Goal: Task Accomplishment & Management: Complete application form

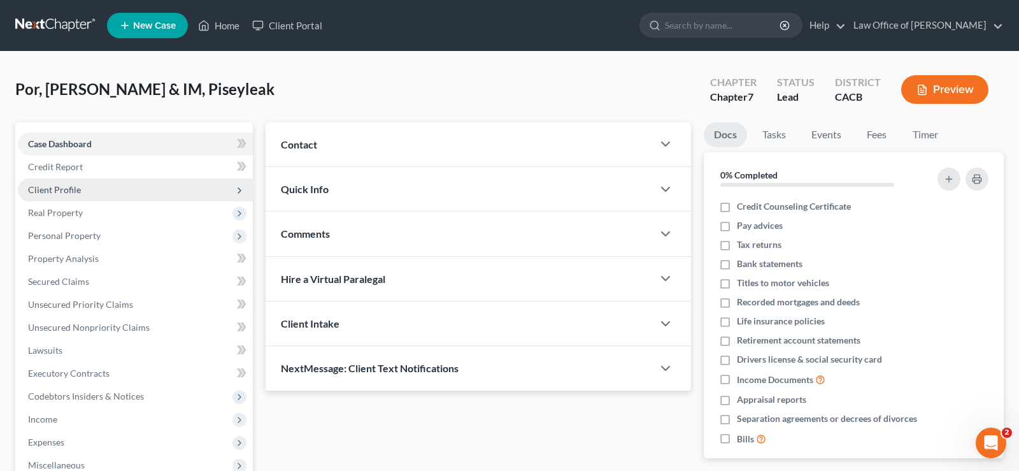
click at [73, 189] on span "Client Profile" at bounding box center [54, 189] width 53 height 11
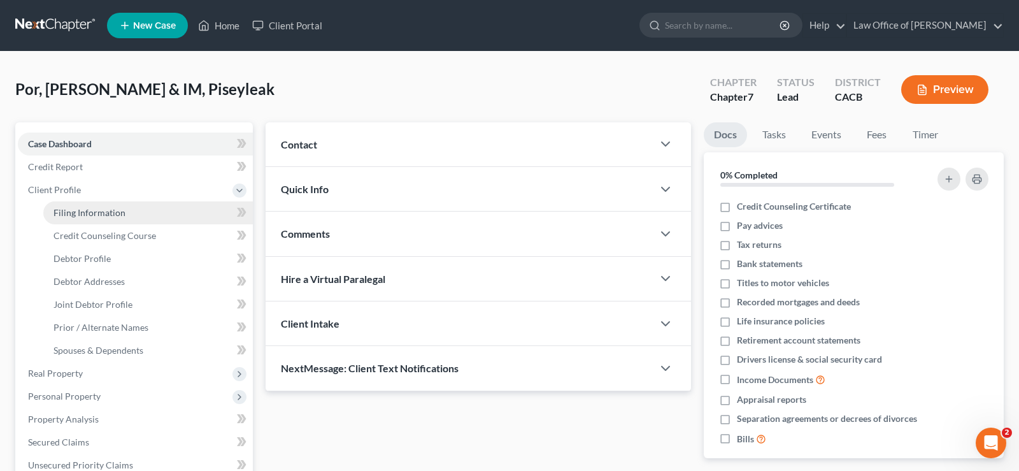
click at [120, 211] on span "Filing Information" at bounding box center [89, 212] width 72 height 11
select select "1"
select select "0"
select select "4"
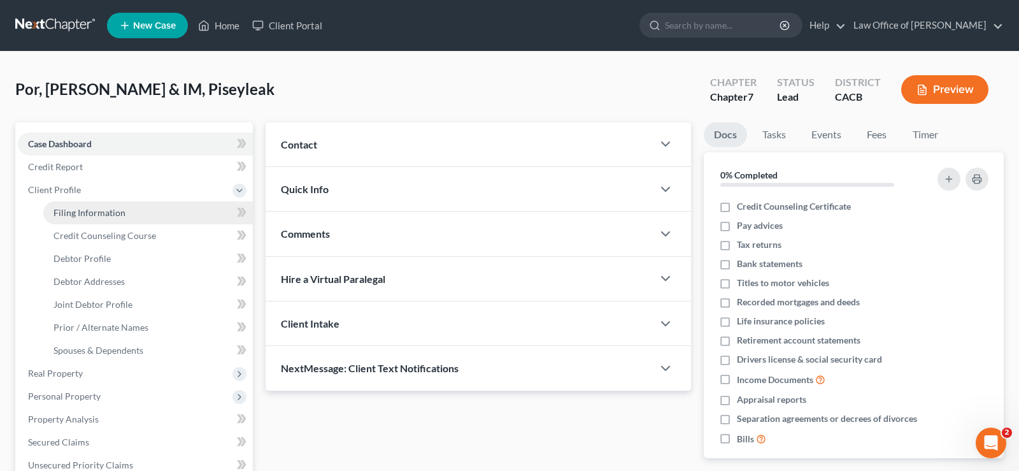
select select "0"
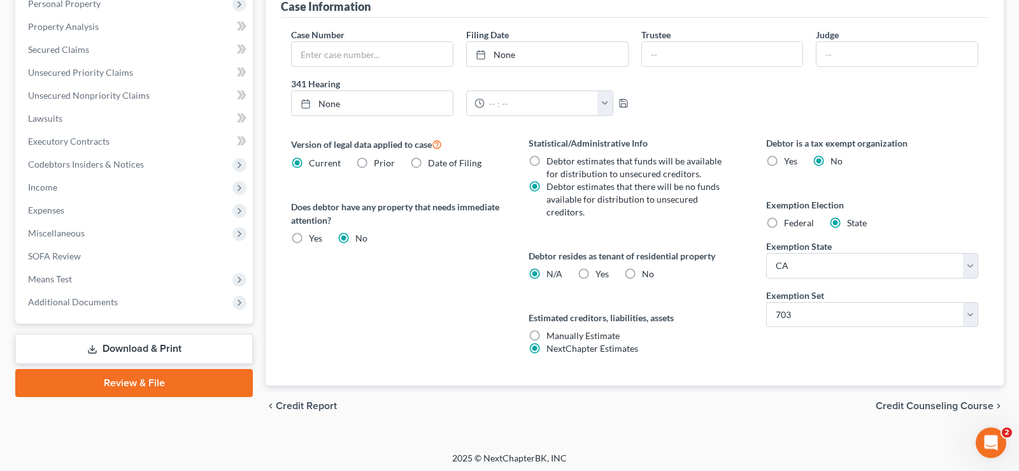
scroll to position [396, 0]
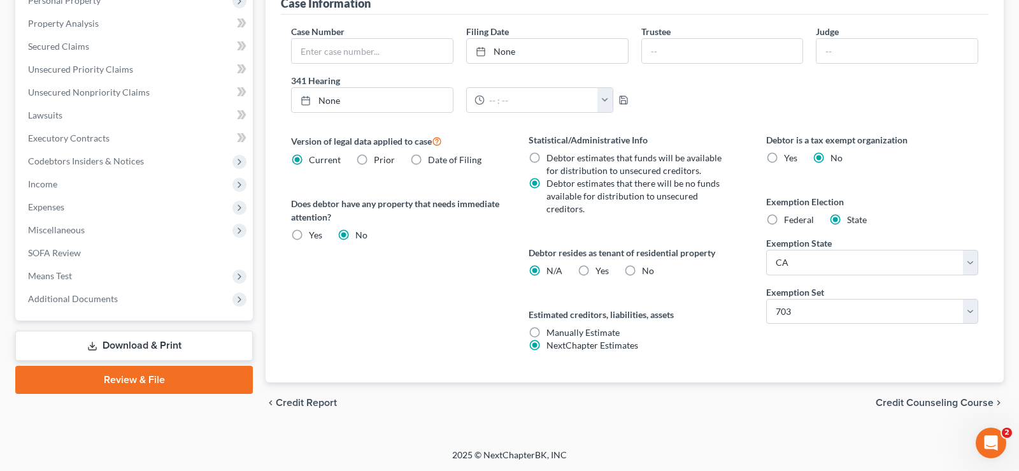
click at [924, 401] on span "Credit Counseling Course" at bounding box center [935, 402] width 118 height 10
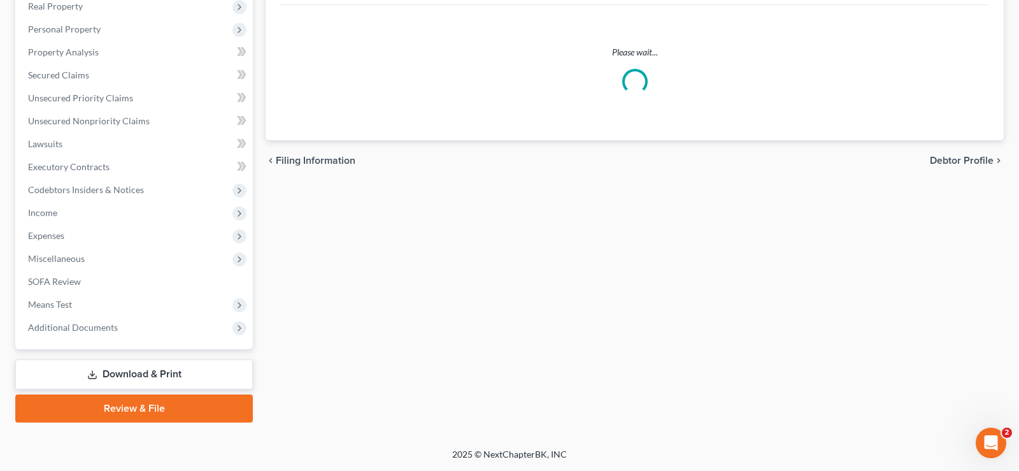
scroll to position [366, 0]
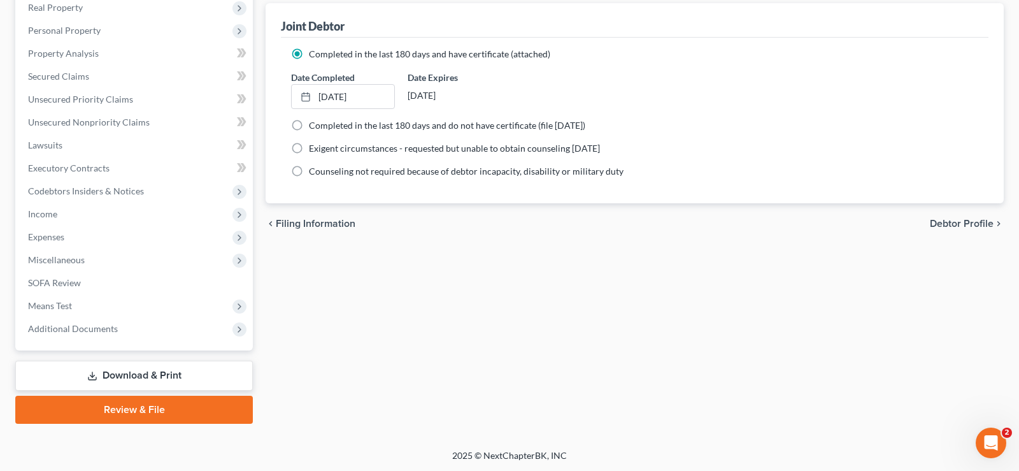
click at [946, 227] on span "Debtor Profile" at bounding box center [962, 223] width 64 height 10
select select "1"
select select "3"
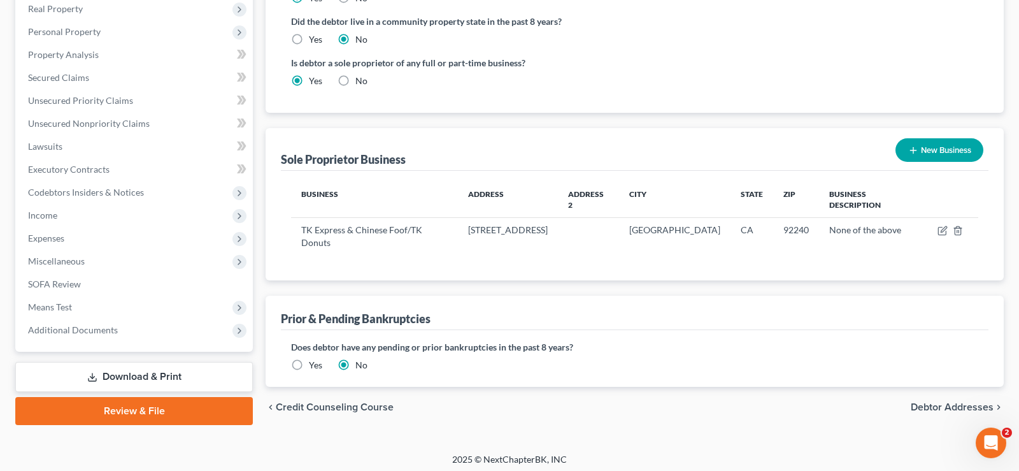
scroll to position [366, 0]
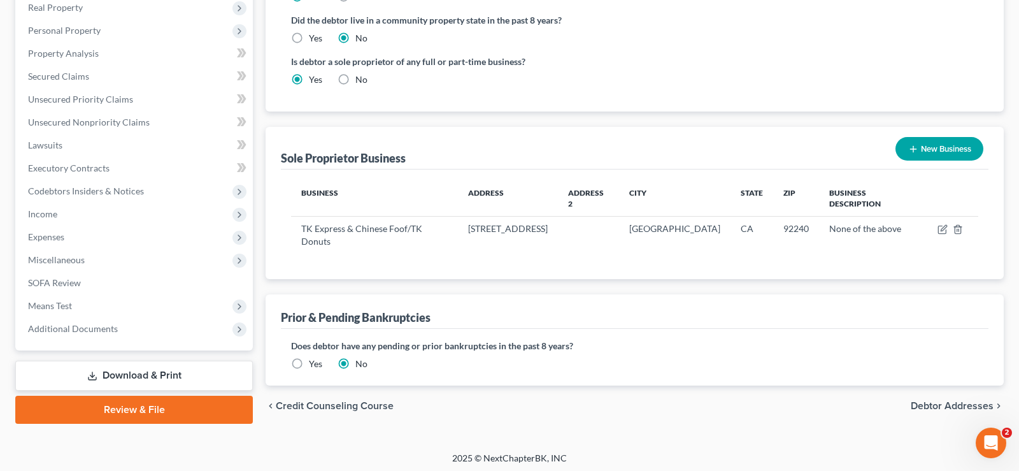
click at [287, 401] on span "Credit Counseling Course" at bounding box center [335, 406] width 118 height 10
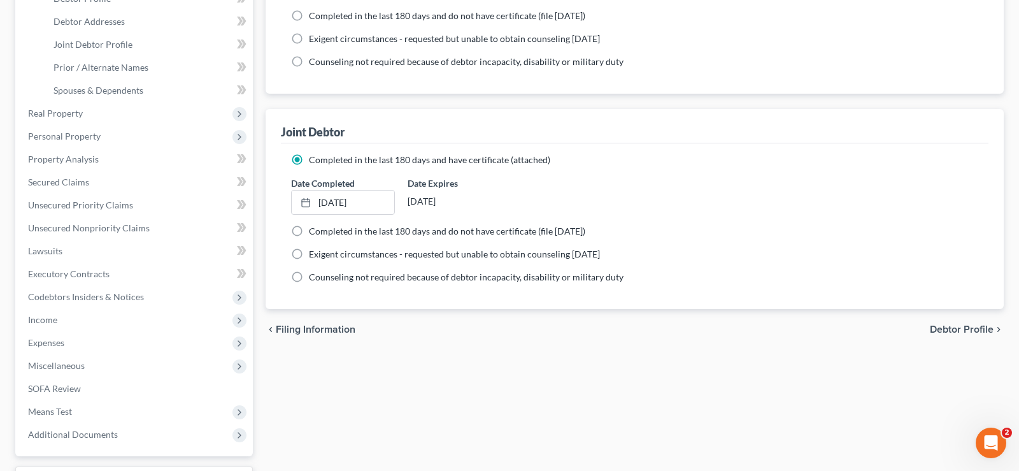
scroll to position [366, 0]
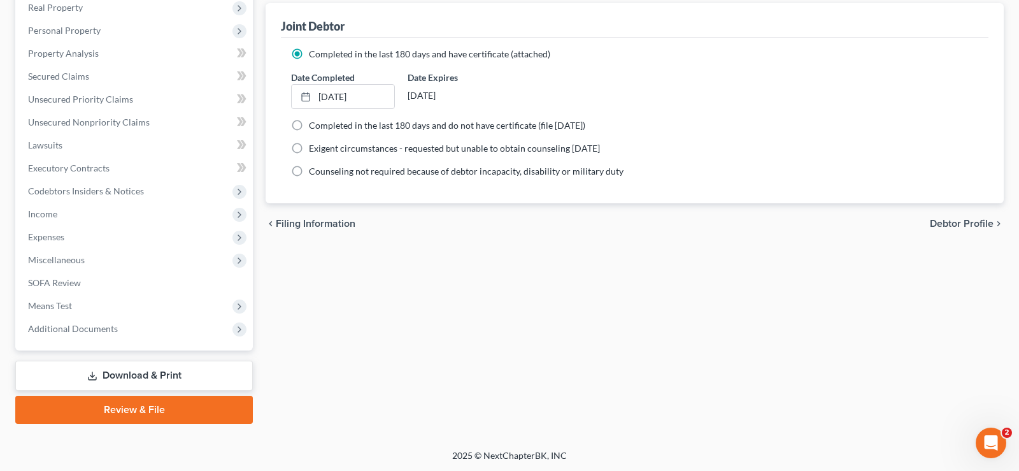
click at [972, 226] on span "Debtor Profile" at bounding box center [962, 223] width 64 height 10
select select "1"
select select "3"
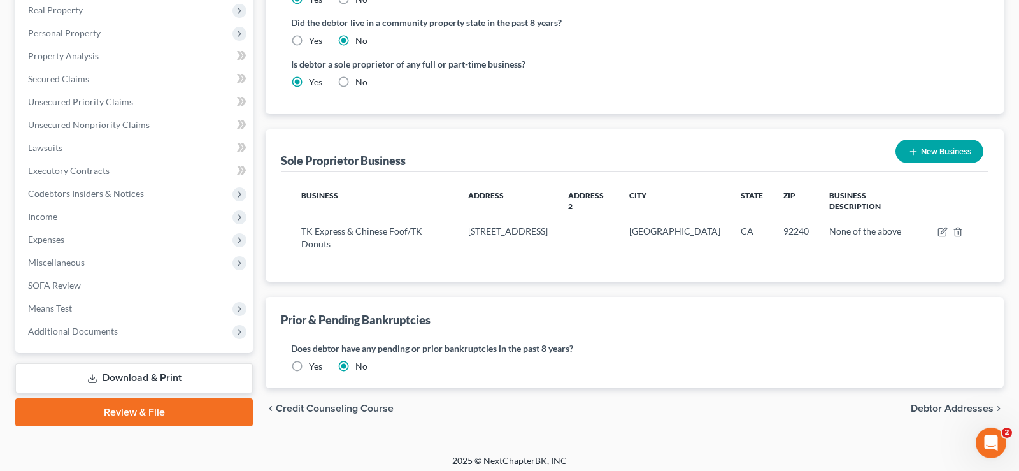
scroll to position [366, 0]
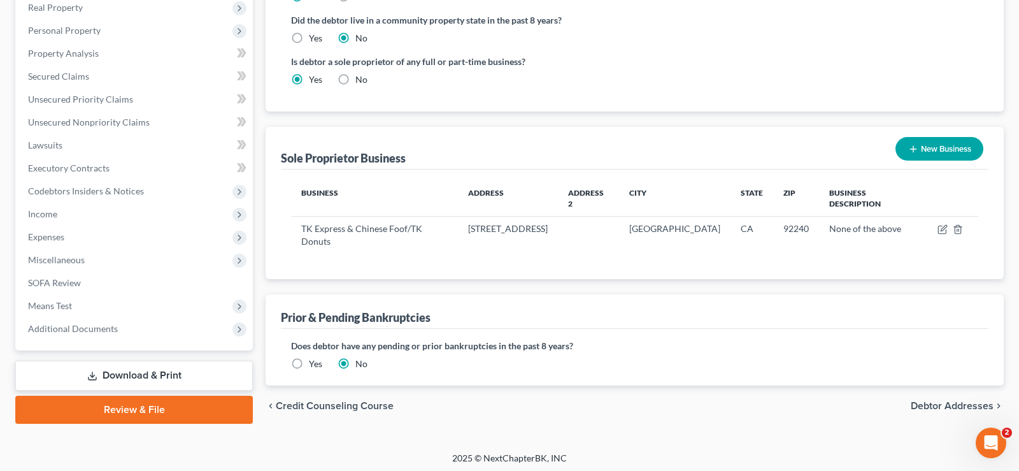
click at [945, 401] on span "Debtor Addresses" at bounding box center [952, 406] width 83 height 10
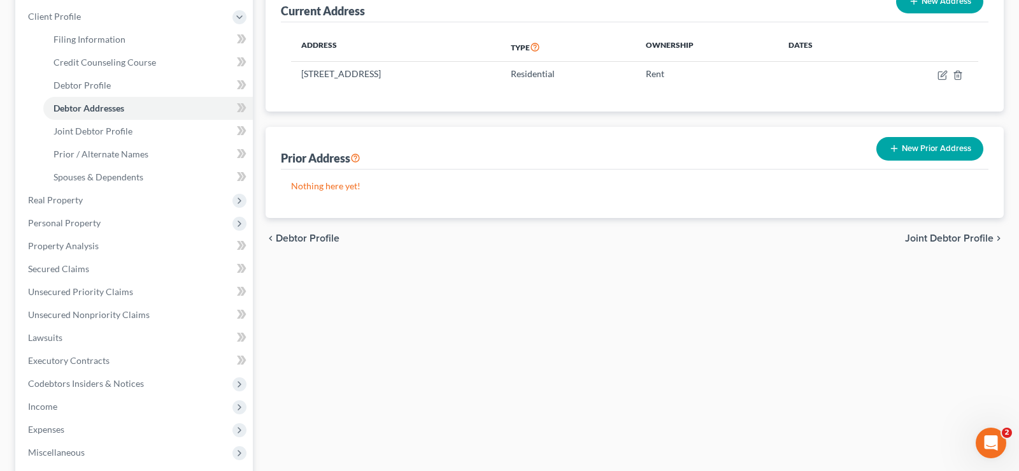
scroll to position [195, 0]
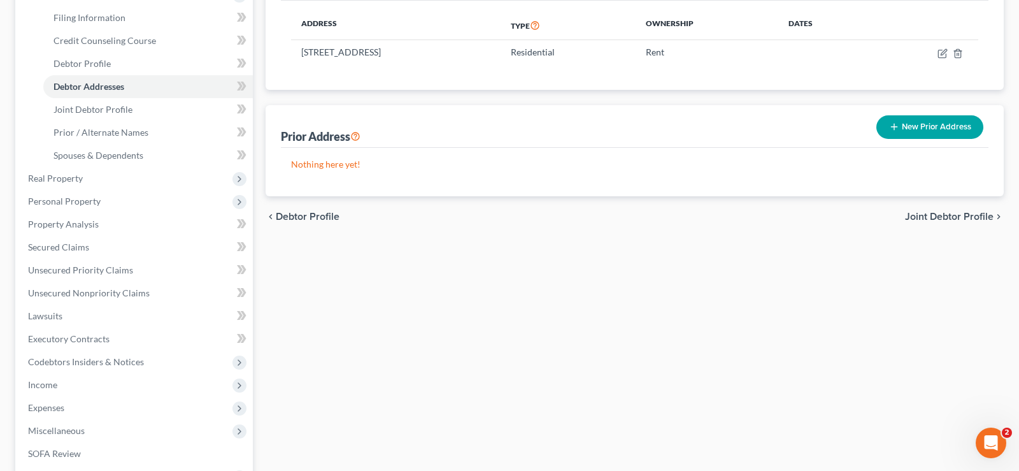
click at [966, 216] on span "Joint Debtor Profile" at bounding box center [949, 216] width 89 height 10
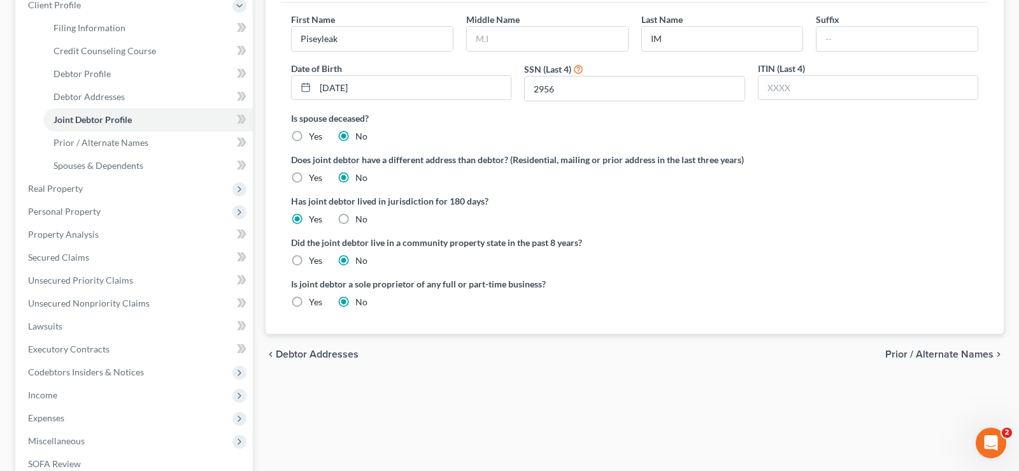
scroll to position [195, 0]
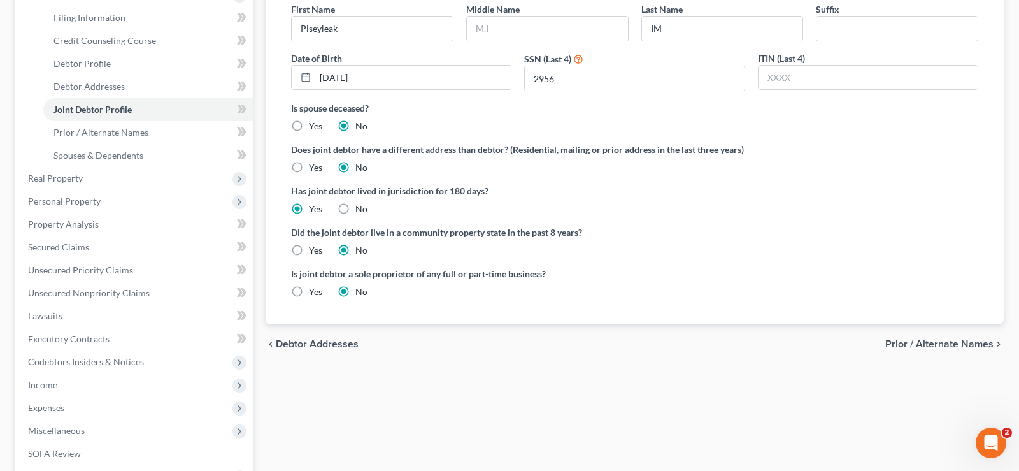
click at [943, 341] on span "Prior / Alternate Names" at bounding box center [939, 344] width 108 height 10
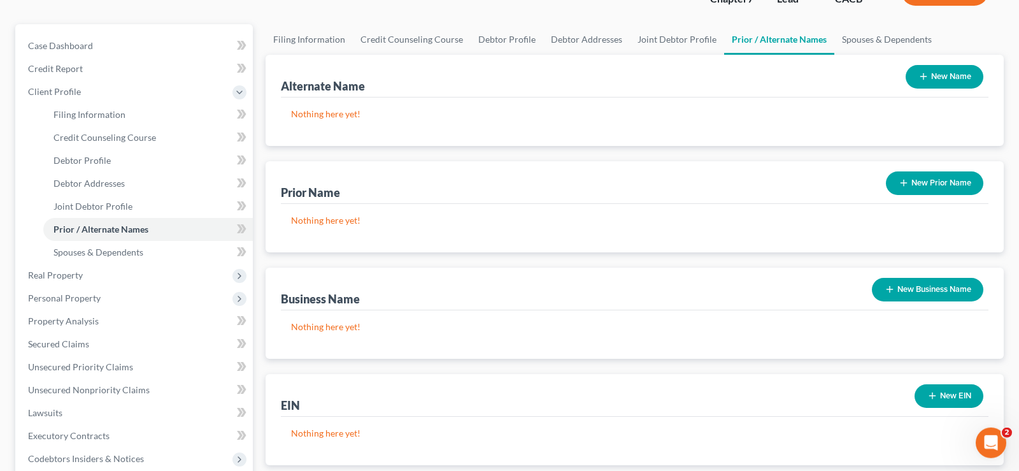
scroll to position [195, 0]
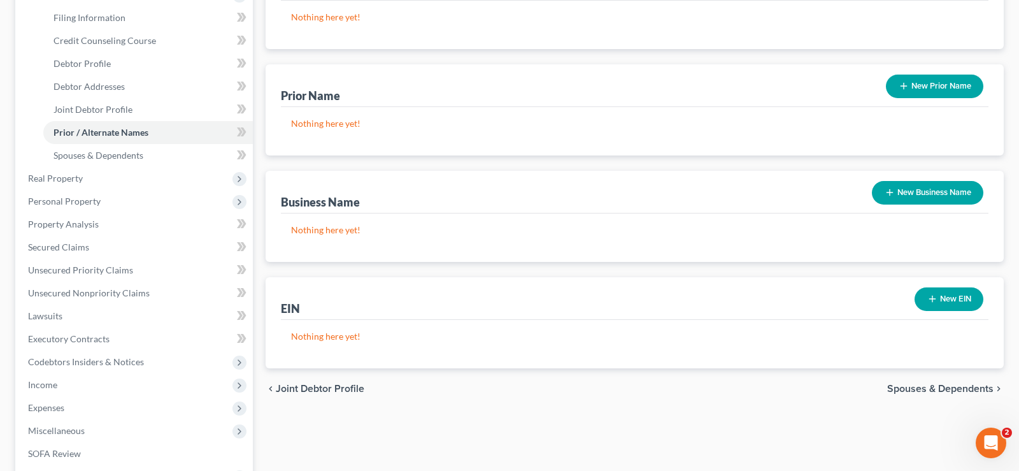
click at [914, 190] on button "New Business Name" at bounding box center [927, 193] width 111 height 24
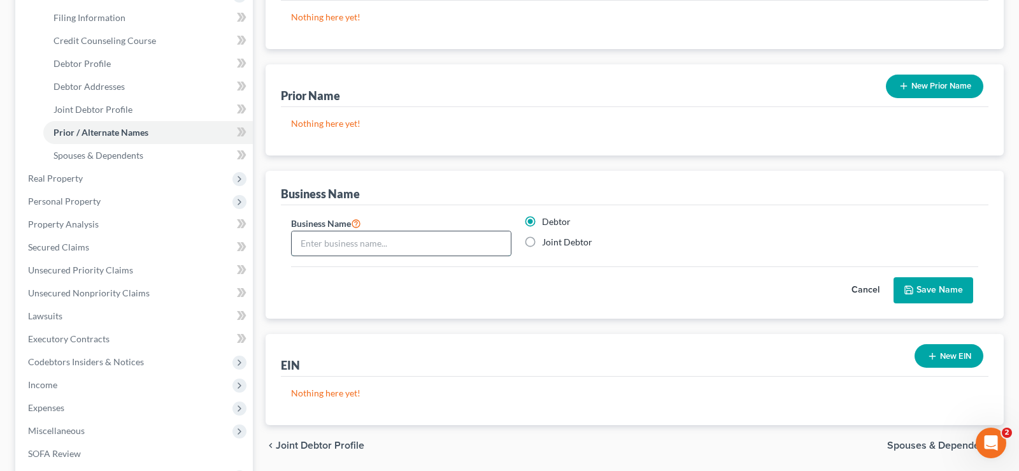
click at [404, 248] on input "text" at bounding box center [401, 243] width 219 height 24
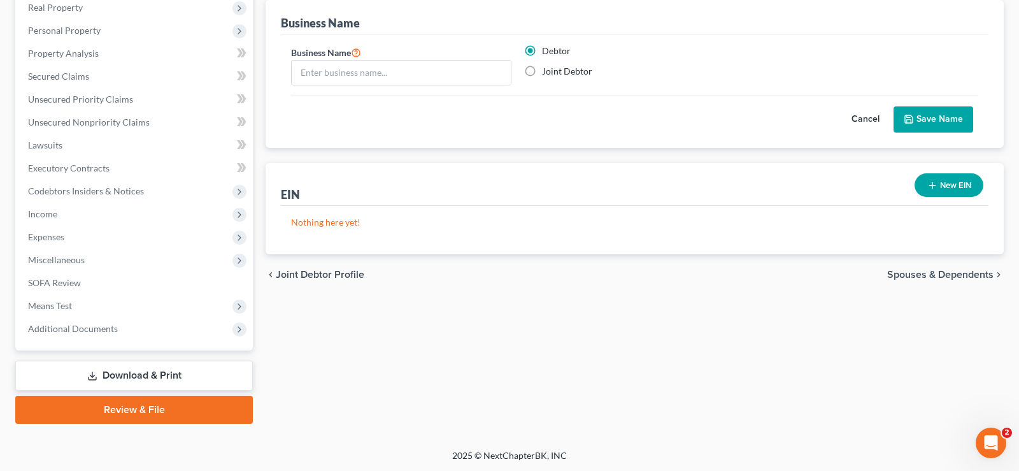
click at [941, 275] on span "Spouses & Dependents" at bounding box center [940, 274] width 106 height 10
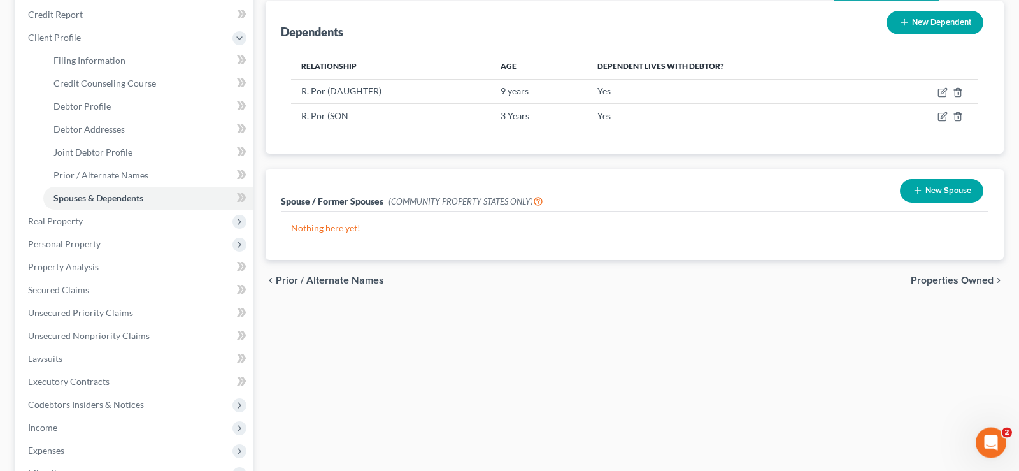
scroll to position [195, 0]
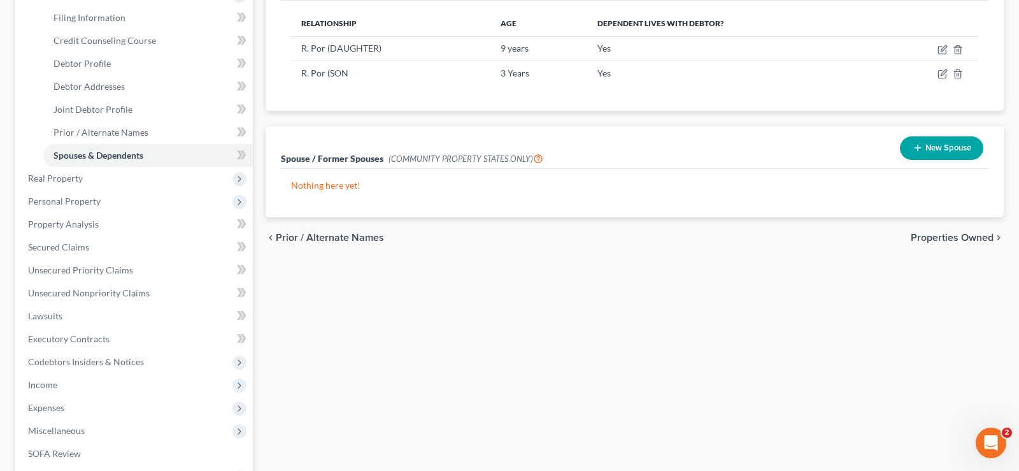
click at [934, 236] on span "Properties Owned" at bounding box center [952, 237] width 83 height 10
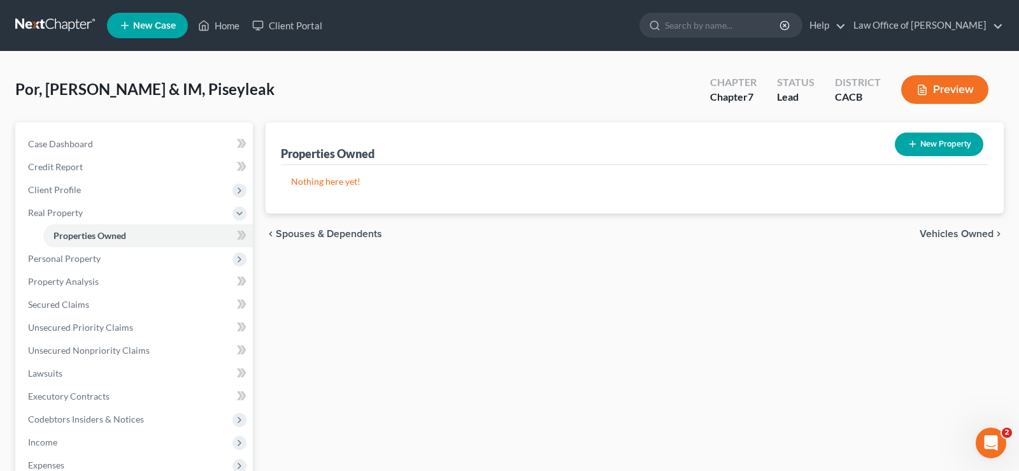
click at [936, 225] on div "chevron_left Spouses & Dependents Vehicles Owned chevron_right" at bounding box center [635, 233] width 738 height 41
click at [943, 239] on span "Vehicles Owned" at bounding box center [957, 234] width 74 height 10
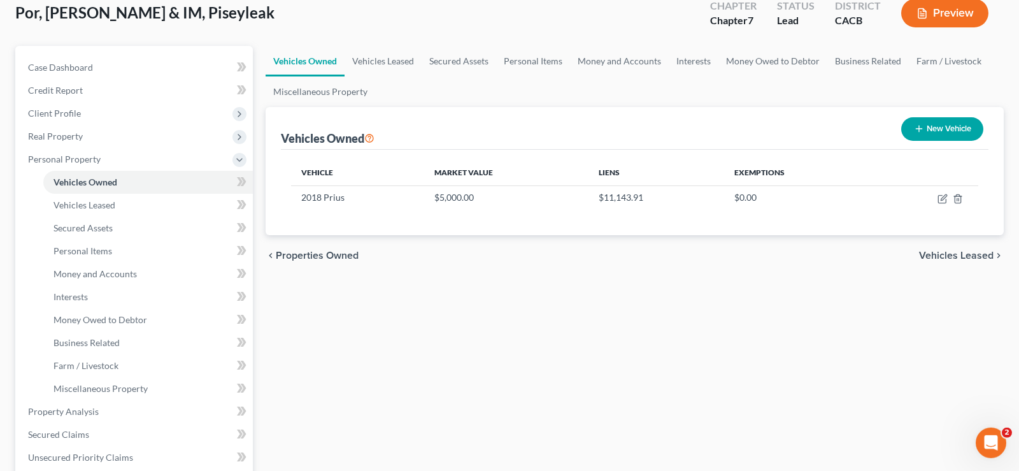
scroll to position [195, 0]
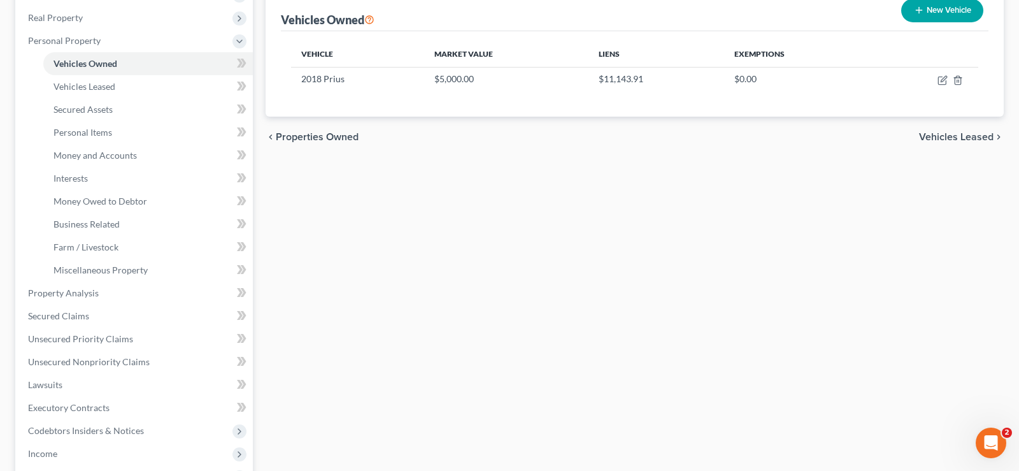
click at [934, 141] on span "Vehicles Leased" at bounding box center [956, 137] width 75 height 10
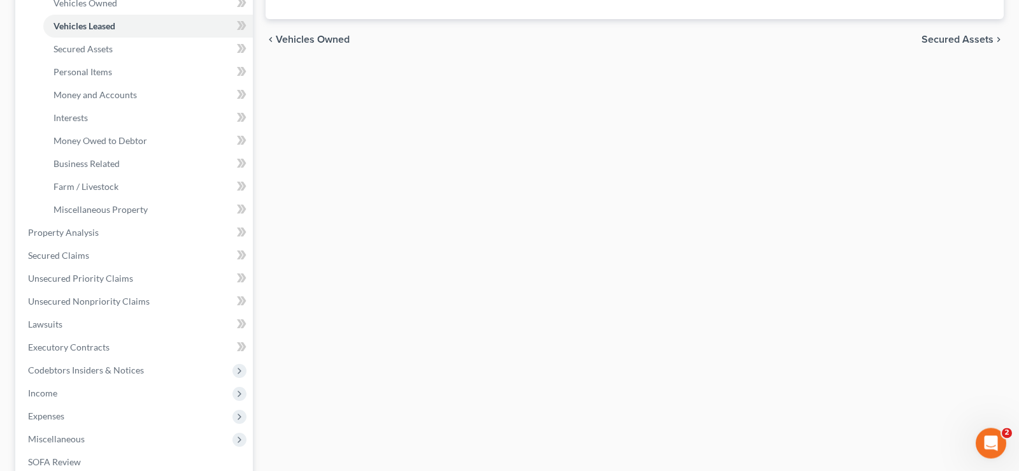
scroll to position [260, 0]
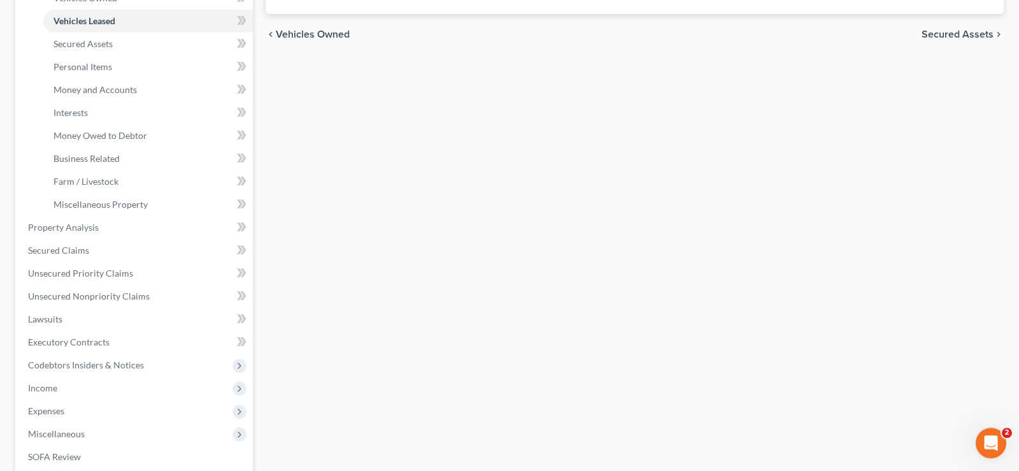
click at [963, 32] on span "Secured Assets" at bounding box center [958, 34] width 72 height 10
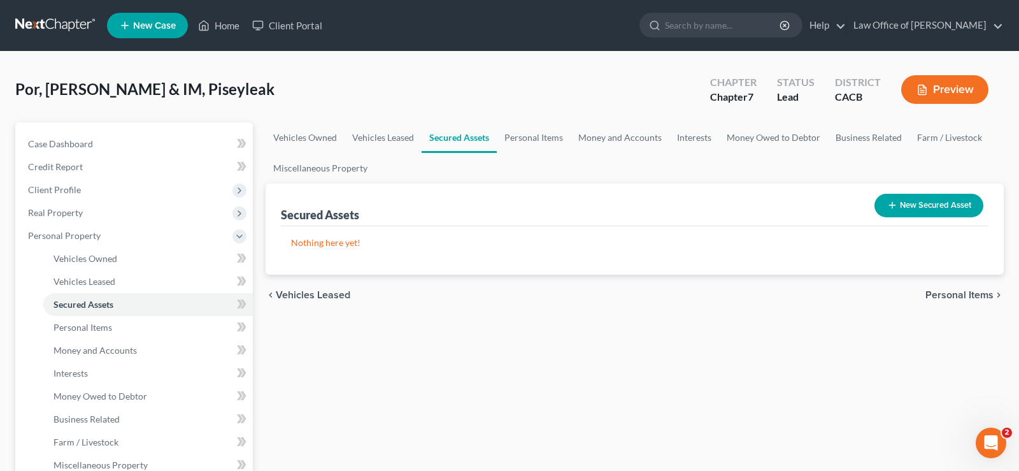
click at [973, 297] on span "Personal Items" at bounding box center [959, 295] width 68 height 10
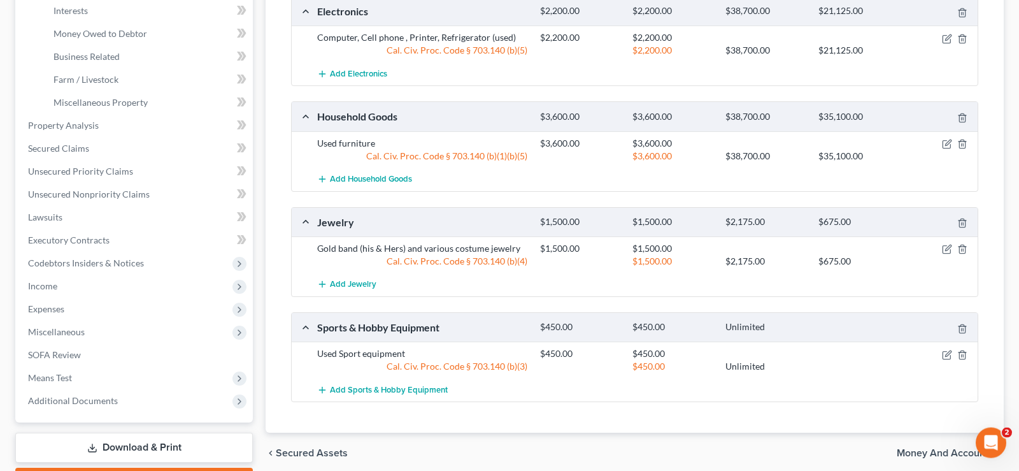
scroll to position [434, 0]
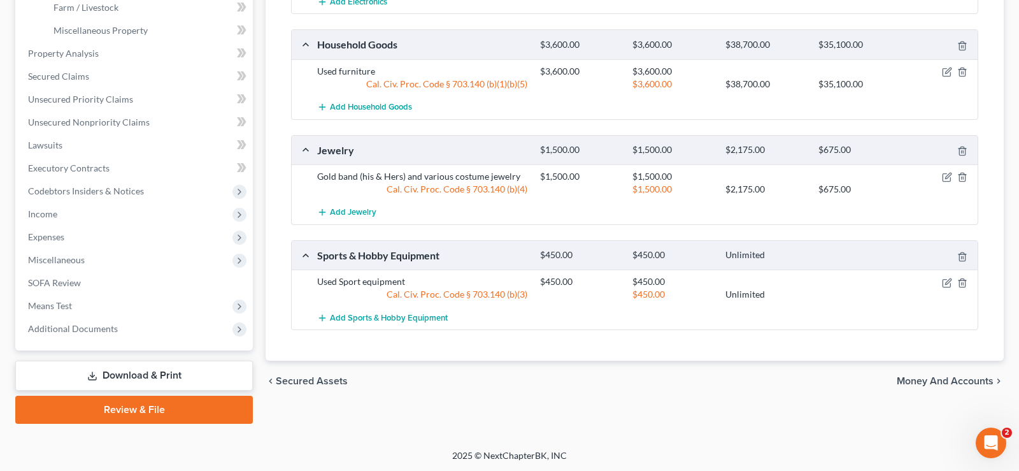
click at [936, 380] on span "Money and Accounts" at bounding box center [945, 381] width 97 height 10
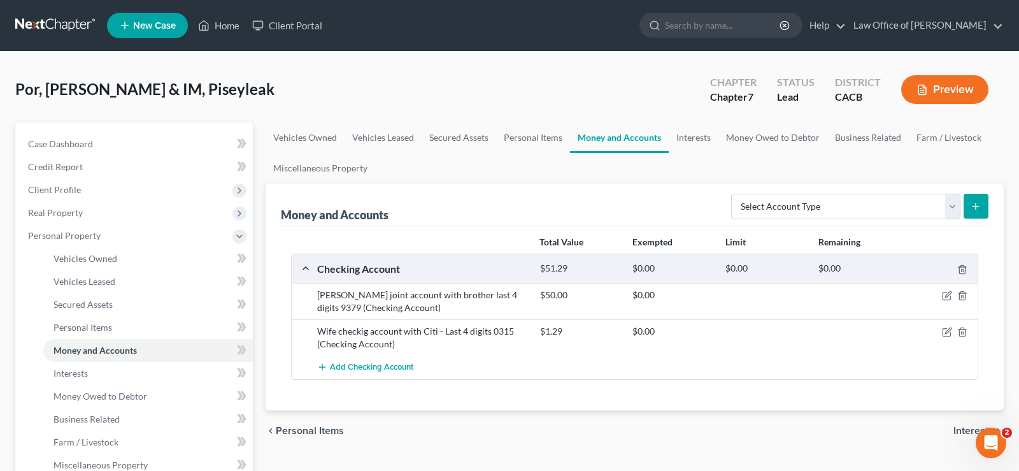
scroll to position [65, 0]
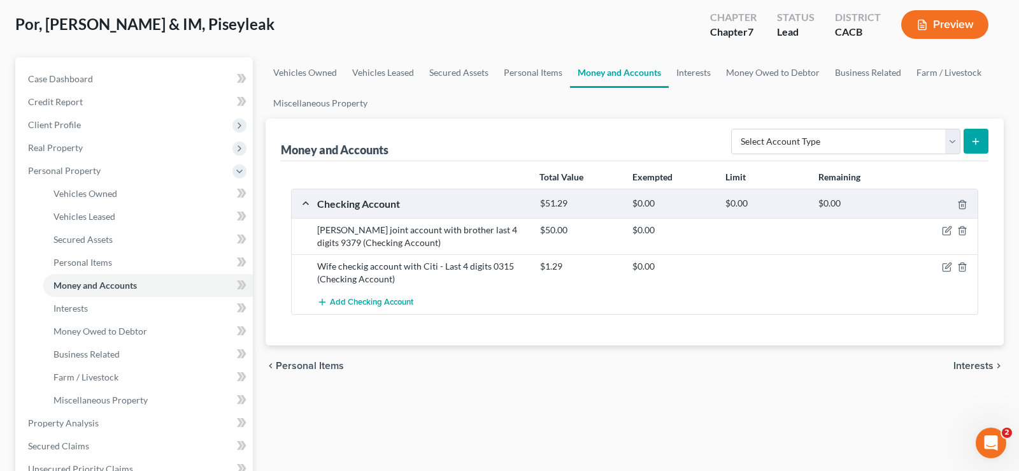
click at [979, 368] on span "Interests" at bounding box center [973, 365] width 40 height 10
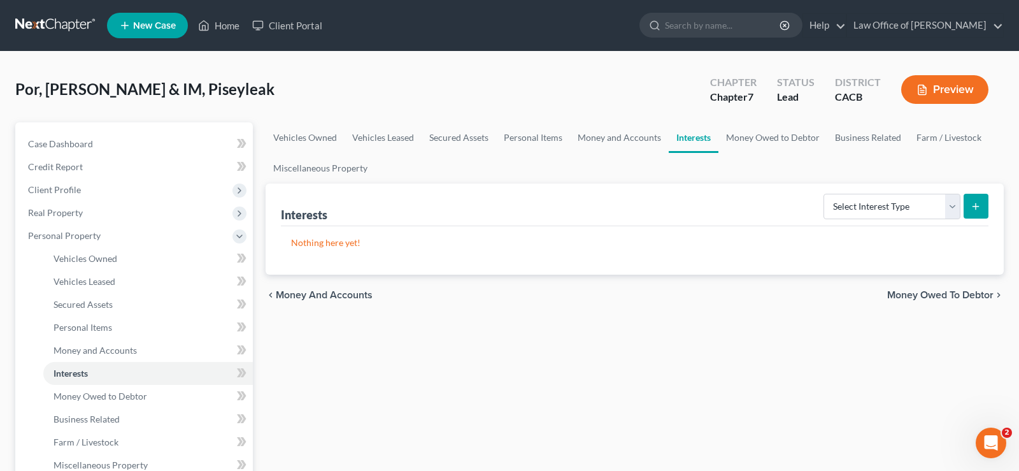
click at [913, 294] on span "Money Owed to Debtor" at bounding box center [940, 295] width 106 height 10
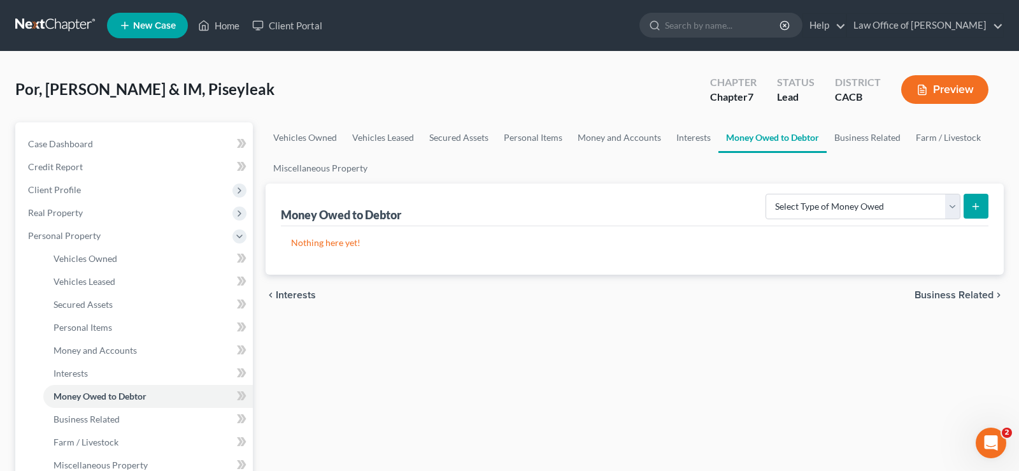
click at [945, 291] on span "Business Related" at bounding box center [954, 295] width 79 height 10
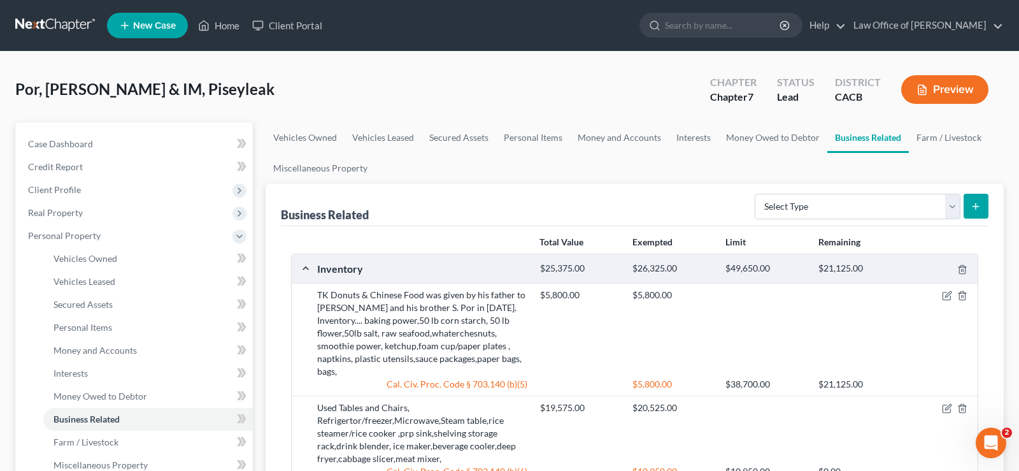
click at [967, 91] on button "Preview" at bounding box center [944, 89] width 87 height 29
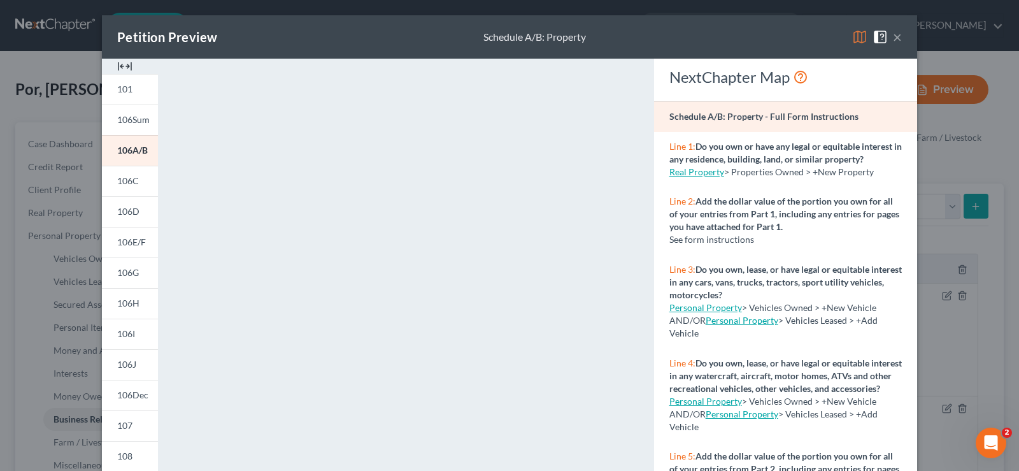
scroll to position [248, 0]
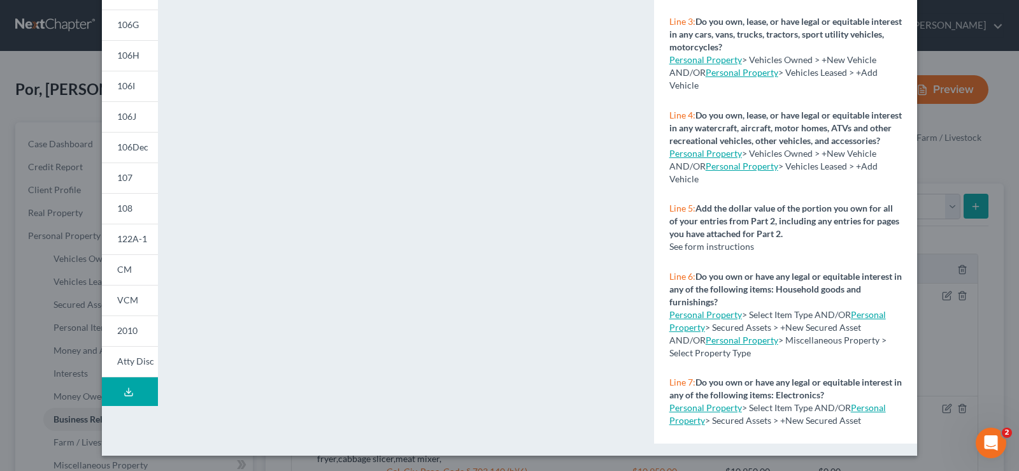
click at [718, 402] on link "Personal Property" at bounding box center [705, 407] width 73 height 11
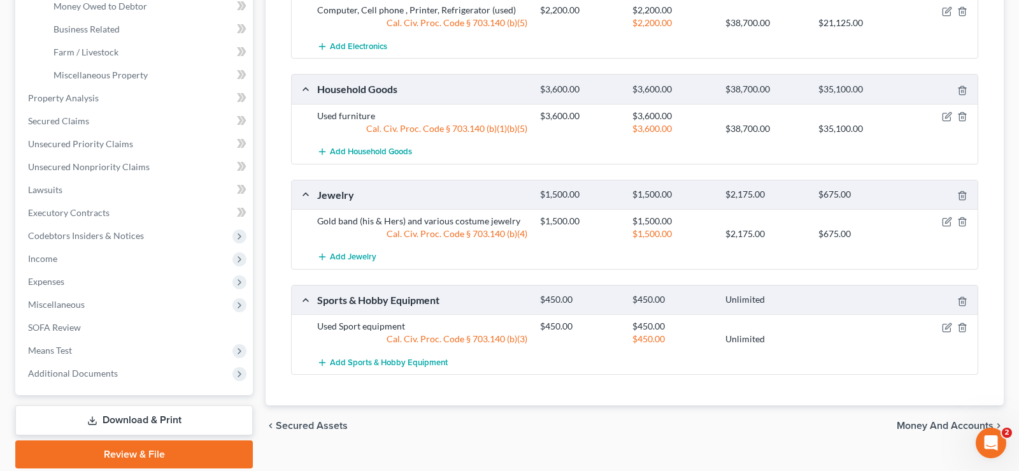
scroll to position [434, 0]
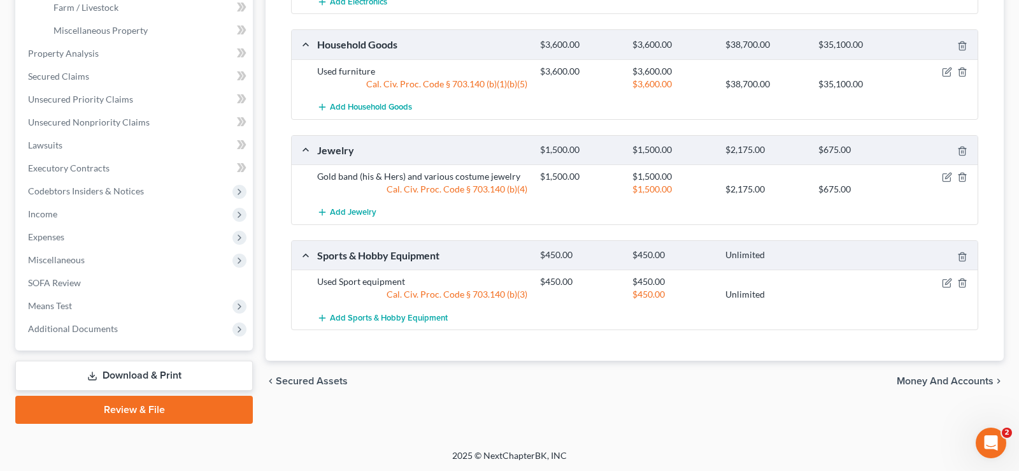
click at [968, 381] on span "Money and Accounts" at bounding box center [945, 381] width 97 height 10
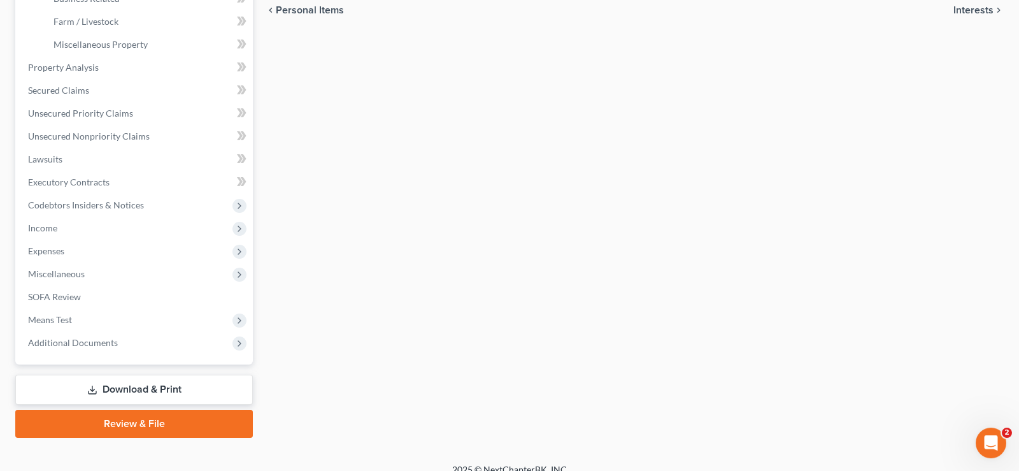
scroll to position [434, 0]
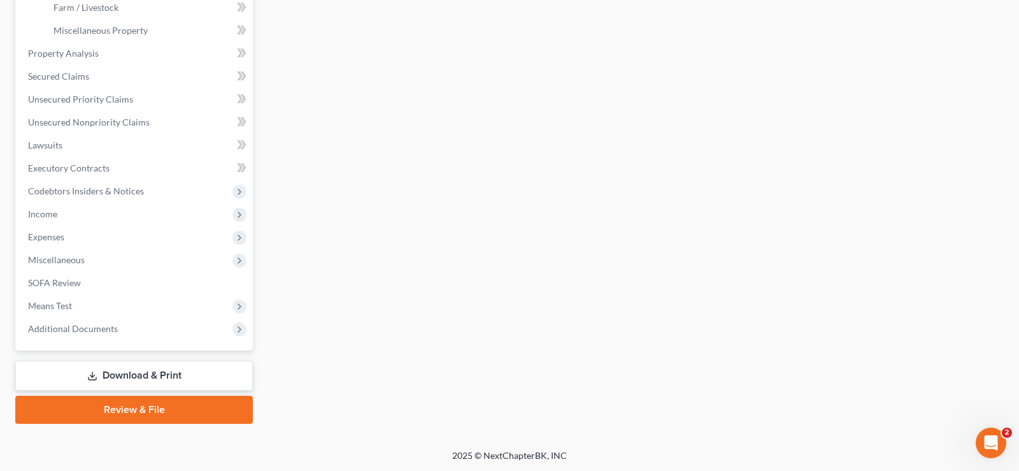
click at [118, 373] on link "Download & Print" at bounding box center [134, 375] width 238 height 30
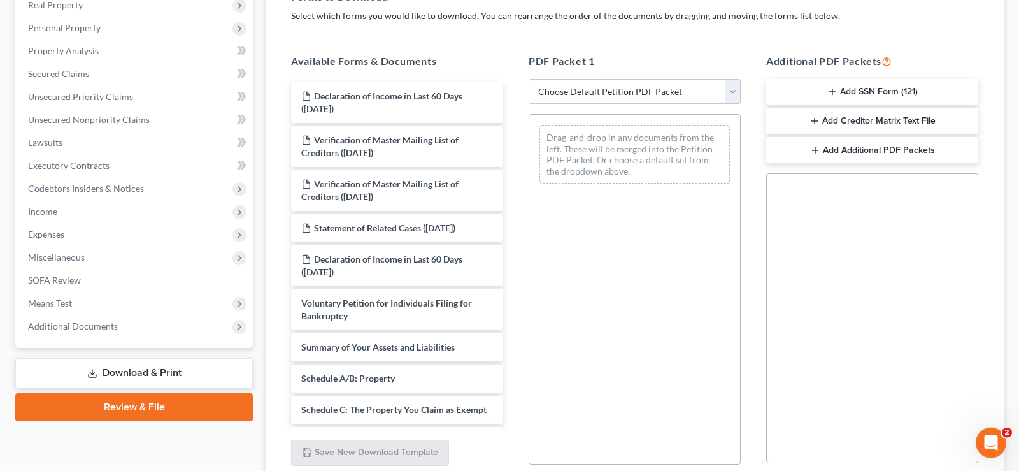
scroll to position [130, 0]
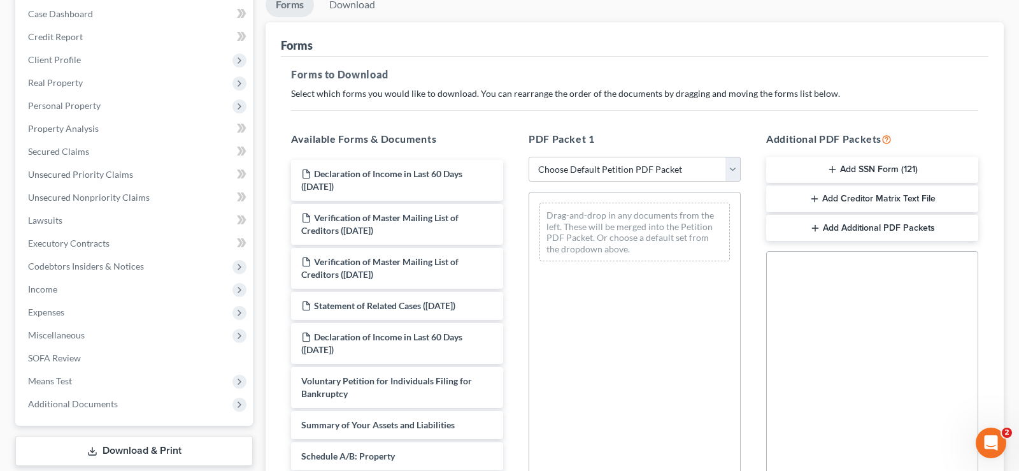
drag, startPoint x: 867, startPoint y: 167, endPoint x: 855, endPoint y: 297, distance: 131.1
click at [855, 297] on div "Additional PDF Packets Add SSN Form (121) Add Creditor Matrix Text File Add Add…" at bounding box center [872, 337] width 238 height 432
drag, startPoint x: 856, startPoint y: 168, endPoint x: 909, endPoint y: 320, distance: 160.5
click at [909, 320] on div "Additional PDF Packets Add SSN Form (121) Add Creditor Matrix Text File Add Add…" at bounding box center [872, 337] width 238 height 432
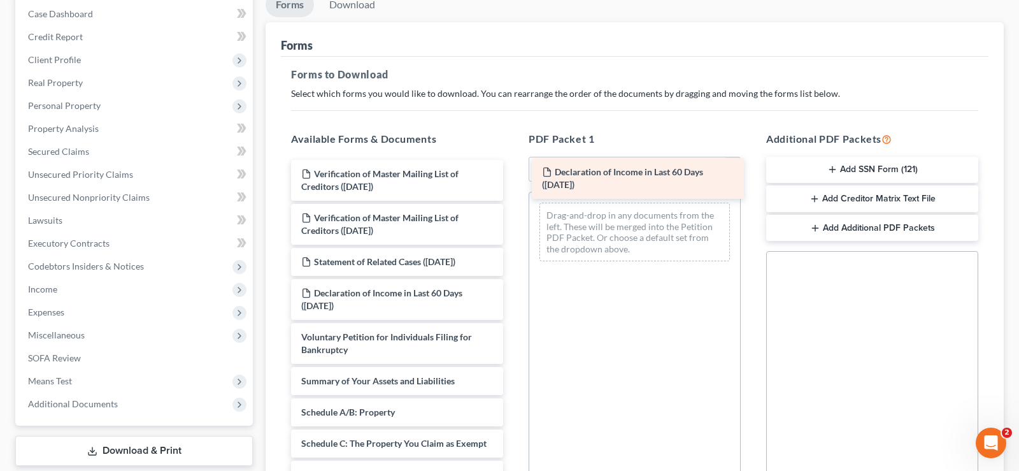
drag, startPoint x: 397, startPoint y: 174, endPoint x: 638, endPoint y: 173, distance: 240.8
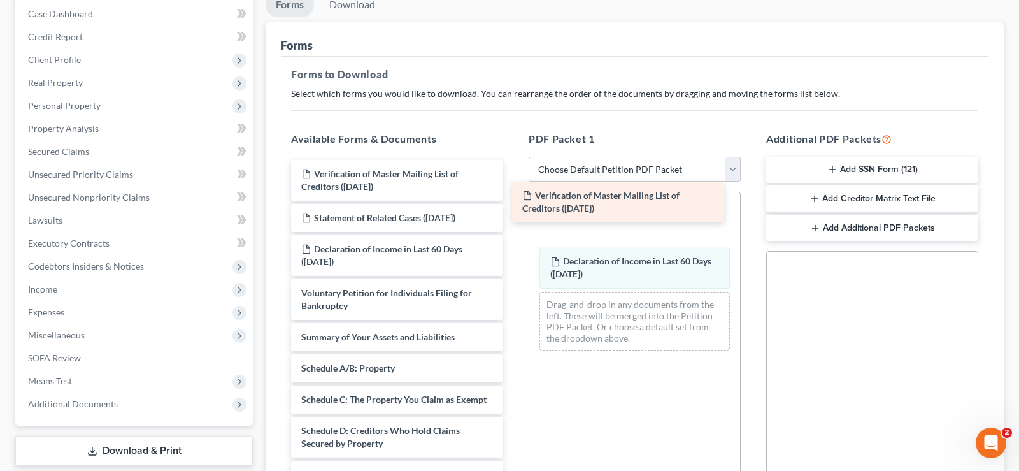
drag, startPoint x: 367, startPoint y: 171, endPoint x: 588, endPoint y: 194, distance: 222.1
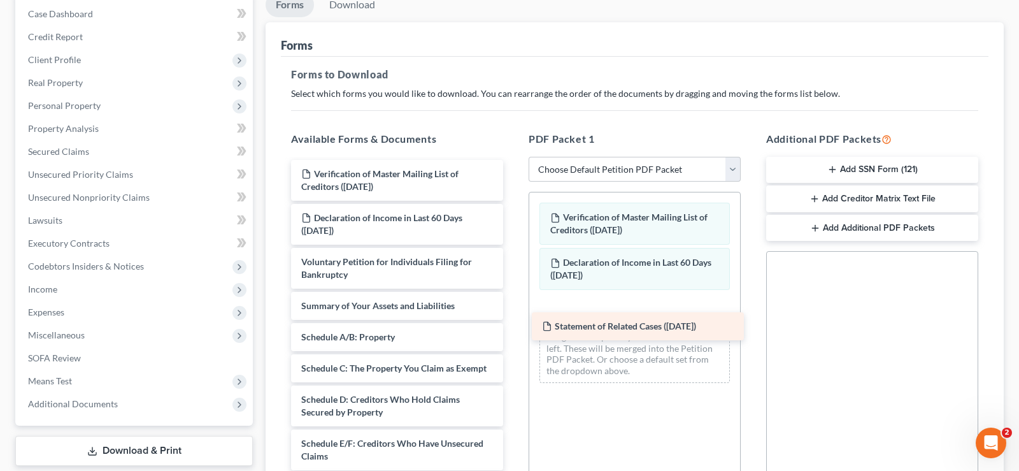
drag, startPoint x: 420, startPoint y: 217, endPoint x: 661, endPoint y: 325, distance: 264.2
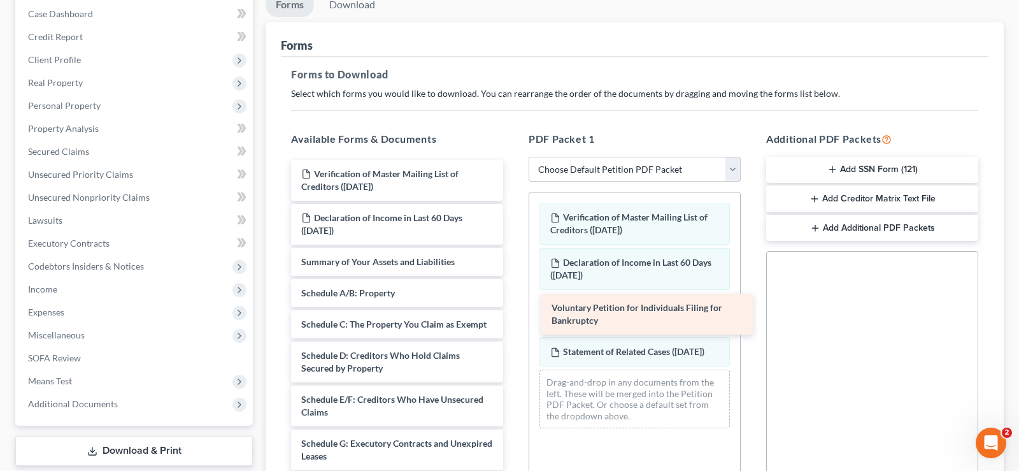
drag, startPoint x: 336, startPoint y: 257, endPoint x: 587, endPoint y: 303, distance: 254.6
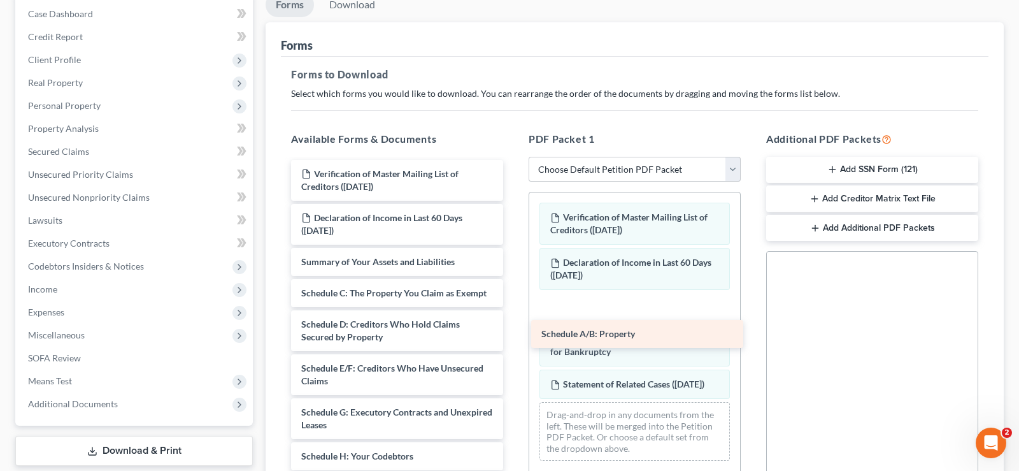
drag, startPoint x: 348, startPoint y: 288, endPoint x: 588, endPoint y: 329, distance: 243.7
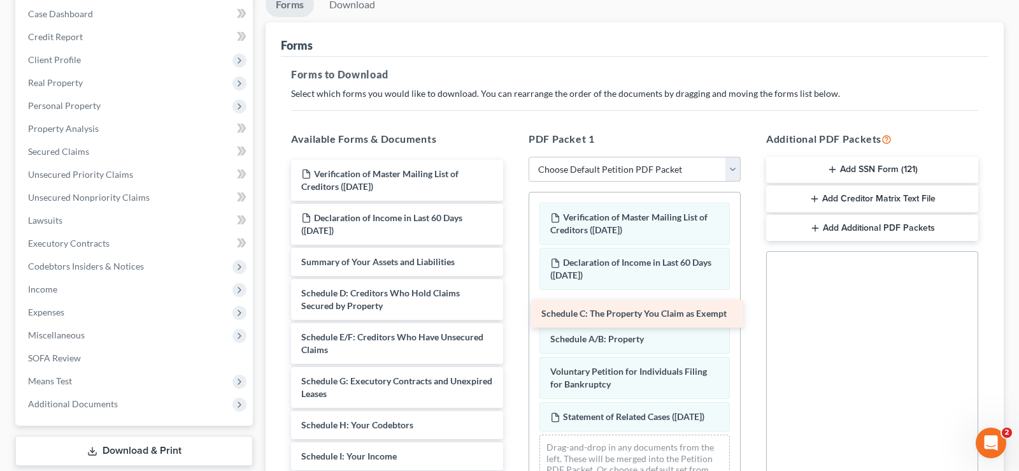
drag, startPoint x: 331, startPoint y: 289, endPoint x: 571, endPoint y: 310, distance: 241.0
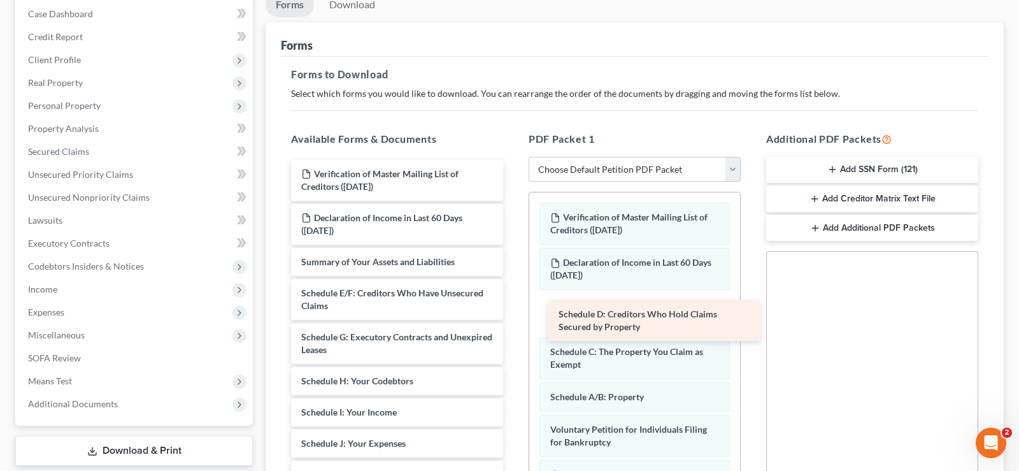
drag, startPoint x: 374, startPoint y: 293, endPoint x: 632, endPoint y: 315, distance: 258.2
click at [513, 315] on div "Schedule D: Creditors Who Hold Claims Secured by Property Verification of Maste…" at bounding box center [397, 465] width 232 height 611
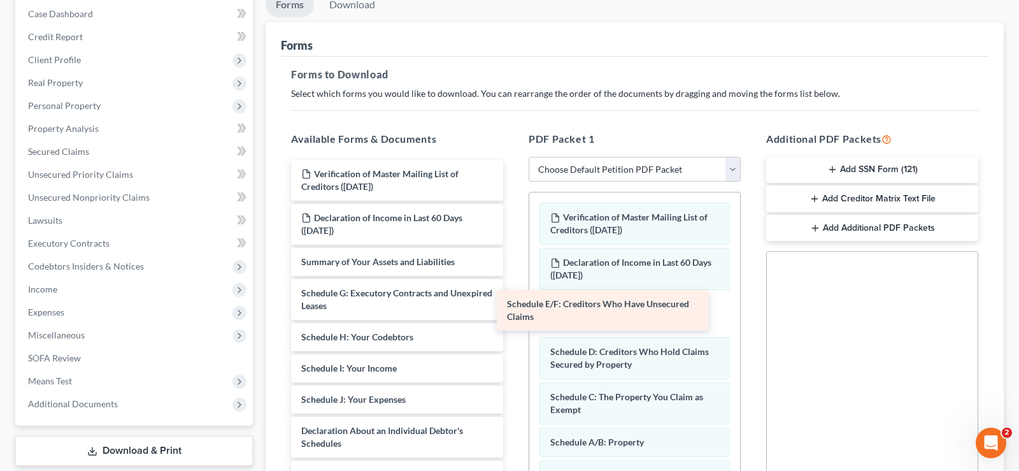
drag, startPoint x: 416, startPoint y: 296, endPoint x: 622, endPoint y: 308, distance: 206.1
click at [513, 308] on div "Schedule E/F: Creditors Who Have Unsecured Claims Verification of Master Mailin…" at bounding box center [397, 443] width 232 height 567
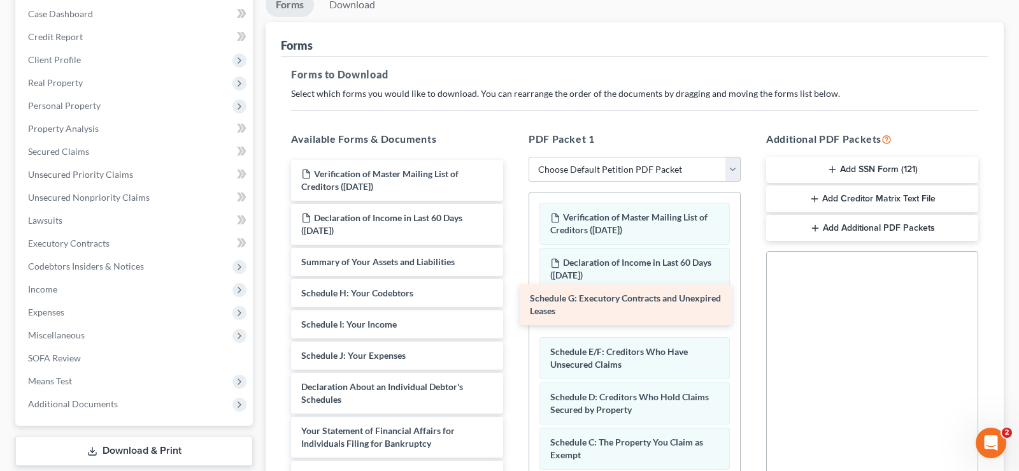
drag, startPoint x: 378, startPoint y: 296, endPoint x: 607, endPoint y: 302, distance: 228.7
click at [513, 302] on div "Schedule G: Executory Contracts and Unexpired Leases Verification of Master Mai…" at bounding box center [397, 421] width 232 height 523
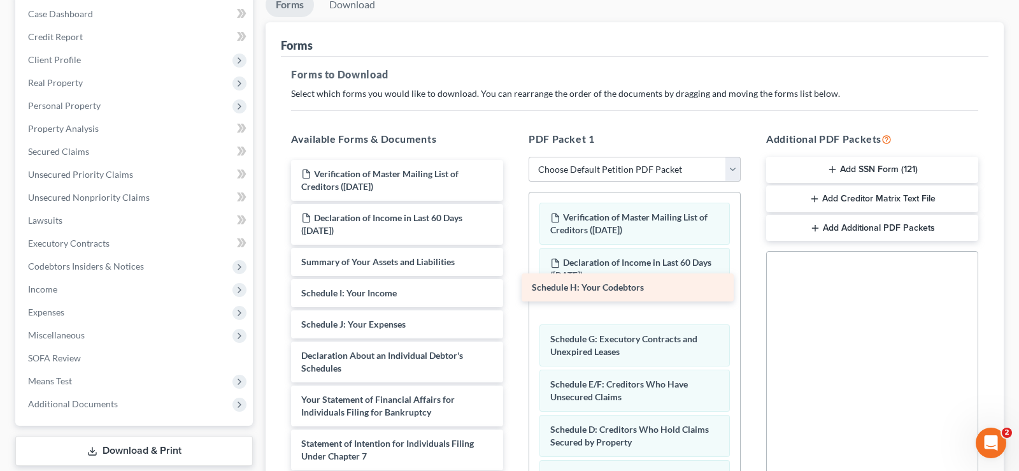
drag, startPoint x: 394, startPoint y: 287, endPoint x: 625, endPoint y: 282, distance: 230.6
click at [513, 282] on div "Schedule H: Your Codebtors Verification of Master Mailing List of Creditors ([D…" at bounding box center [397, 406] width 232 height 492
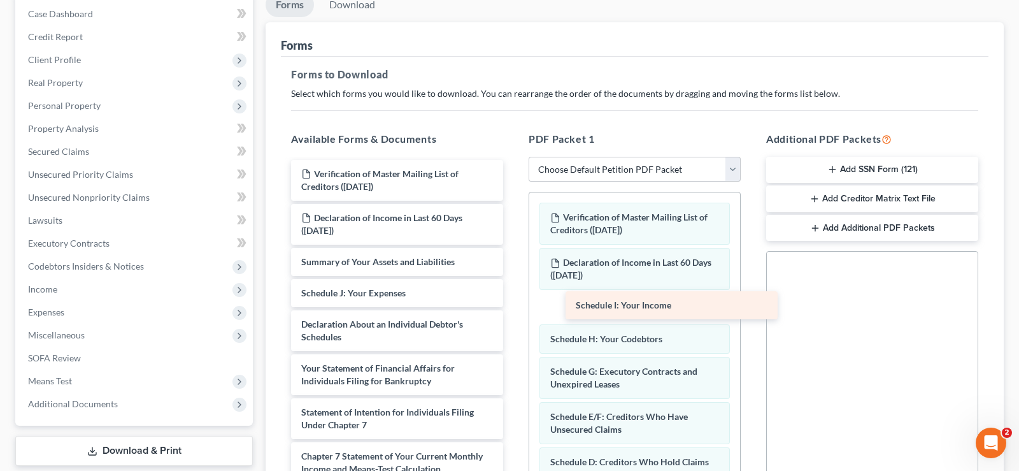
drag, startPoint x: 376, startPoint y: 289, endPoint x: 651, endPoint y: 302, distance: 274.8
click at [513, 302] on div "Schedule I: Your Income Verification of Master Mailing List of Creditors ([DATE…" at bounding box center [397, 390] width 232 height 460
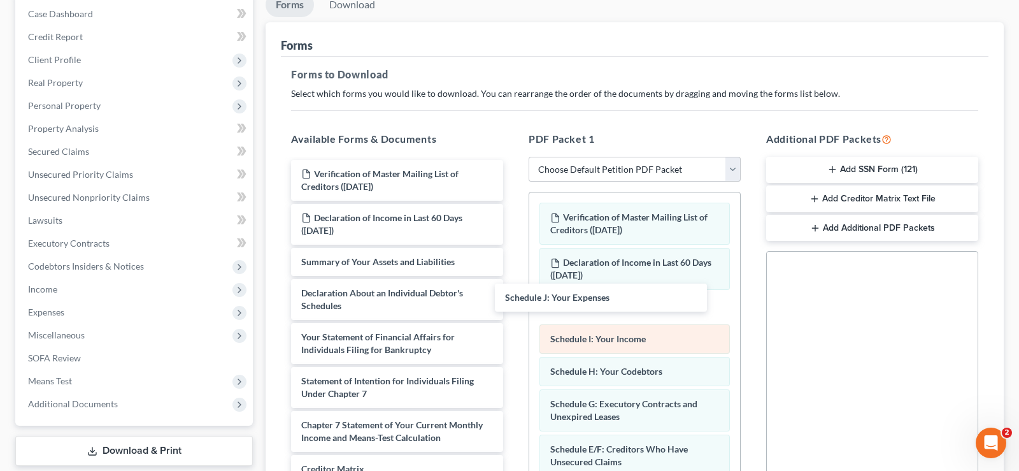
drag, startPoint x: 397, startPoint y: 292, endPoint x: 570, endPoint y: 327, distance: 176.9
click at [513, 297] on div "Schedule J: Your Expenses Verification of Master Mailing List of Creditors ([DA…" at bounding box center [397, 374] width 232 height 429
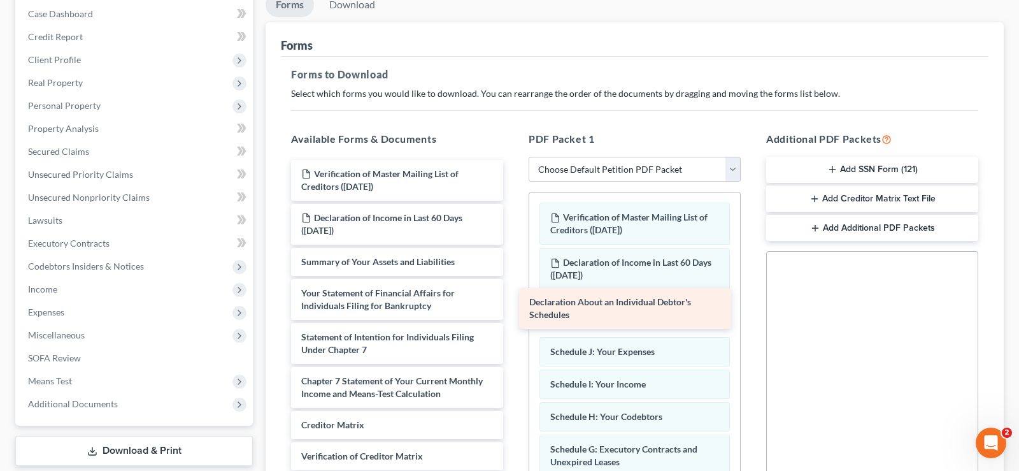
drag, startPoint x: 425, startPoint y: 290, endPoint x: 653, endPoint y: 300, distance: 228.8
click at [513, 300] on div "Declaration About an Individual Debtor's Schedules Verification of Master Maili…" at bounding box center [397, 352] width 232 height 385
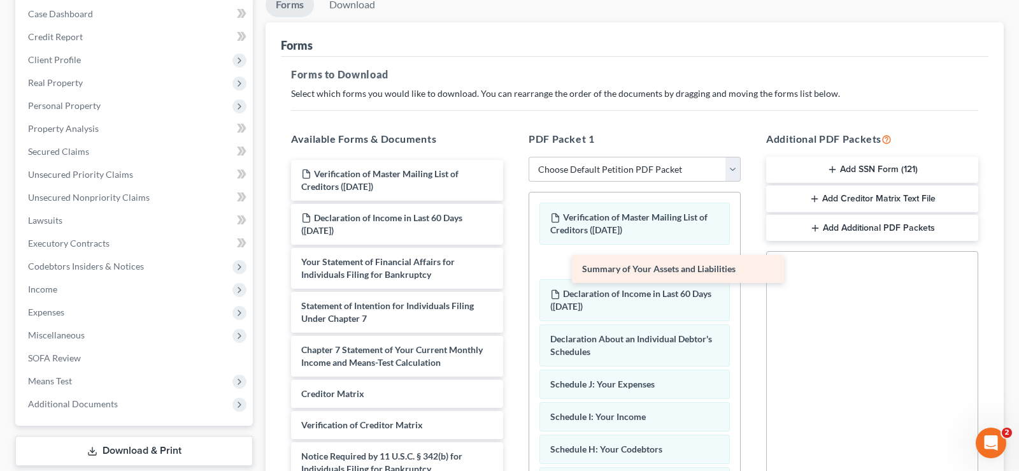
drag, startPoint x: 395, startPoint y: 257, endPoint x: 676, endPoint y: 265, distance: 281.0
click at [513, 265] on div "Summary of Your Assets and Liabilities Verification of Master Mailing List of C…" at bounding box center [397, 337] width 232 height 354
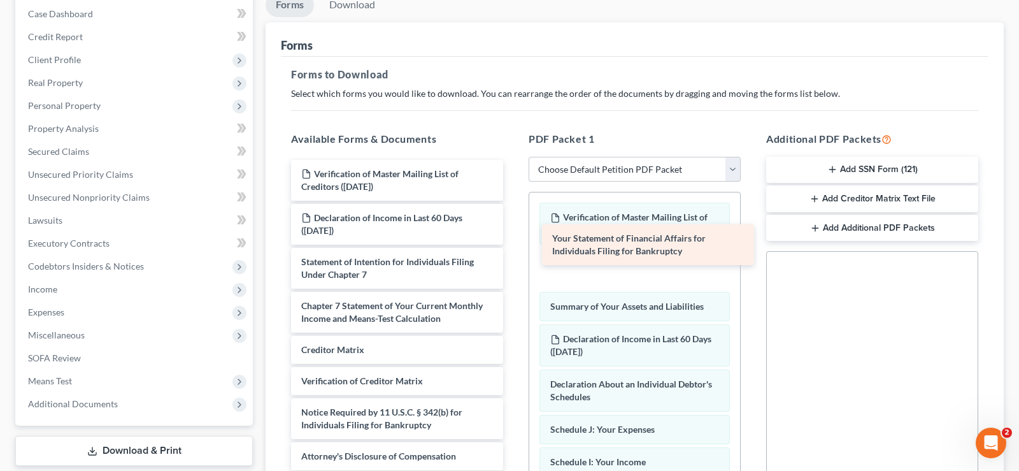
drag, startPoint x: 384, startPoint y: 267, endPoint x: 635, endPoint y: 245, distance: 252.0
click at [513, 245] on div "Your Statement of Financial Affairs for Individuals Filing for Bankruptcy Verif…" at bounding box center [397, 315] width 232 height 310
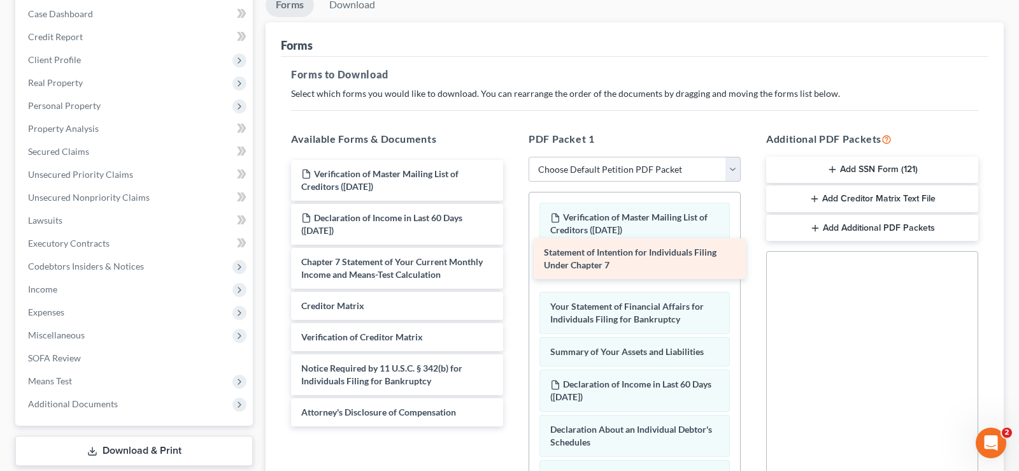
drag, startPoint x: 400, startPoint y: 262, endPoint x: 643, endPoint y: 253, distance: 242.8
click at [513, 253] on div "Statement of Intention for Individuals Filing Under Chapter 7 Verification of M…" at bounding box center [397, 293] width 232 height 266
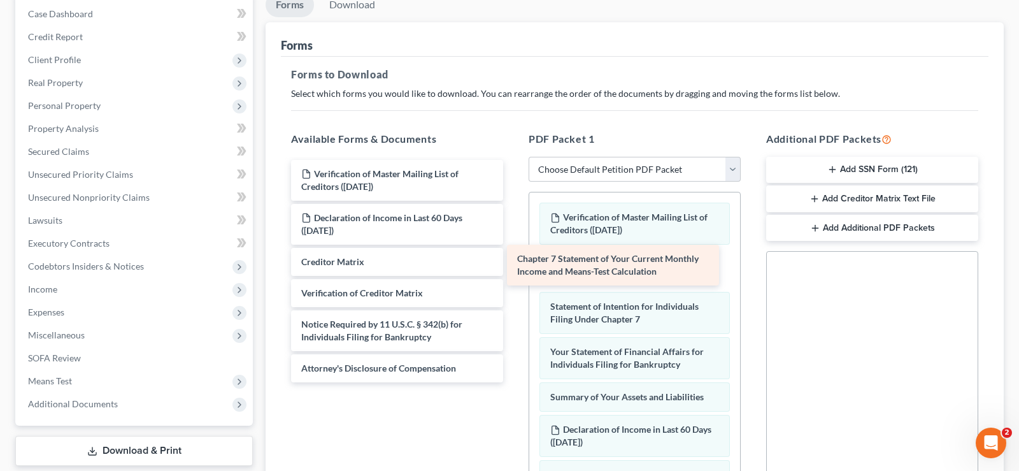
drag, startPoint x: 394, startPoint y: 268, endPoint x: 610, endPoint y: 266, distance: 215.9
click at [513, 266] on div "Chapter 7 Statement of Your Current Monthly Income and Means-Test Calculation V…" at bounding box center [397, 271] width 232 height 222
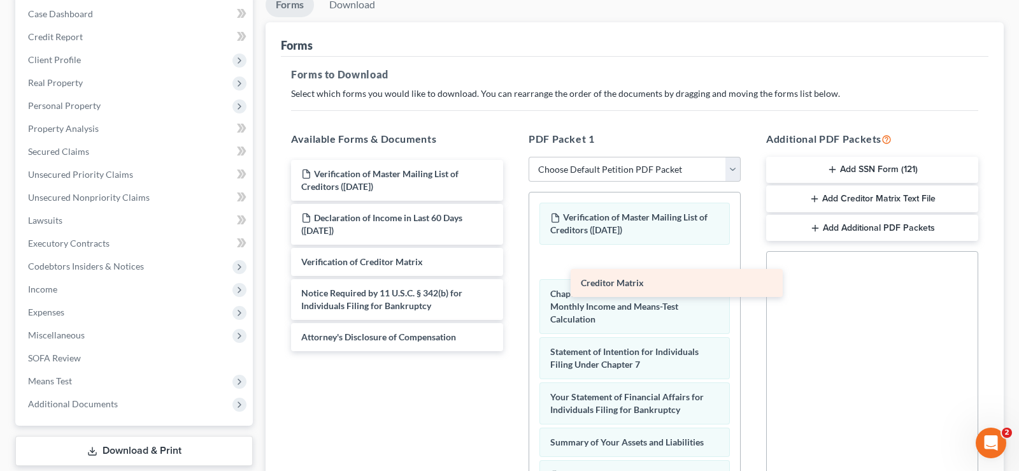
drag, startPoint x: 354, startPoint y: 265, endPoint x: 634, endPoint y: 287, distance: 280.5
click at [513, 287] on div "Creditor Matrix Verification of Master Mailing List of Creditors ([DATE]) Decla…" at bounding box center [397, 255] width 232 height 191
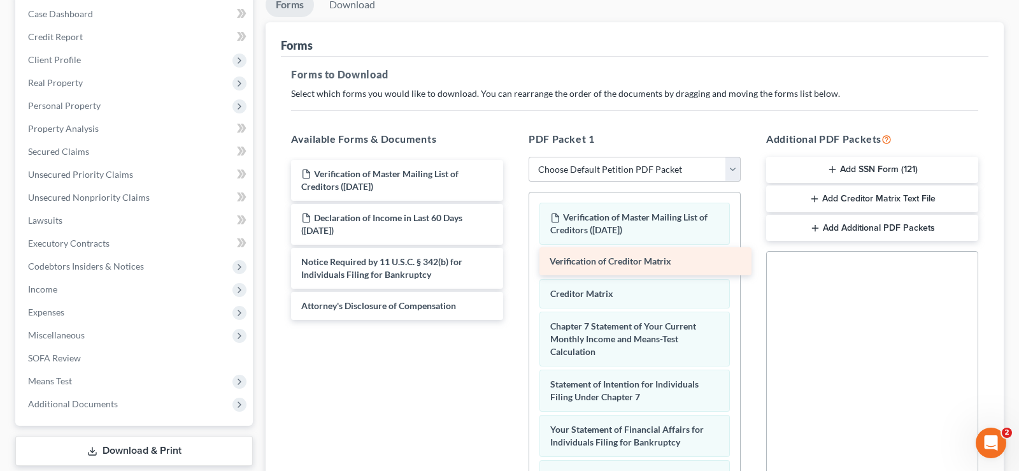
drag, startPoint x: 366, startPoint y: 266, endPoint x: 615, endPoint y: 266, distance: 249.0
click at [513, 266] on div "Verification of Creditor Matrix Verification of Master Mailing List of Creditor…" at bounding box center [397, 240] width 232 height 160
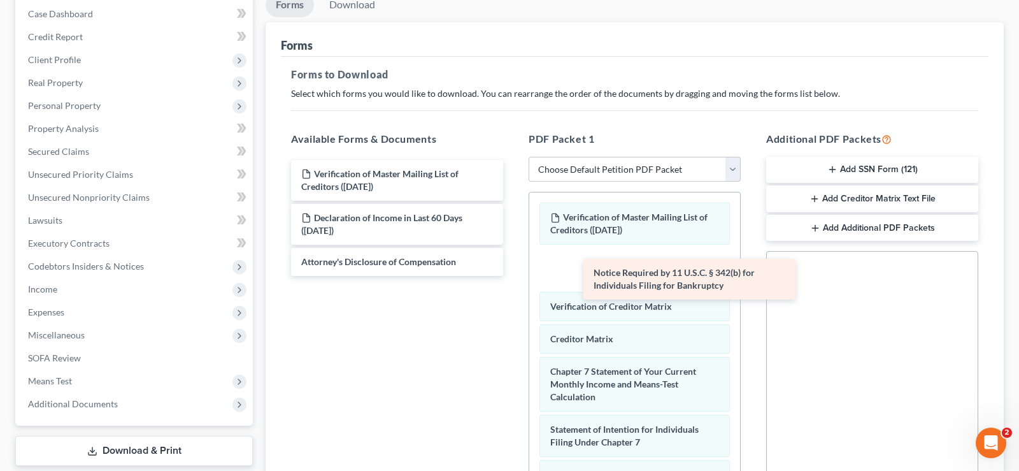
drag, startPoint x: 370, startPoint y: 265, endPoint x: 662, endPoint y: 277, distance: 292.0
click at [513, 276] on div "Notice Required by 11 U.S.C. § 342(b) for Individuals Filing for Bankruptcy Ver…" at bounding box center [397, 218] width 232 height 116
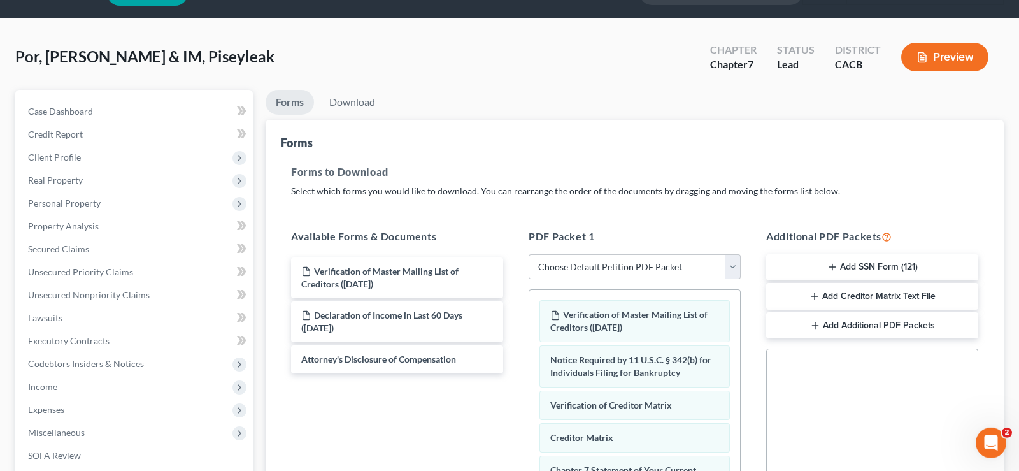
scroll to position [0, 0]
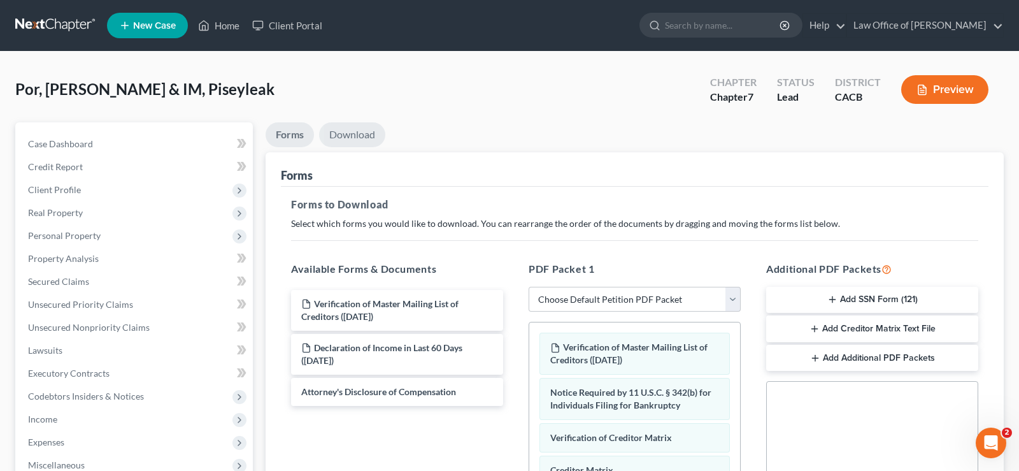
click at [364, 135] on link "Download" at bounding box center [352, 134] width 66 height 25
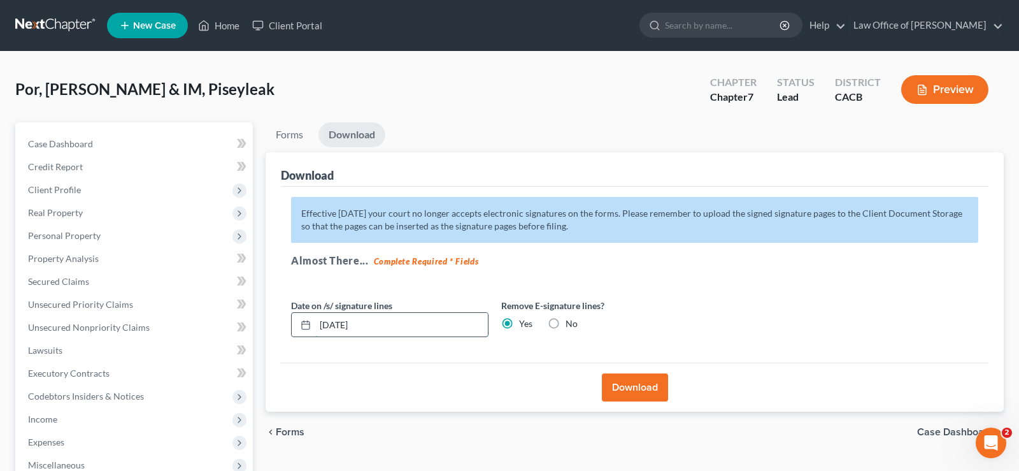
click at [396, 329] on input "[DATE]" at bounding box center [401, 325] width 173 height 24
type input "0"
click at [643, 387] on button "Download" at bounding box center [635, 387] width 66 height 28
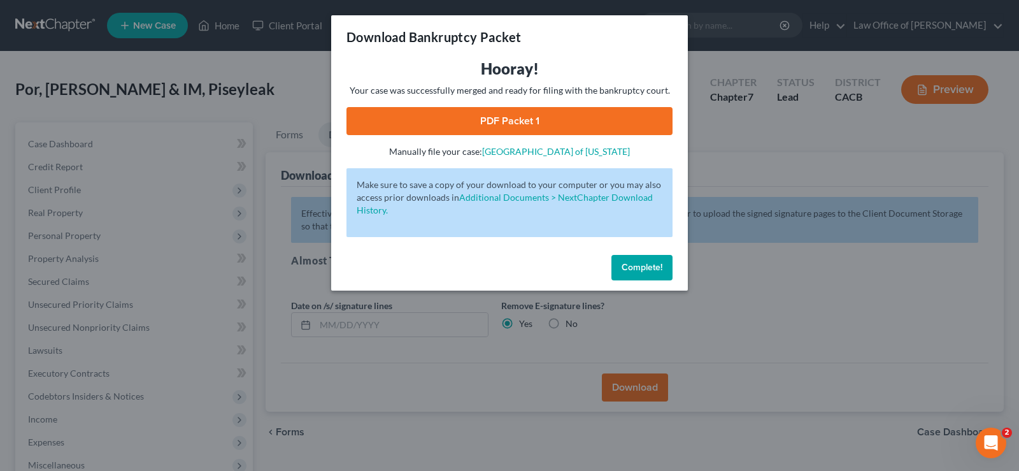
click at [522, 120] on link "PDF Packet 1" at bounding box center [509, 121] width 326 height 28
click at [646, 266] on span "Complete!" at bounding box center [642, 267] width 41 height 11
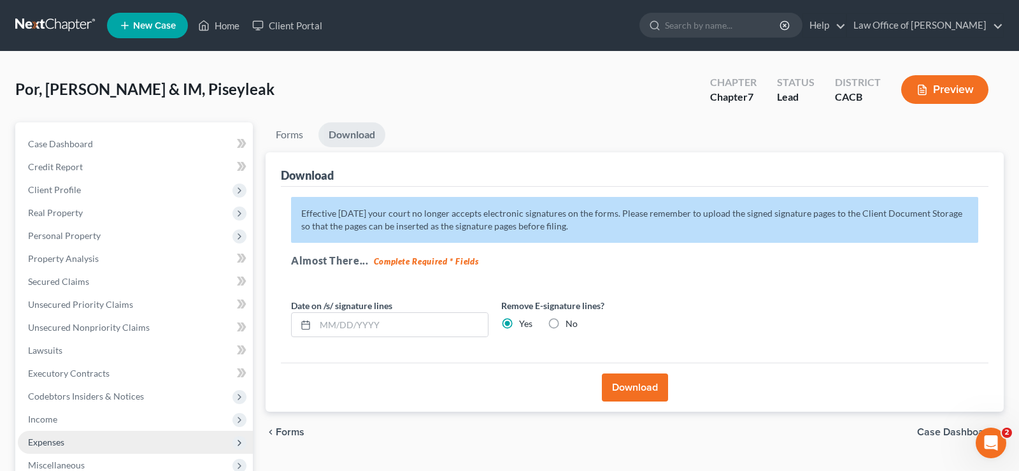
click at [66, 439] on span "Expenses" at bounding box center [135, 442] width 235 height 23
click at [57, 443] on span "Expenses" at bounding box center [46, 441] width 36 height 11
click at [98, 439] on span "Expenses" at bounding box center [135, 442] width 235 height 23
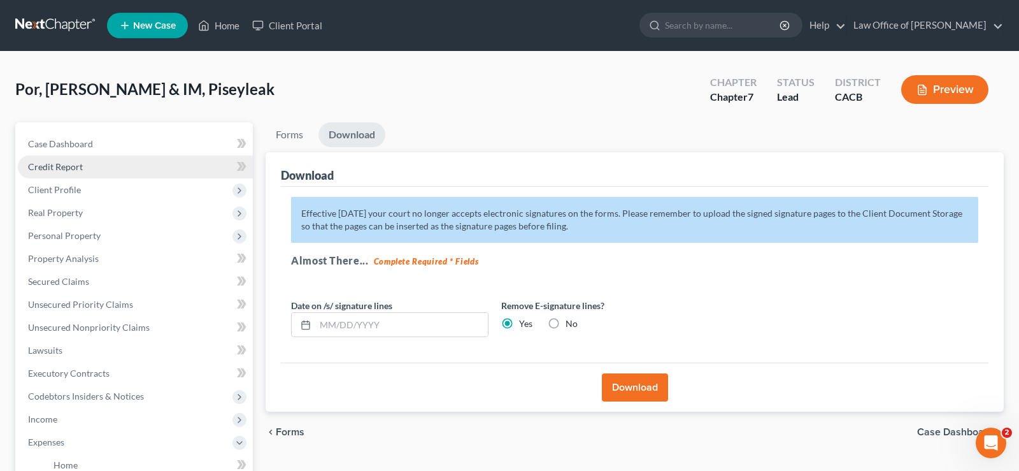
click at [85, 165] on link "Credit Report" at bounding box center [135, 166] width 235 height 23
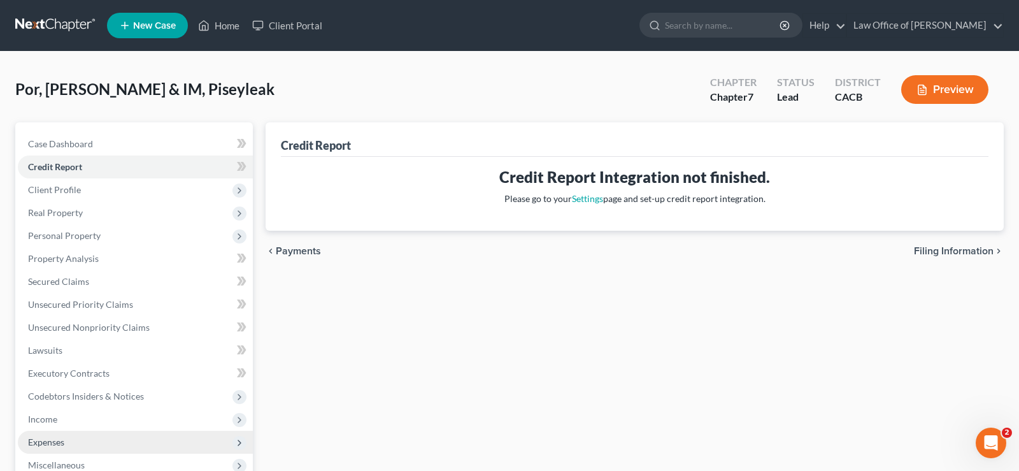
click at [66, 441] on span "Expenses" at bounding box center [135, 442] width 235 height 23
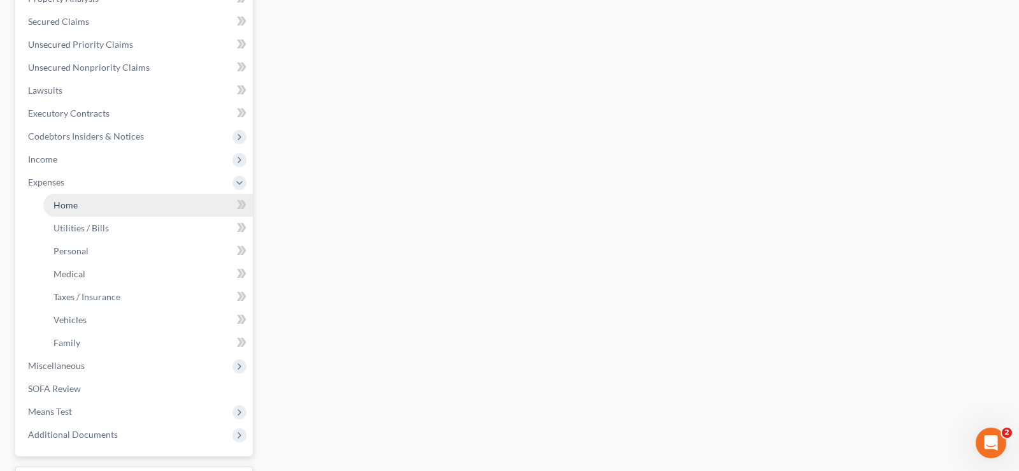
click at [69, 203] on span "Home" at bounding box center [65, 204] width 24 height 11
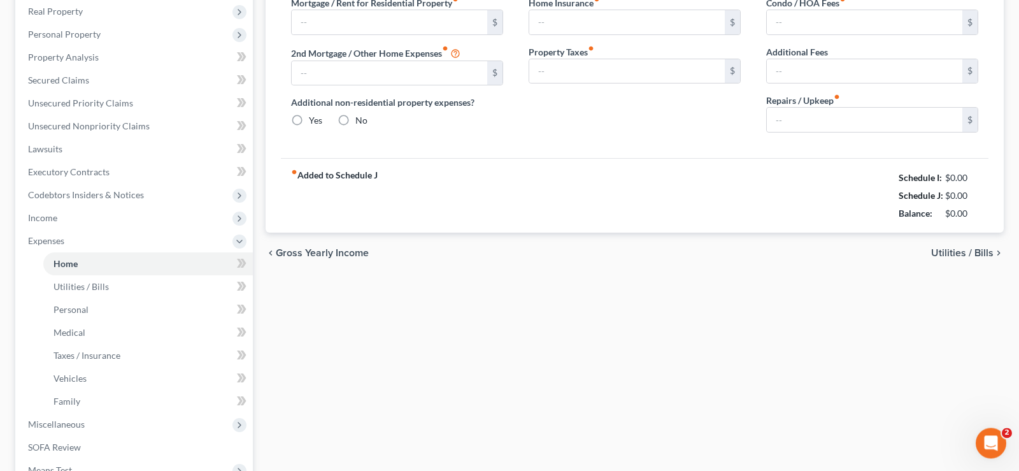
type input "0.00"
radio input "true"
type input "0.00"
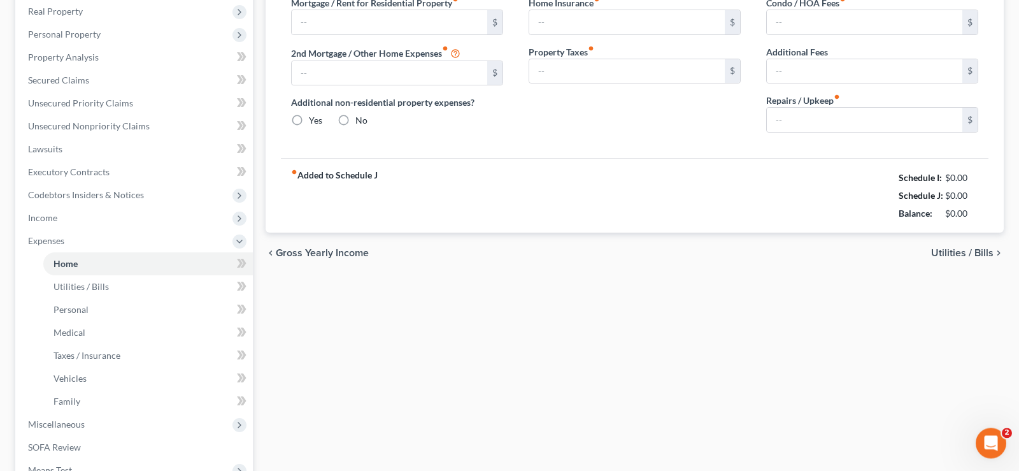
type input "0.00"
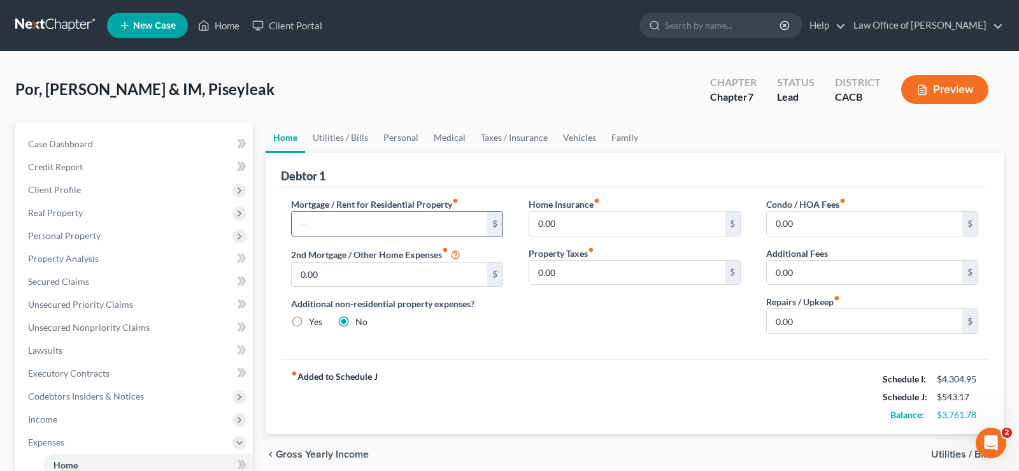
click at [313, 232] on input "text" at bounding box center [390, 223] width 196 height 24
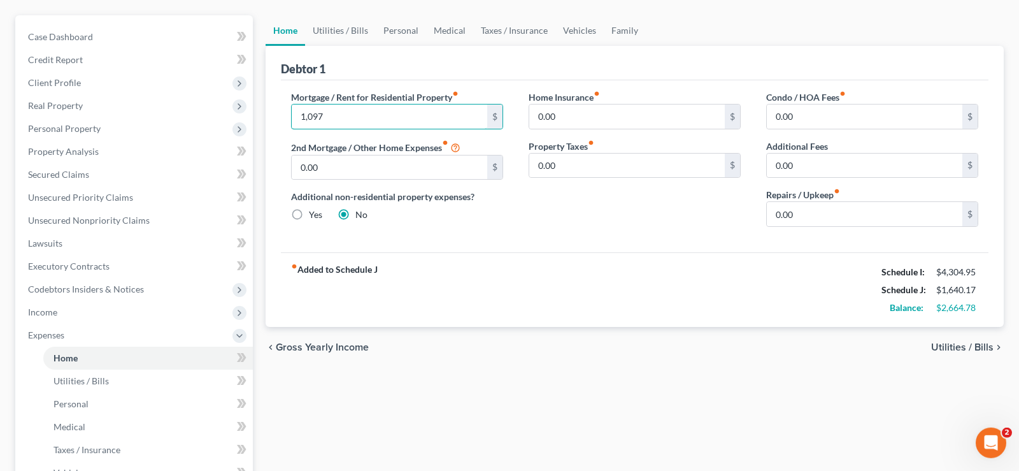
scroll to position [130, 0]
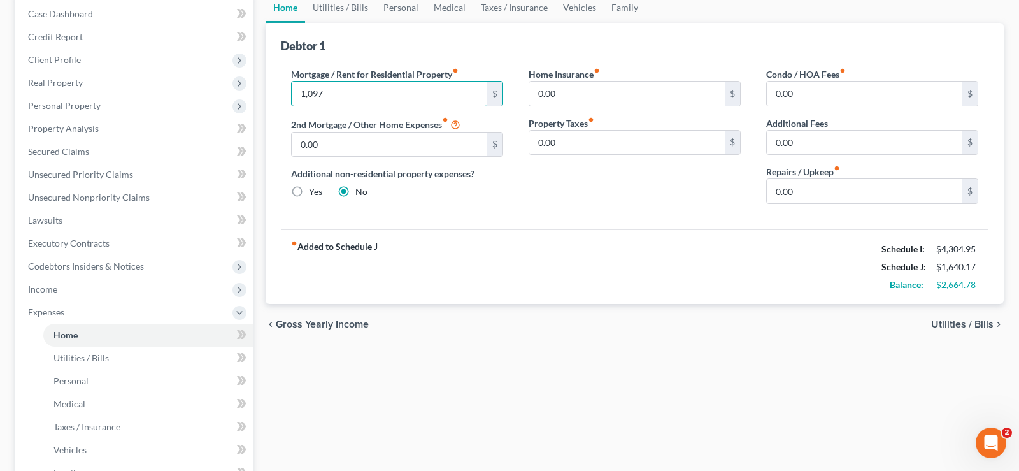
type input "1,097"
click at [957, 329] on span "Utilities / Bills" at bounding box center [962, 324] width 62 height 10
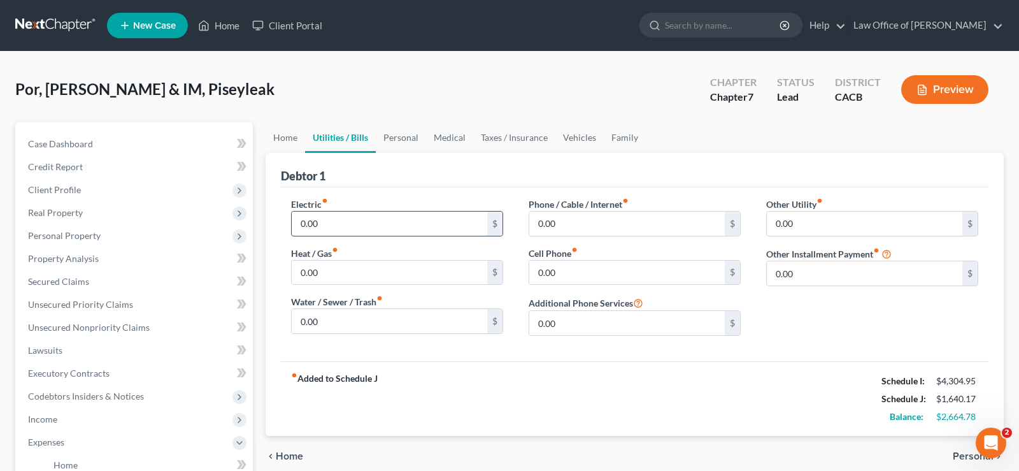
click at [362, 232] on input "0.00" at bounding box center [390, 223] width 196 height 24
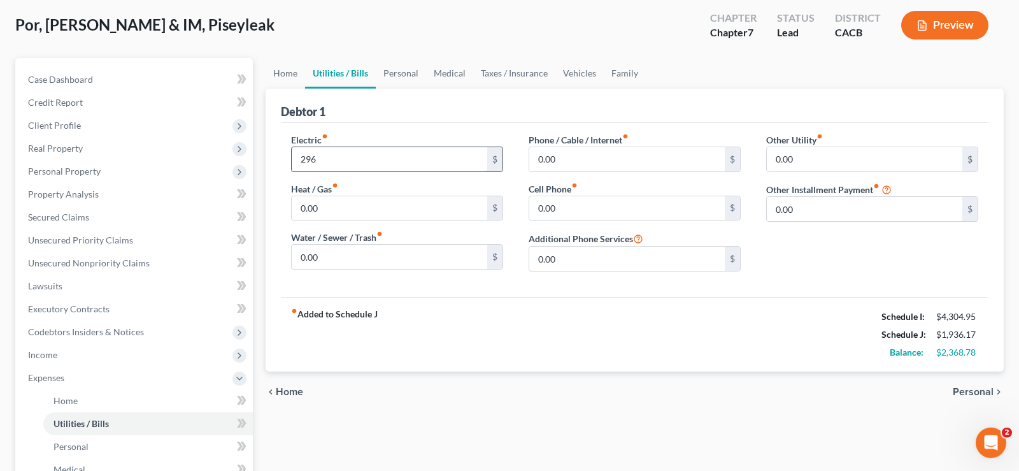
scroll to position [65, 0]
type input "295"
click at [578, 160] on input "0.00" at bounding box center [627, 158] width 196 height 24
click at [329, 255] on input "0.00" at bounding box center [390, 256] width 196 height 24
type input "57.74"
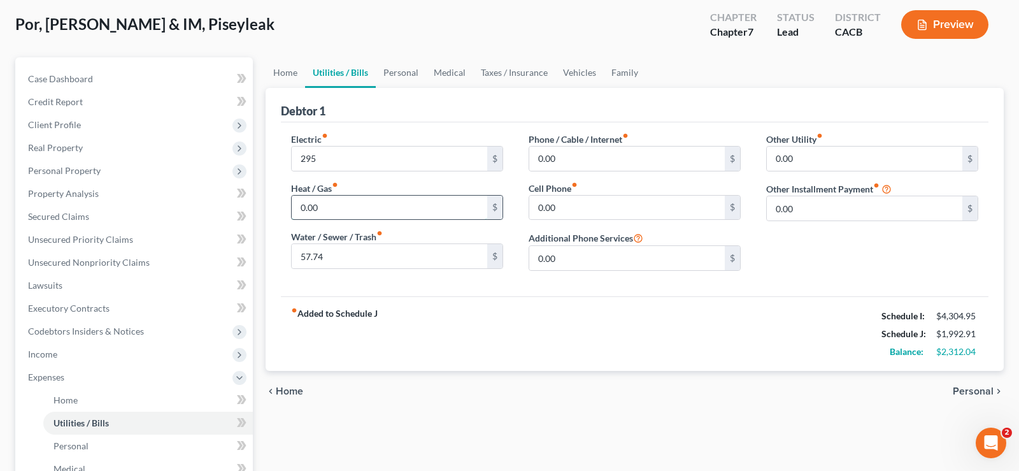
click at [341, 210] on input "0.00" at bounding box center [390, 208] width 196 height 24
click at [572, 206] on input "0.00" at bounding box center [627, 208] width 196 height 24
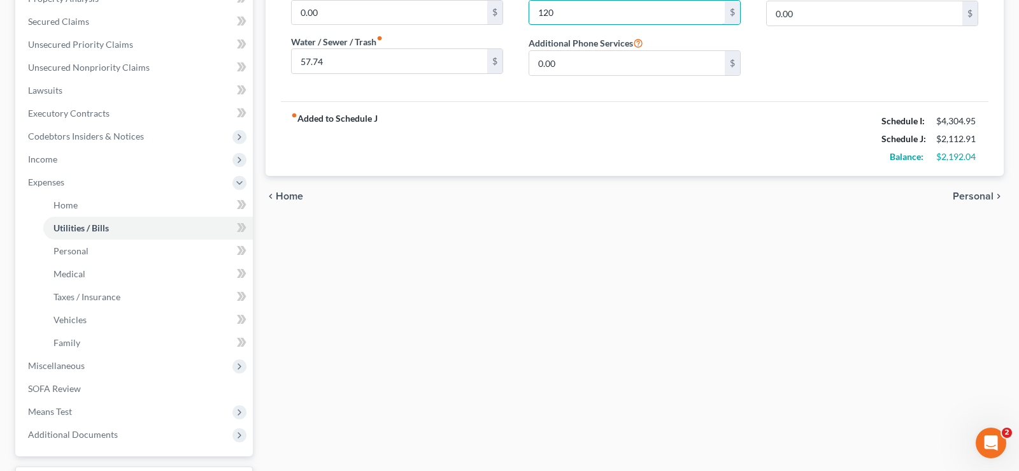
scroll to position [0, 0]
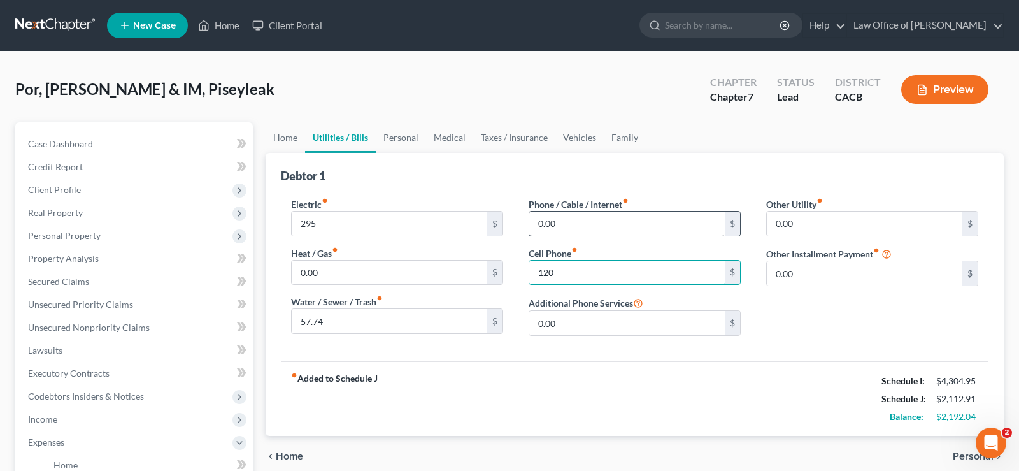
type input "120"
click at [580, 230] on input "0.00" at bounding box center [627, 223] width 196 height 24
click at [580, 229] on input "0.00" at bounding box center [627, 223] width 196 height 24
type input "0.00"
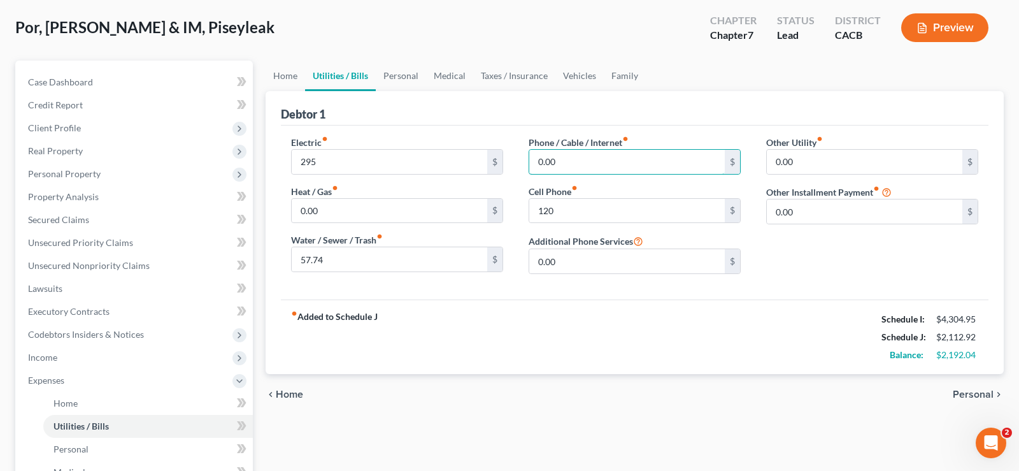
scroll to position [65, 0]
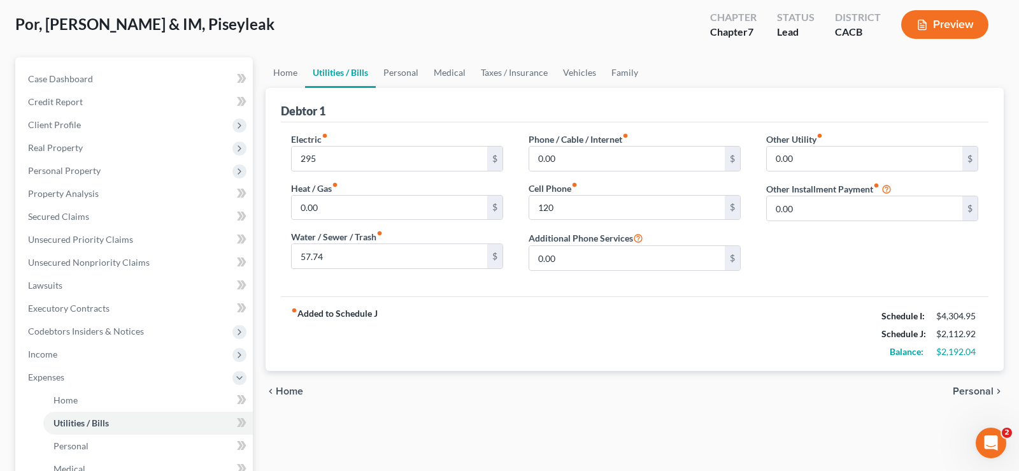
click at [977, 389] on span "Personal" at bounding box center [973, 391] width 41 height 10
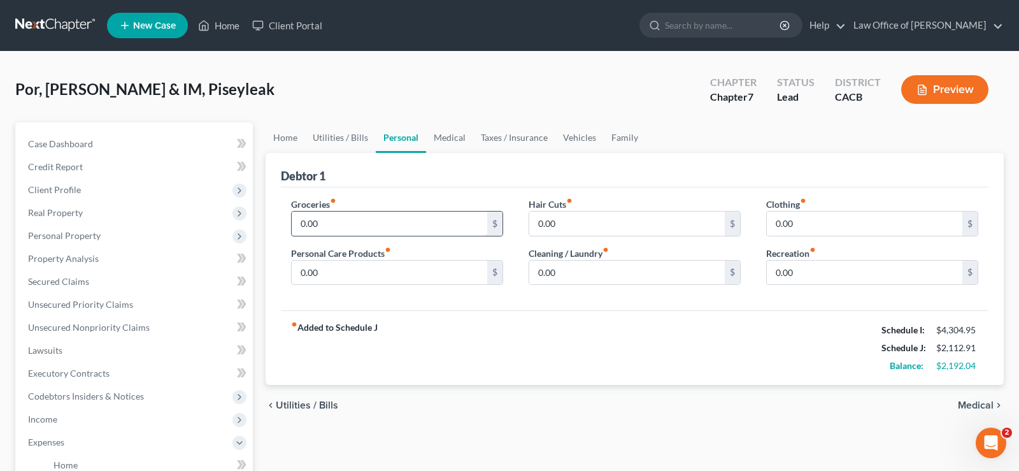
click at [342, 221] on input "0.00" at bounding box center [390, 223] width 196 height 24
type input "550"
click at [615, 230] on input "0.00" at bounding box center [627, 223] width 196 height 24
type input "60"
click at [799, 224] on input "0.00" at bounding box center [865, 223] width 196 height 24
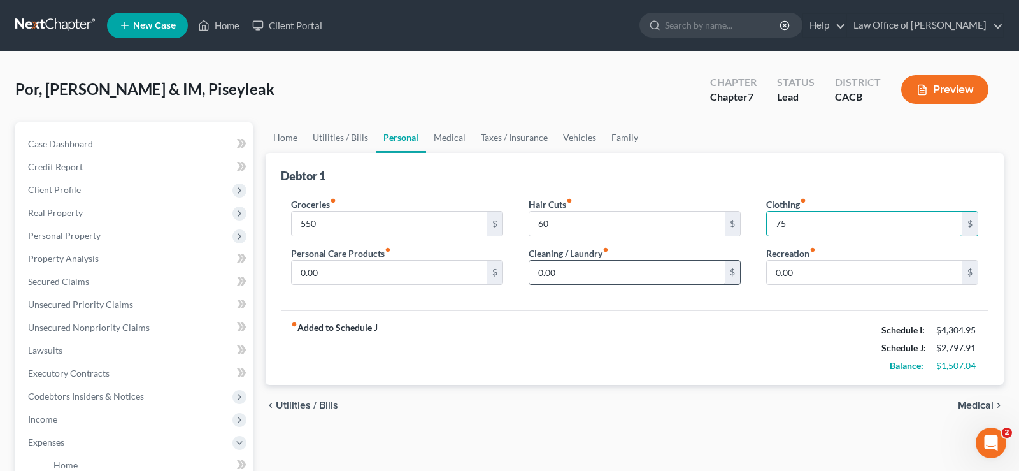
type input "75"
click at [575, 275] on input "0.00" at bounding box center [627, 272] width 196 height 24
type input "70"
click at [980, 401] on span "Medical" at bounding box center [976, 405] width 36 height 10
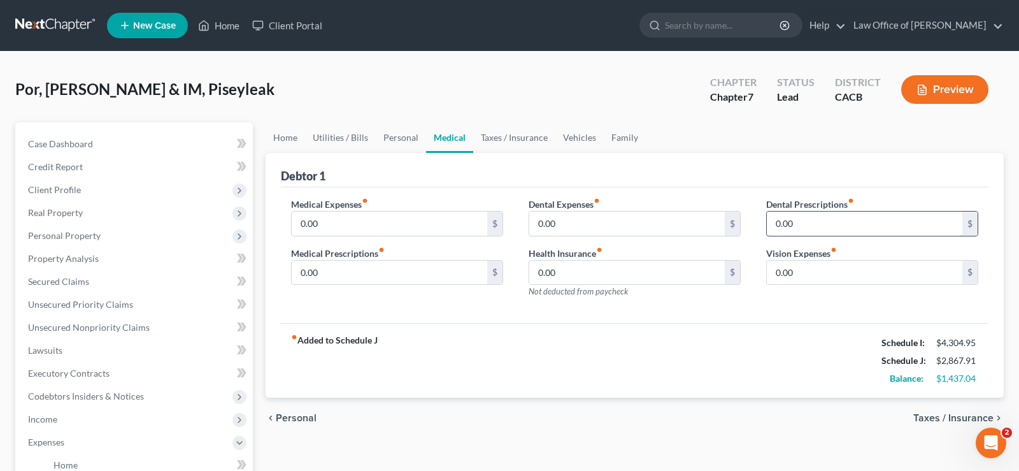
click at [806, 222] on input "0.00" at bounding box center [865, 223] width 196 height 24
click at [580, 229] on input "0.00" at bounding box center [627, 223] width 196 height 24
type input "110"
click at [935, 416] on span "Taxes / Insurance" at bounding box center [953, 418] width 80 height 10
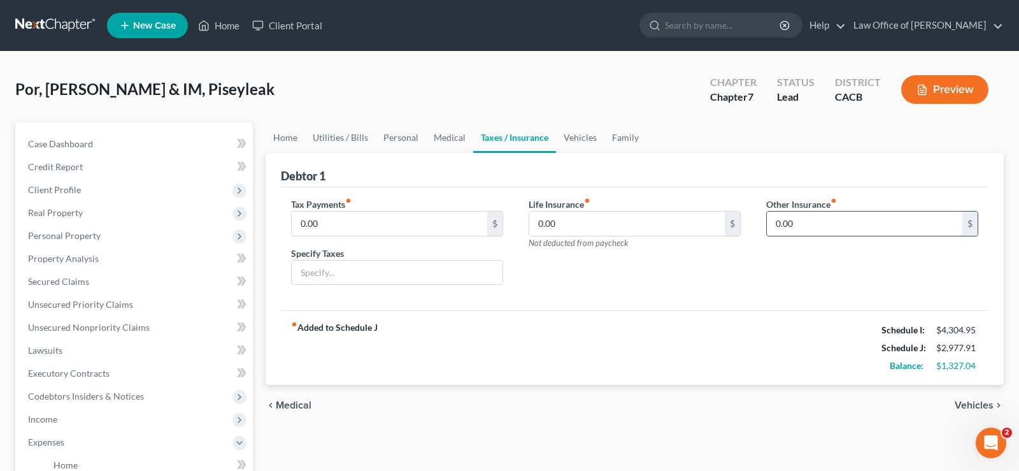
click at [817, 222] on input "0.00" at bounding box center [865, 223] width 196 height 24
click at [966, 404] on span "Vehicles" at bounding box center [974, 405] width 39 height 10
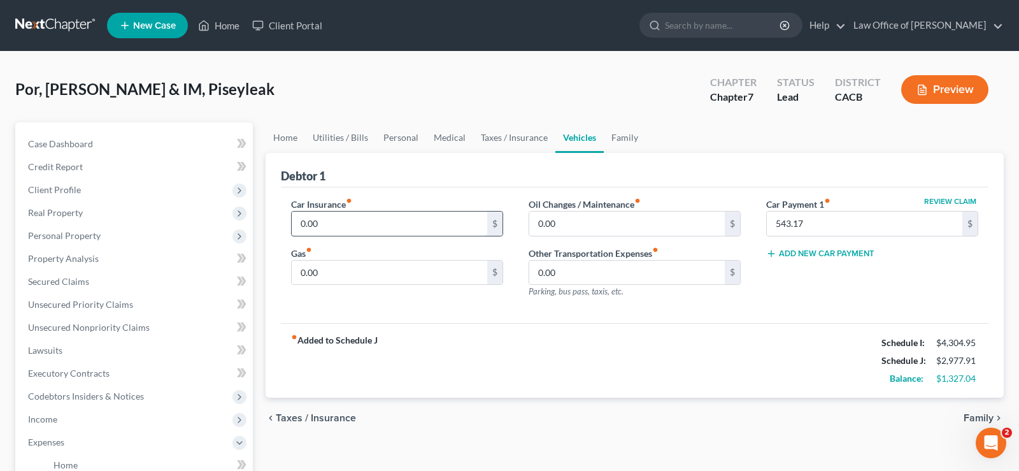
click at [336, 218] on input "0.00" at bounding box center [390, 223] width 196 height 24
type input "164.88"
click at [333, 272] on input "0.00" at bounding box center [390, 272] width 196 height 24
click at [335, 267] on input "0.00" at bounding box center [390, 272] width 196 height 24
click at [335, 266] on input "0.00" at bounding box center [390, 272] width 196 height 24
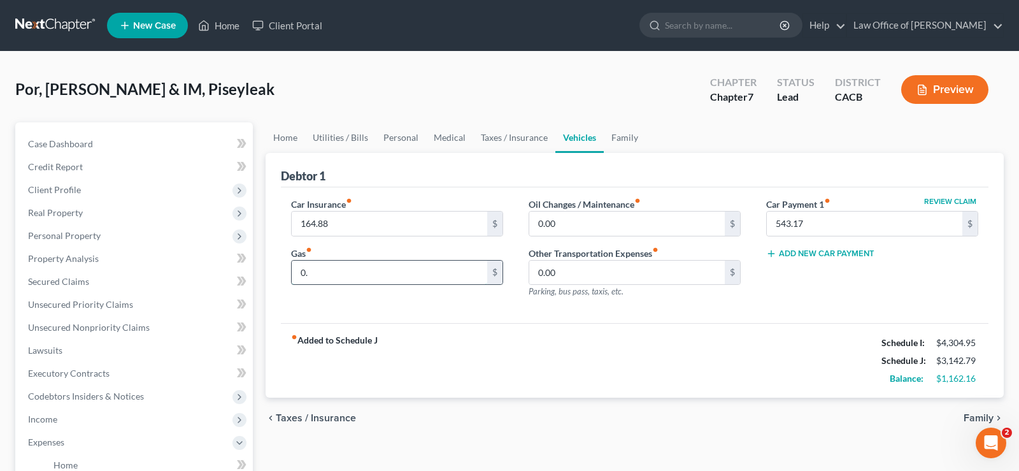
type input "0"
type input "150"
click at [285, 418] on span "Taxes / Insurance" at bounding box center [316, 418] width 80 height 10
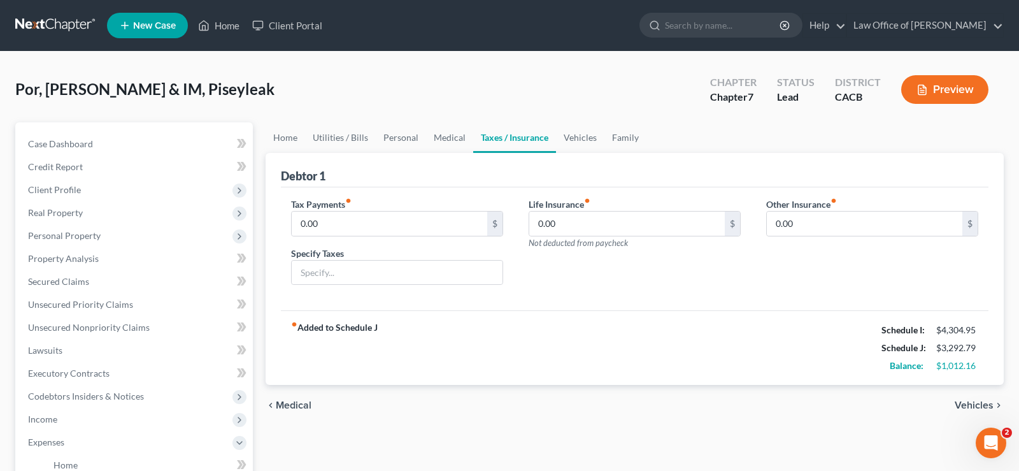
click at [285, 418] on div "chevron_left Medical Vehicles chevron_right" at bounding box center [635, 405] width 738 height 41
click at [289, 406] on span "Medical" at bounding box center [294, 405] width 36 height 10
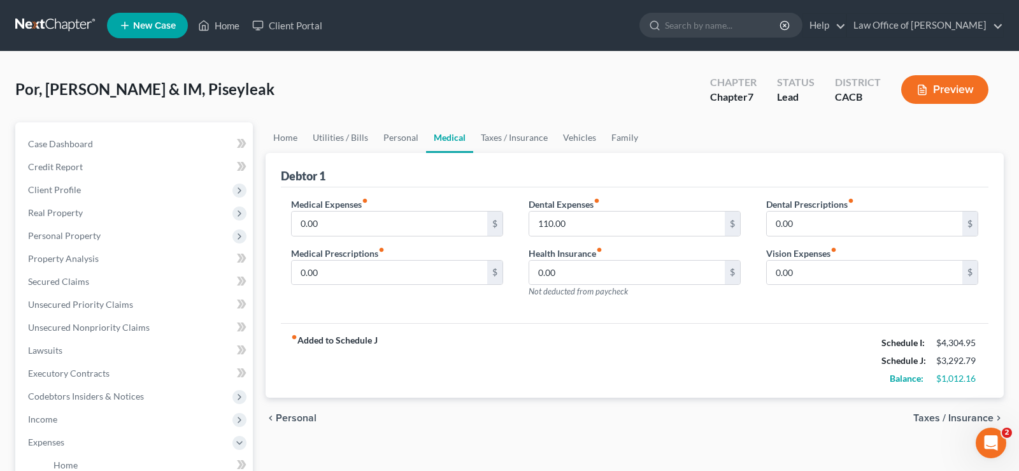
click at [292, 419] on span "Personal" at bounding box center [296, 418] width 41 height 10
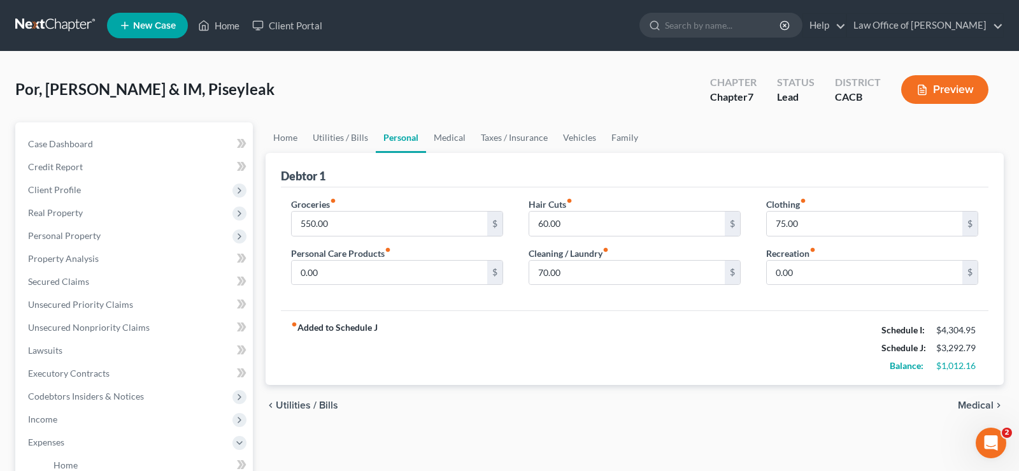
click at [292, 419] on div "chevron_left Utilities / Bills Medical chevron_right" at bounding box center [635, 405] width 738 height 41
click at [290, 410] on span "Utilities / Bills" at bounding box center [307, 405] width 62 height 10
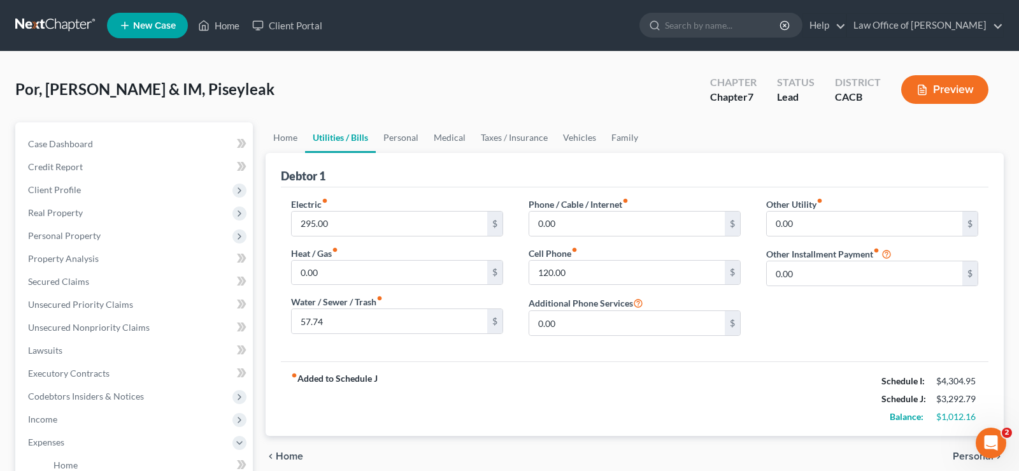
click at [287, 457] on span "Home" at bounding box center [289, 456] width 27 height 10
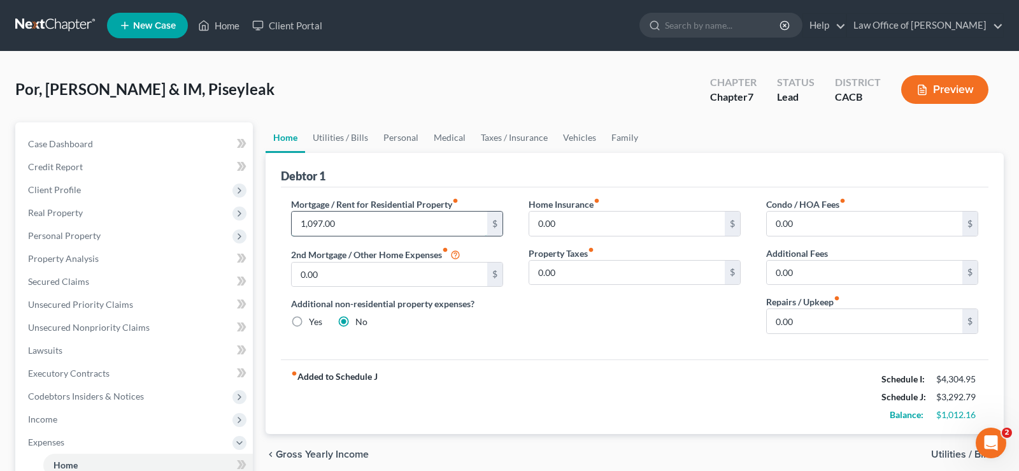
click at [307, 225] on input "1,097.00" at bounding box center [390, 223] width 196 height 24
drag, startPoint x: 350, startPoint y: 221, endPoint x: 364, endPoint y: 224, distance: 14.9
click at [350, 221] on input "1,097.00" at bounding box center [390, 223] width 196 height 24
click at [945, 455] on span "Utilities / Bills" at bounding box center [962, 454] width 62 height 10
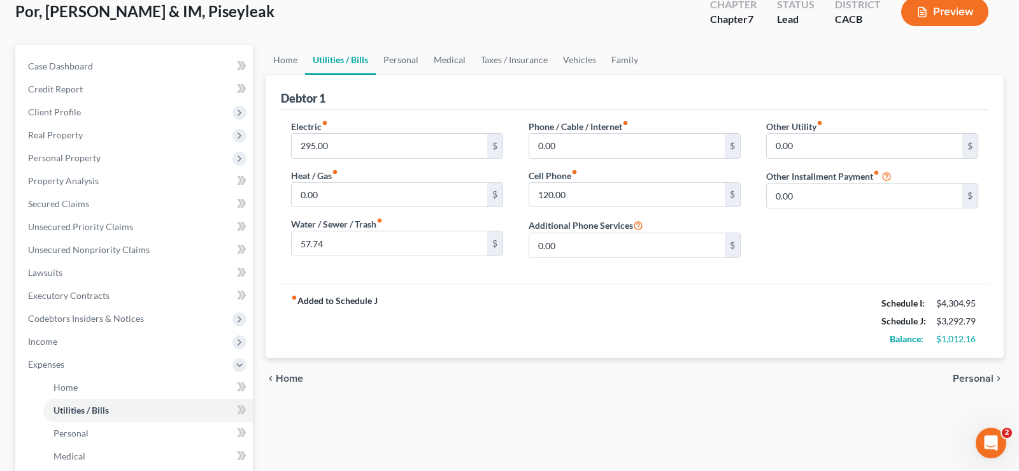
scroll to position [130, 0]
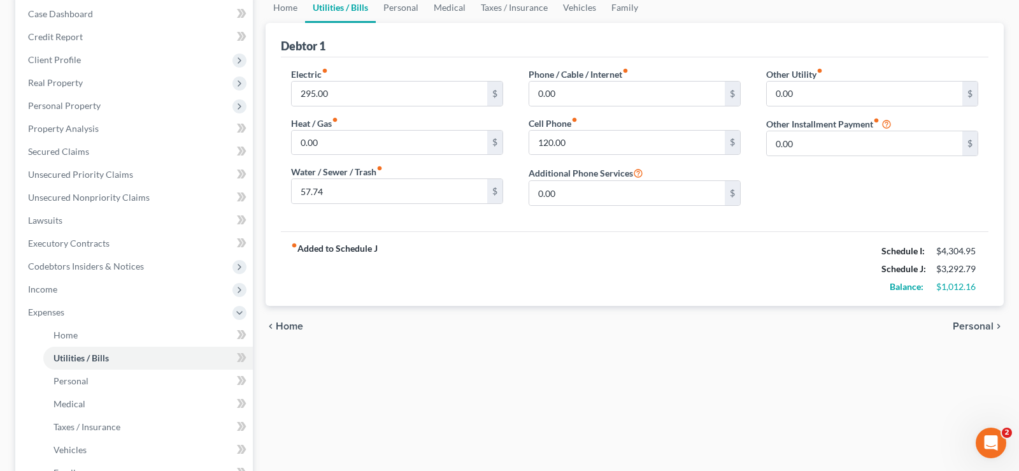
click at [972, 326] on span "Personal" at bounding box center [973, 326] width 41 height 10
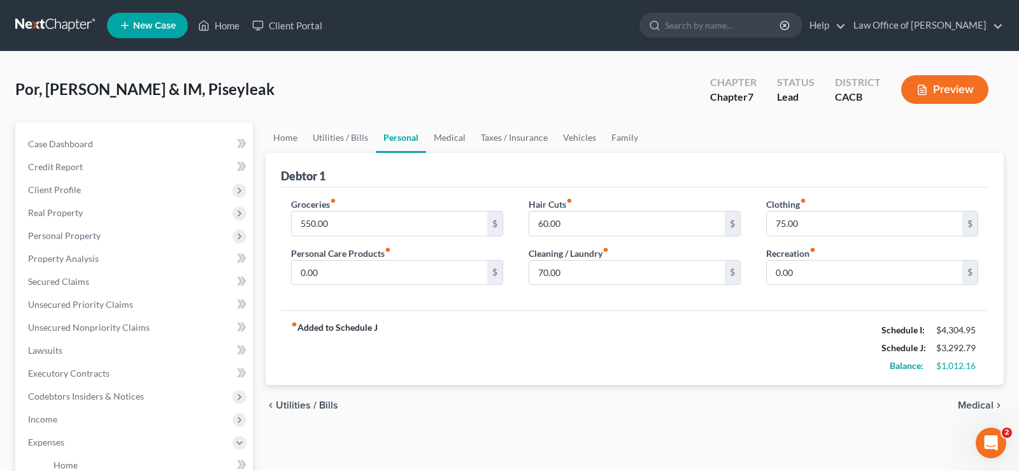
click at [977, 403] on span "Medical" at bounding box center [976, 405] width 36 height 10
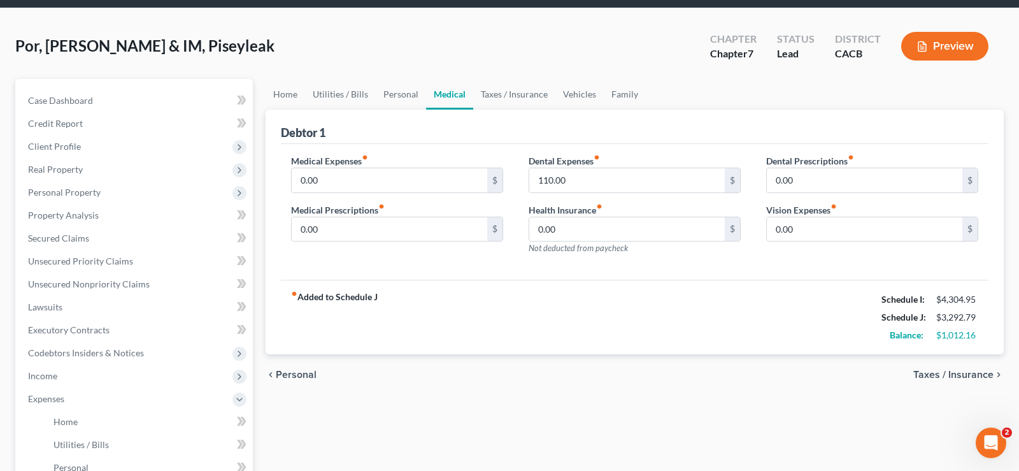
scroll to position [65, 0]
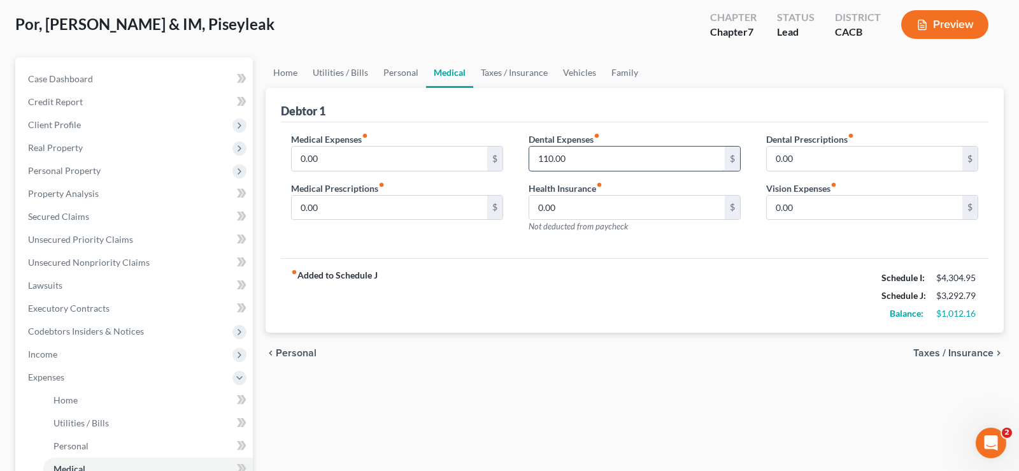
click at [581, 160] on input "110.00" at bounding box center [627, 158] width 196 height 24
type input "120.30"
click at [348, 164] on input "0.00" at bounding box center [390, 158] width 196 height 24
click at [346, 208] on input "0.00" at bounding box center [390, 208] width 196 height 24
type input "95.00"
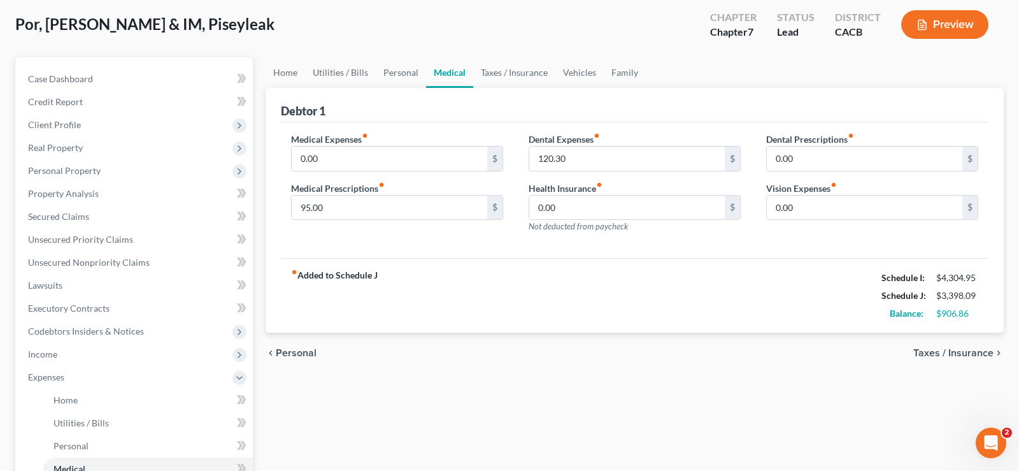
click at [289, 351] on span "Personal" at bounding box center [296, 353] width 41 height 10
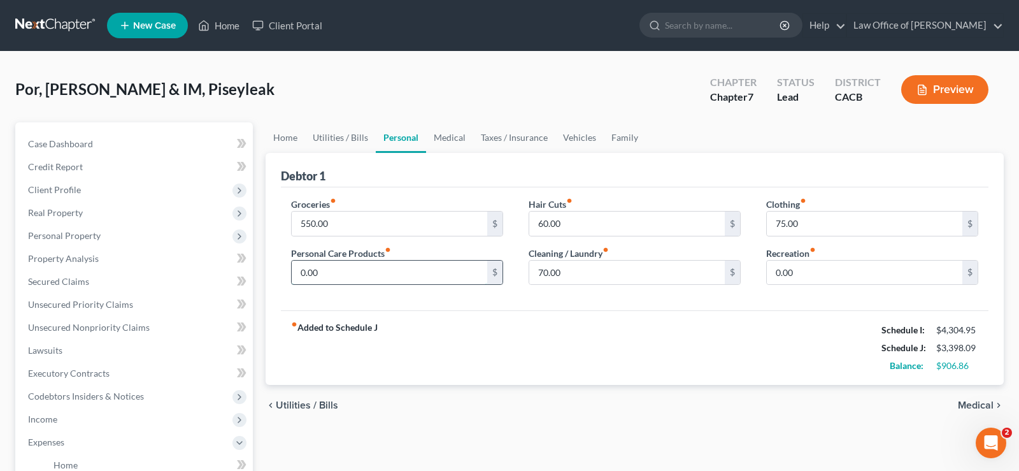
click at [332, 272] on input "0.00" at bounding box center [390, 272] width 196 height 24
type input "100"
click at [343, 224] on input "550.00" at bounding box center [390, 223] width 196 height 24
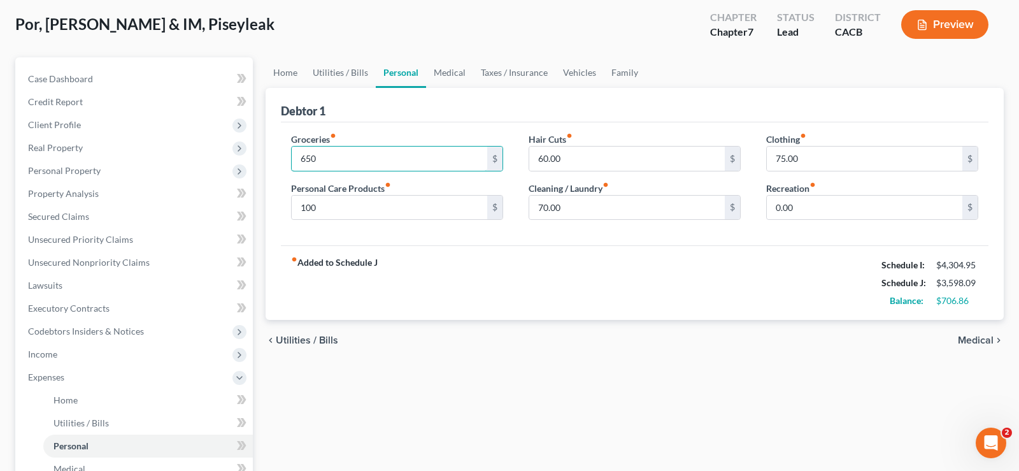
type input "650"
click at [967, 336] on span "Medical" at bounding box center [976, 340] width 36 height 10
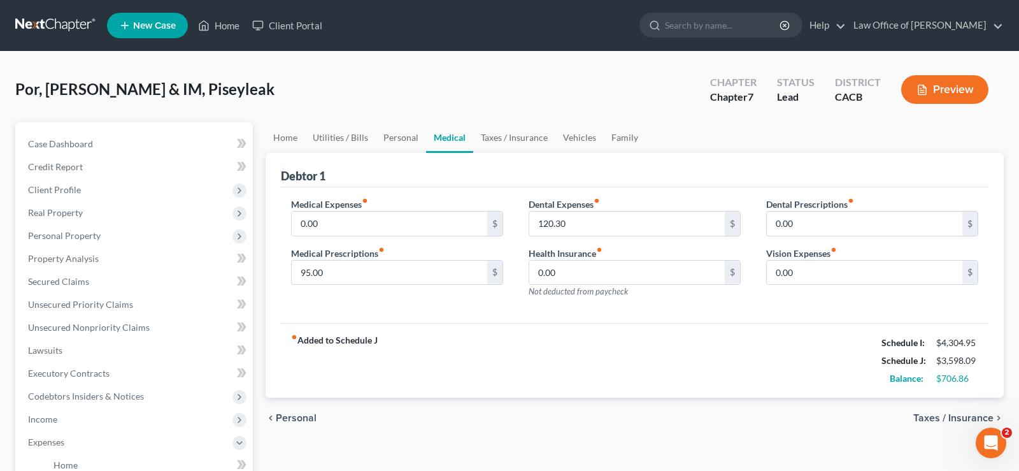
click at [293, 421] on span "Personal" at bounding box center [296, 418] width 41 height 10
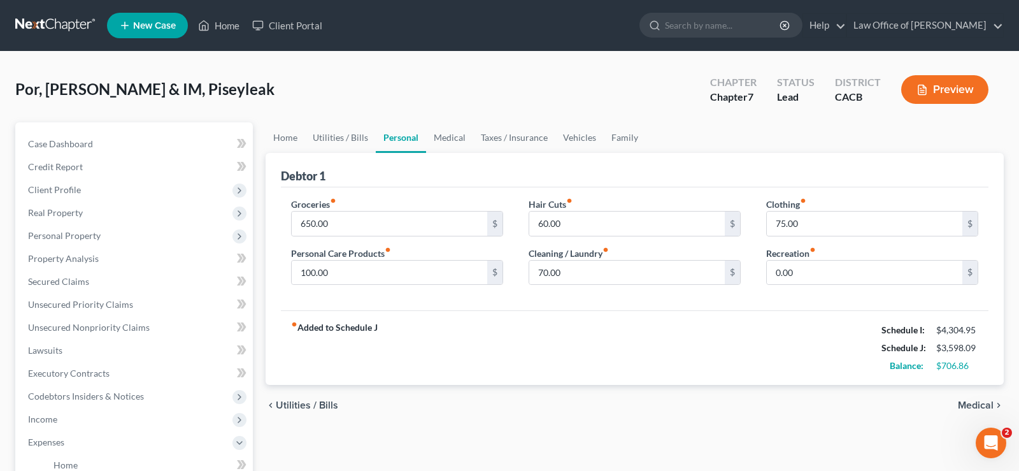
click at [297, 405] on span "Utilities / Bills" at bounding box center [307, 405] width 62 height 10
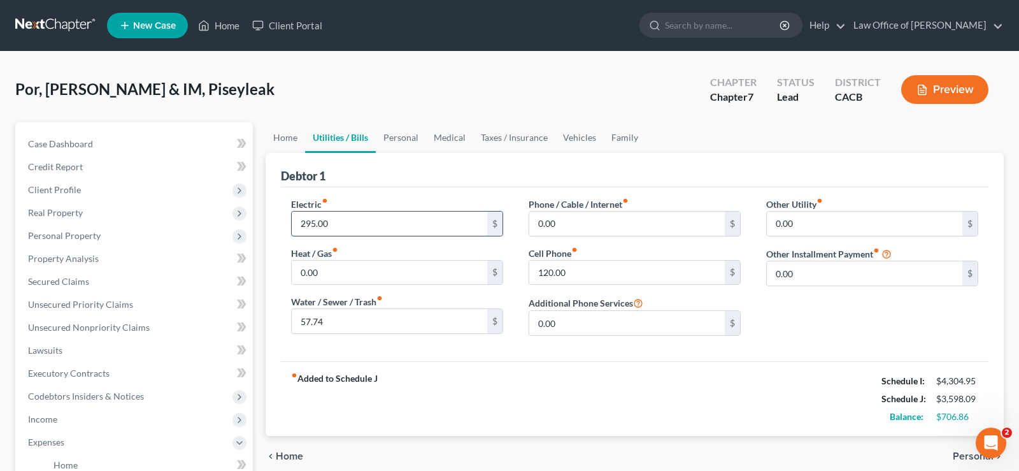
click at [360, 227] on input "295.00" at bounding box center [390, 223] width 196 height 24
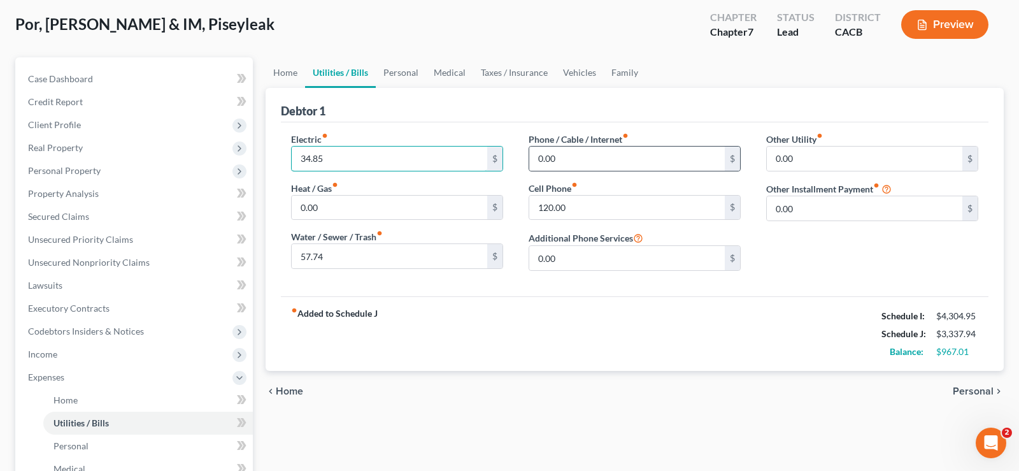
type input "34.85"
click at [599, 170] on div "0.00 $" at bounding box center [635, 158] width 212 height 25
click at [594, 162] on input "0.00" at bounding box center [627, 158] width 196 height 24
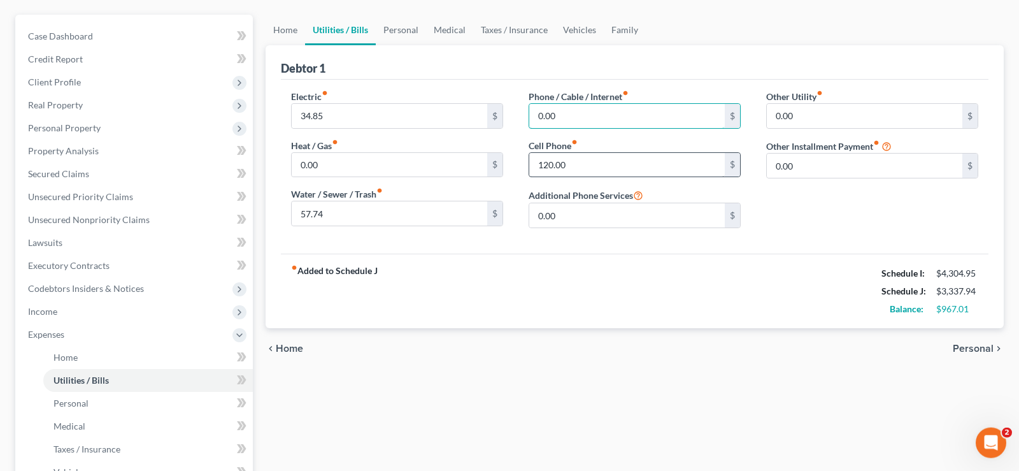
scroll to position [130, 0]
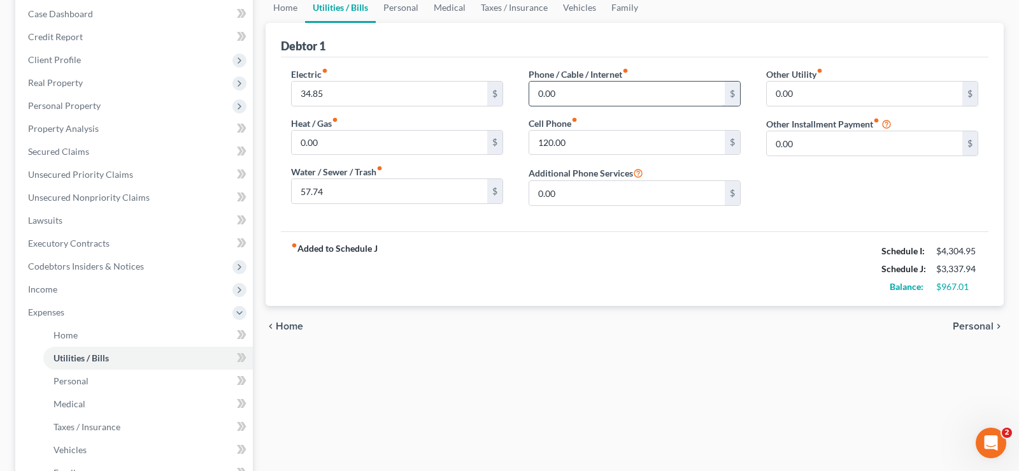
click at [578, 94] on input "0.00" at bounding box center [627, 94] width 196 height 24
click at [332, 91] on input "34.85" at bounding box center [390, 94] width 196 height 24
type input "341.85"
click at [574, 88] on input "0.00" at bounding box center [627, 94] width 196 height 24
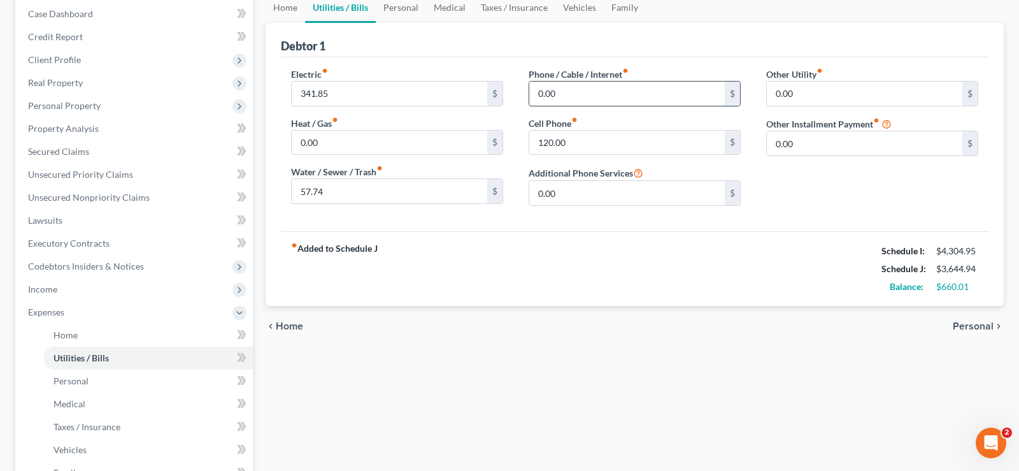
scroll to position [65, 0]
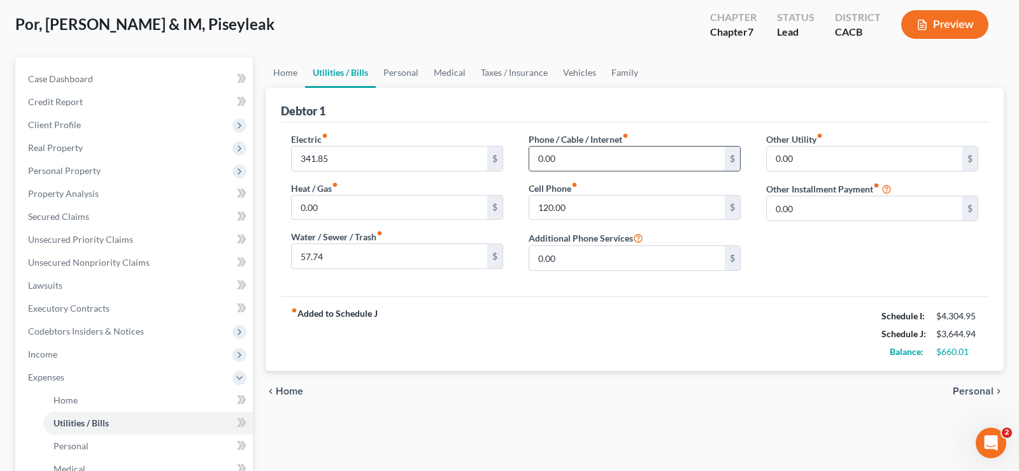
click at [580, 155] on input "0.00" at bounding box center [627, 158] width 196 height 24
click at [573, 201] on input "120.00" at bounding box center [627, 208] width 196 height 24
click at [553, 210] on input "text" at bounding box center [627, 208] width 196 height 24
type input "321"
click at [579, 155] on input "0.00" at bounding box center [627, 158] width 196 height 24
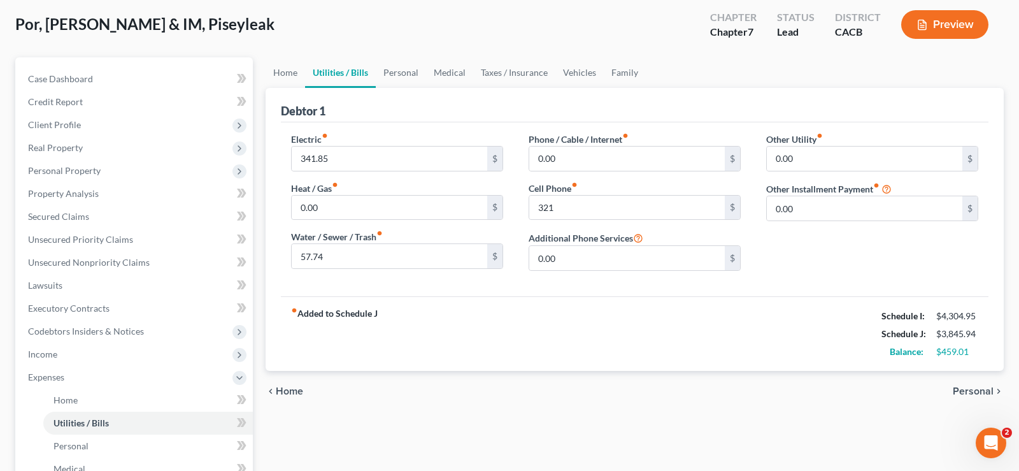
click at [959, 387] on span "Personal" at bounding box center [973, 391] width 41 height 10
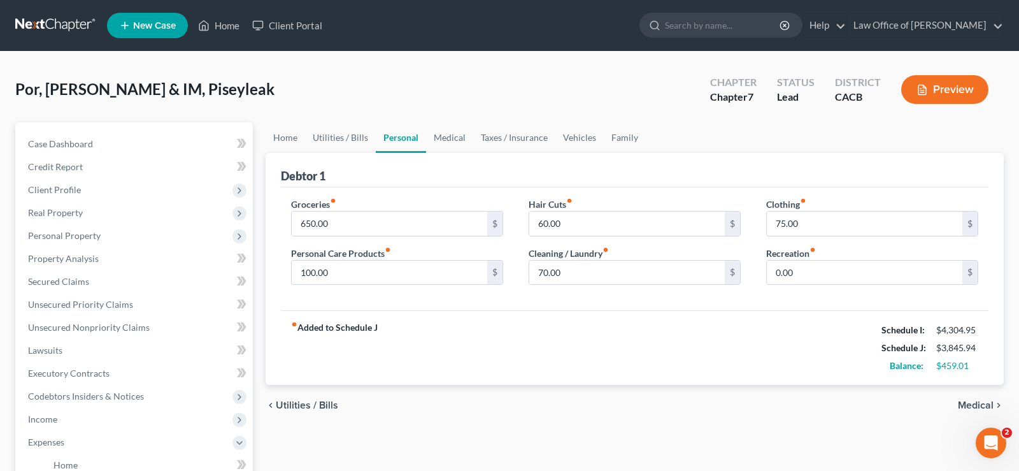
click at [978, 398] on div "chevron_left Utilities / Bills Medical chevron_right" at bounding box center [635, 405] width 738 height 41
click at [978, 401] on span "Medical" at bounding box center [976, 405] width 36 height 10
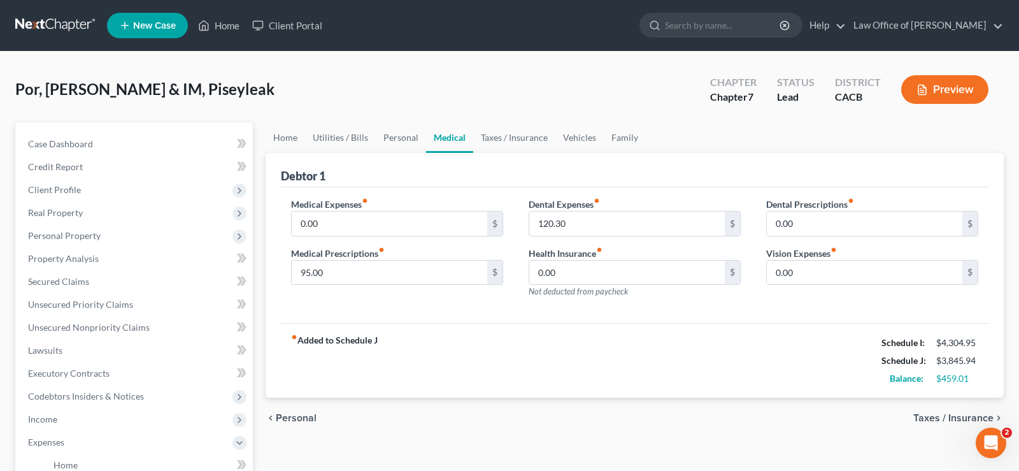
click at [965, 417] on span "Taxes / Insurance" at bounding box center [953, 418] width 80 height 10
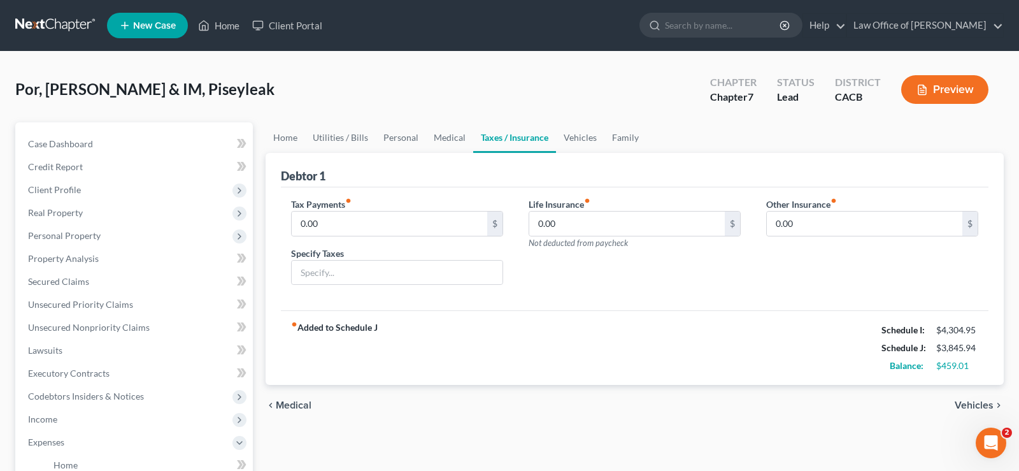
click at [974, 402] on span "Vehicles" at bounding box center [974, 405] width 39 height 10
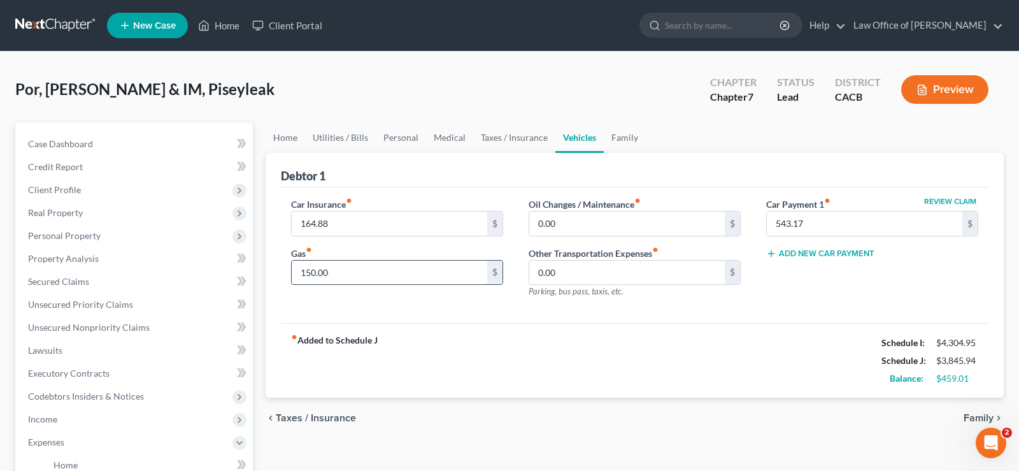
click at [338, 279] on input "150.00" at bounding box center [390, 272] width 196 height 24
type input "315"
click at [584, 216] on input "0.00" at bounding box center [627, 223] width 196 height 24
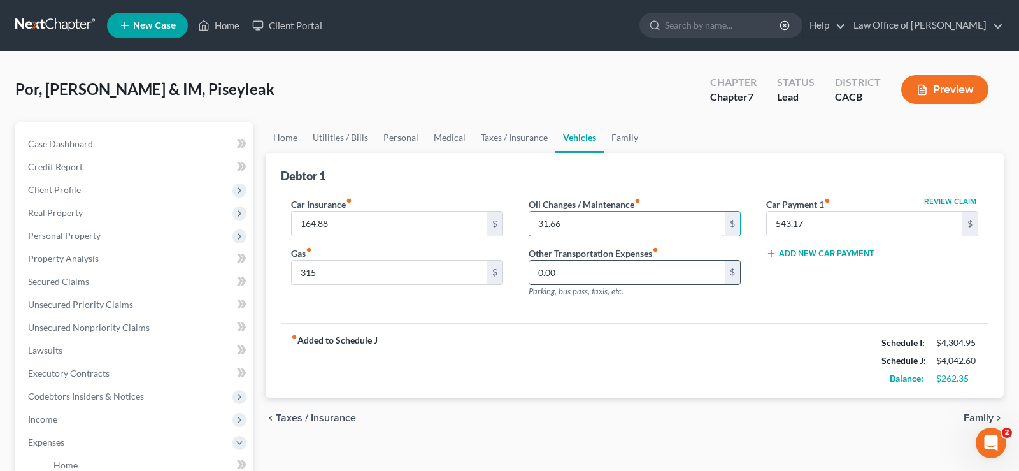
type input "31.66"
click at [579, 267] on input "0.00" at bounding box center [627, 272] width 196 height 24
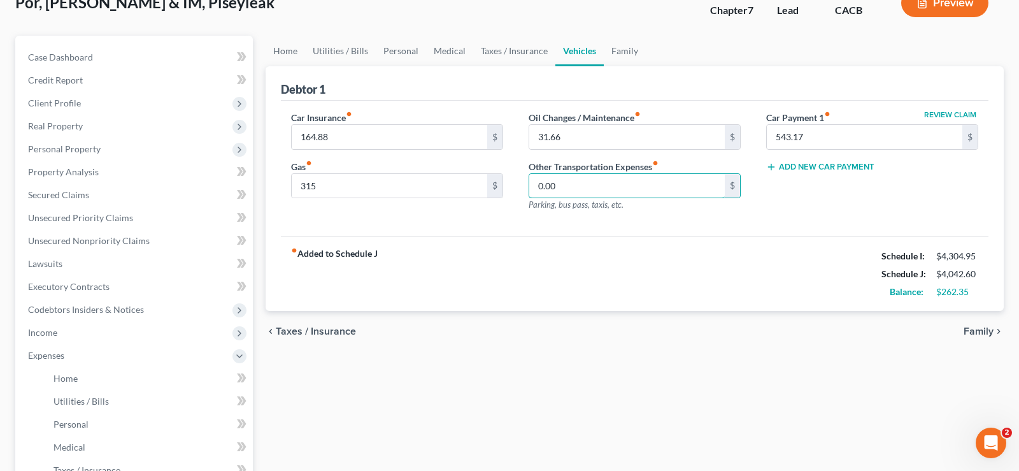
scroll to position [130, 0]
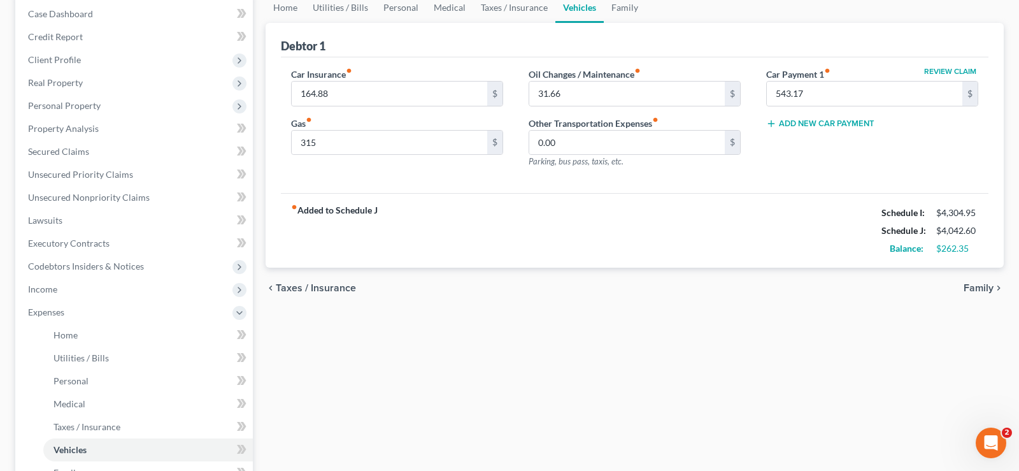
click at [973, 284] on span "Family" at bounding box center [979, 288] width 30 height 10
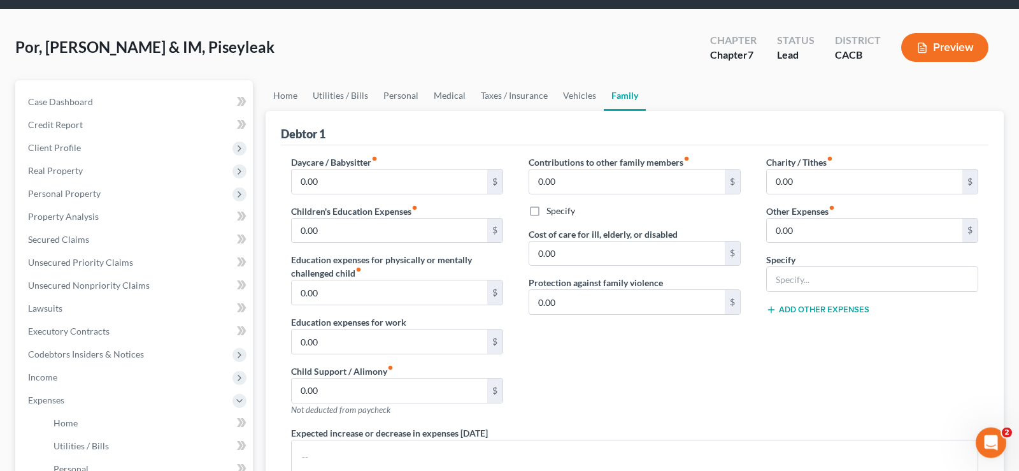
scroll to position [65, 0]
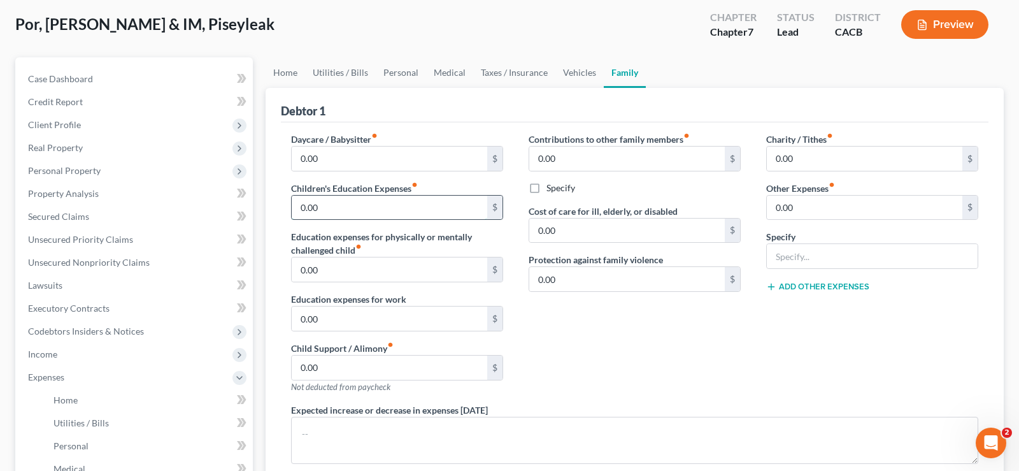
click at [327, 204] on input "0.00" at bounding box center [390, 208] width 196 height 24
type input "50"
click at [331, 163] on input "0.00" at bounding box center [390, 158] width 196 height 24
click at [320, 209] on input "50" at bounding box center [390, 208] width 196 height 24
click at [339, 154] on input "0.00" at bounding box center [390, 158] width 196 height 24
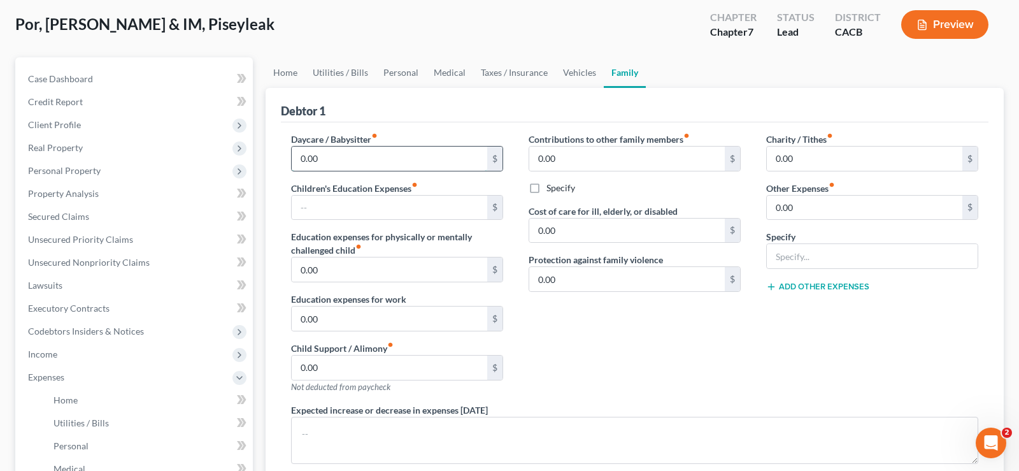
click at [344, 155] on input "0.00" at bounding box center [390, 158] width 196 height 24
type input "0"
type input "75"
click at [812, 157] on input "0.00" at bounding box center [865, 158] width 196 height 24
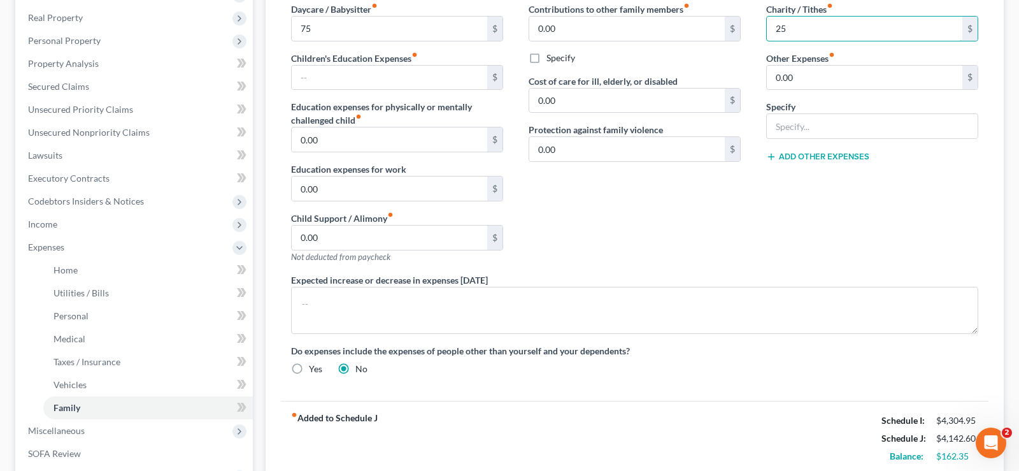
scroll to position [130, 0]
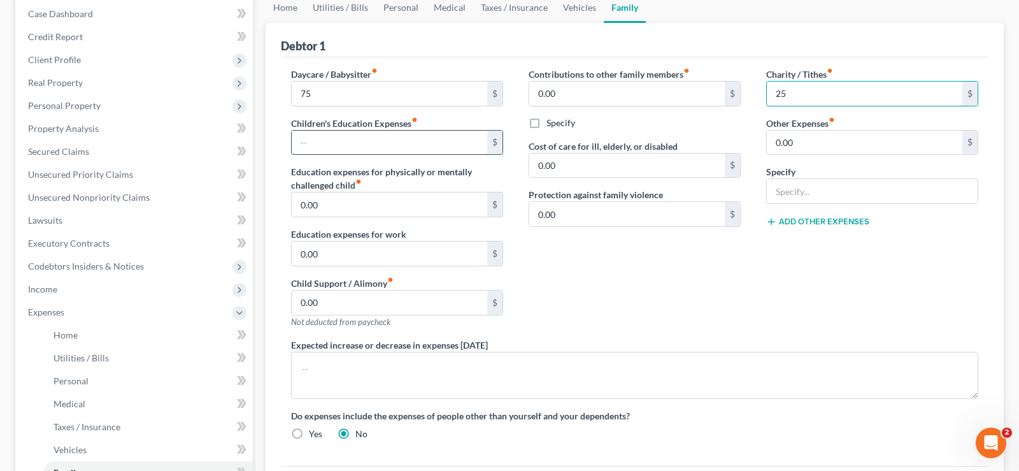
type input "25"
click at [320, 139] on input "text" at bounding box center [390, 143] width 196 height 24
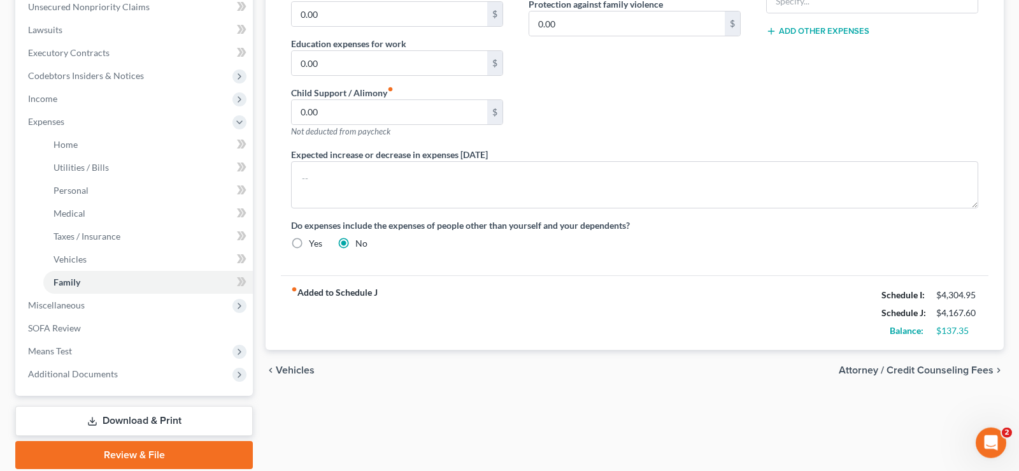
scroll to position [366, 0]
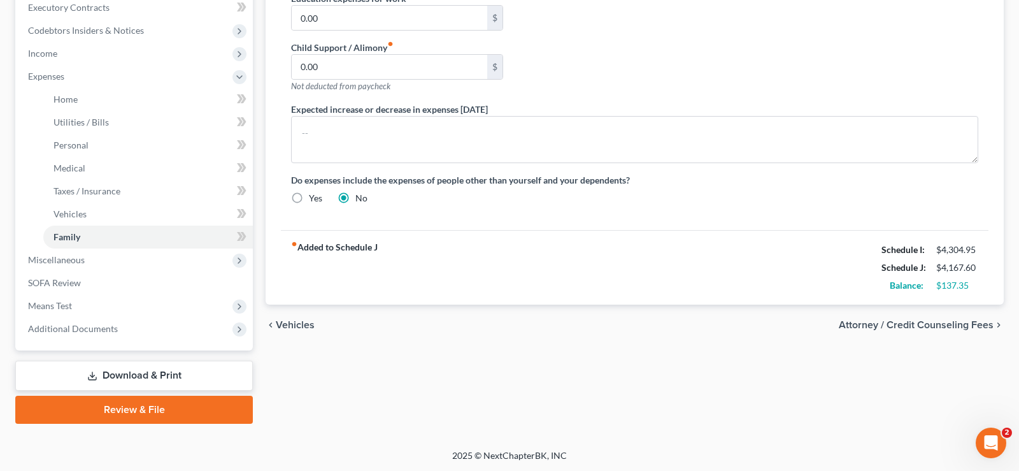
type input "25"
click at [294, 323] on span "Vehicles" at bounding box center [295, 325] width 39 height 10
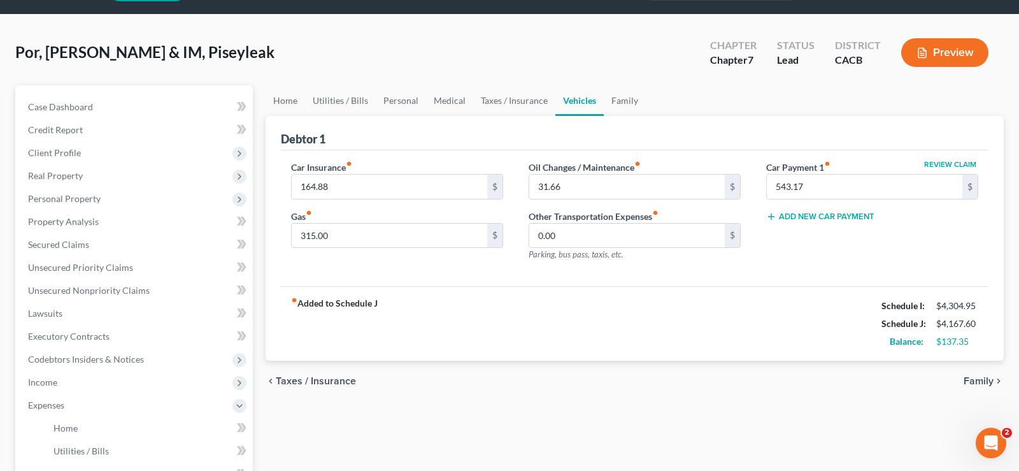
scroll to position [65, 0]
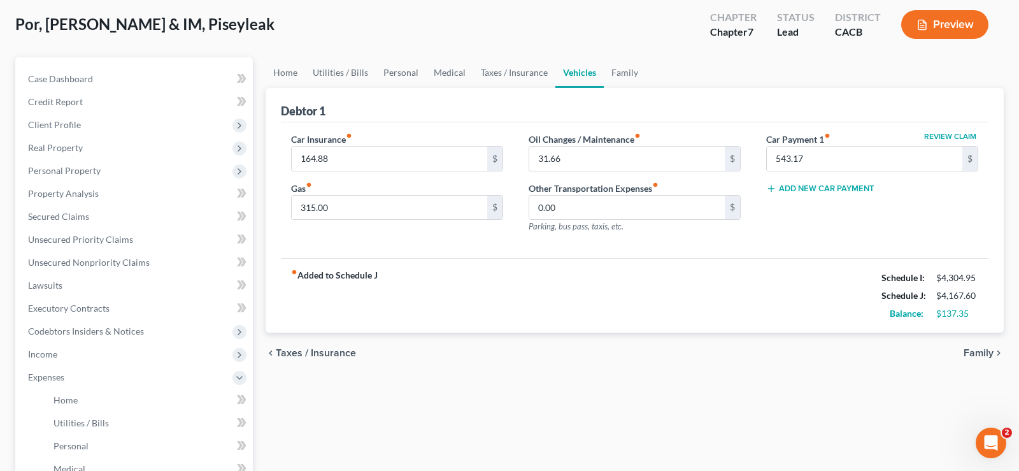
click at [290, 355] on span "Taxes / Insurance" at bounding box center [316, 353] width 80 height 10
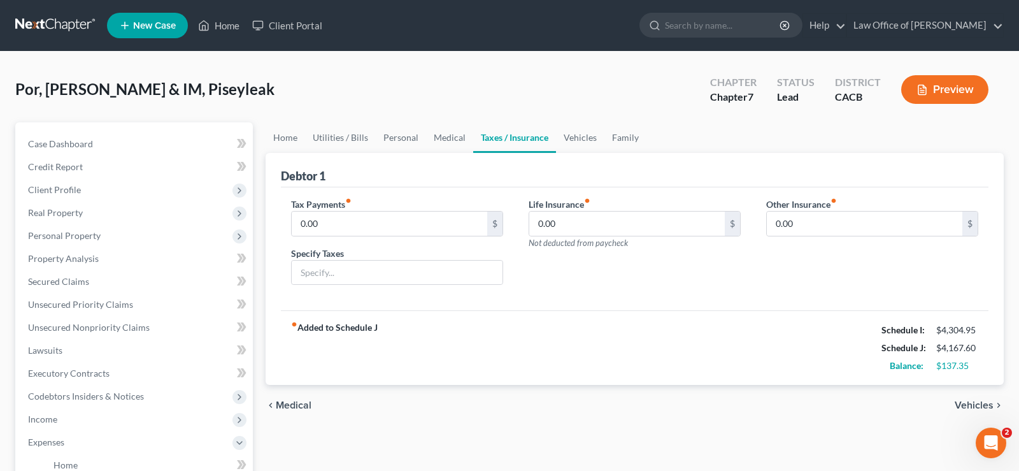
click at [290, 400] on span "Medical" at bounding box center [294, 405] width 36 height 10
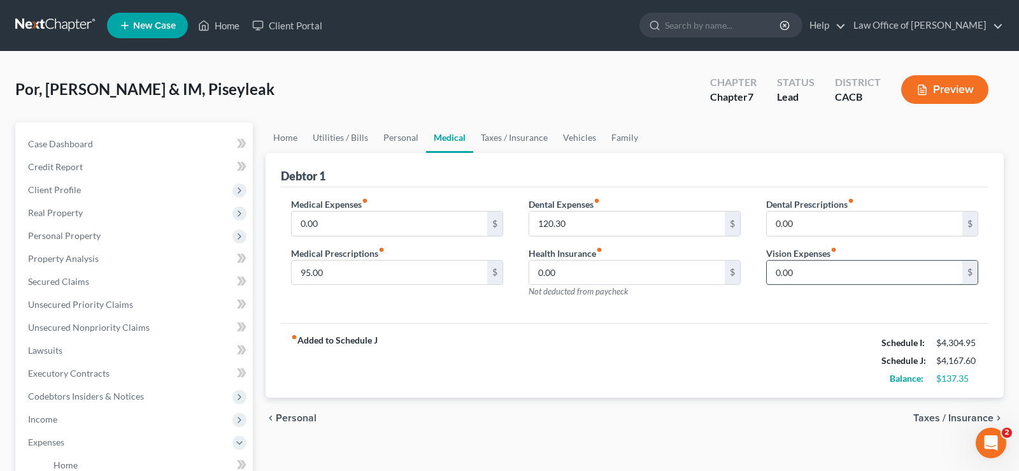
click at [822, 269] on input "0.00" at bounding box center [865, 272] width 196 height 24
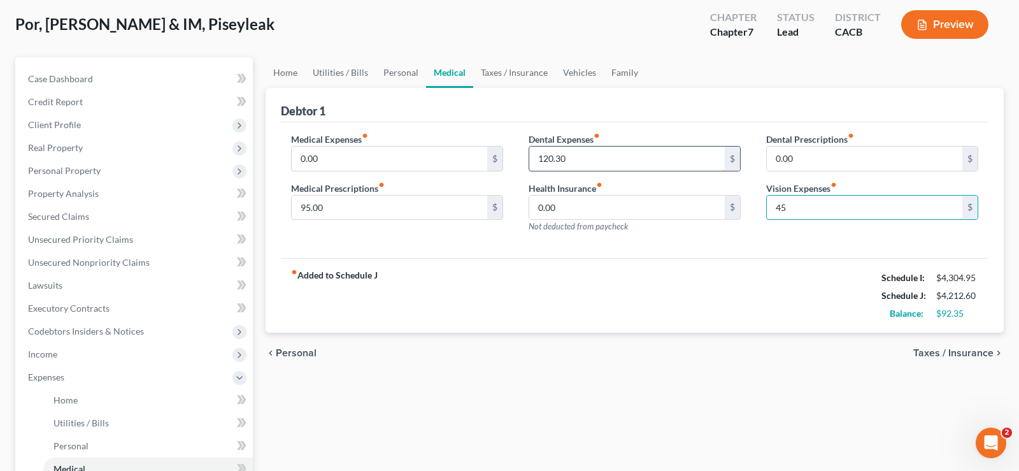
type input "45"
click at [588, 155] on input "120.30" at bounding box center [627, 158] width 196 height 24
click at [590, 157] on input "120.30" at bounding box center [627, 158] width 196 height 24
type input "1"
click at [587, 209] on input "0.00" at bounding box center [627, 208] width 196 height 24
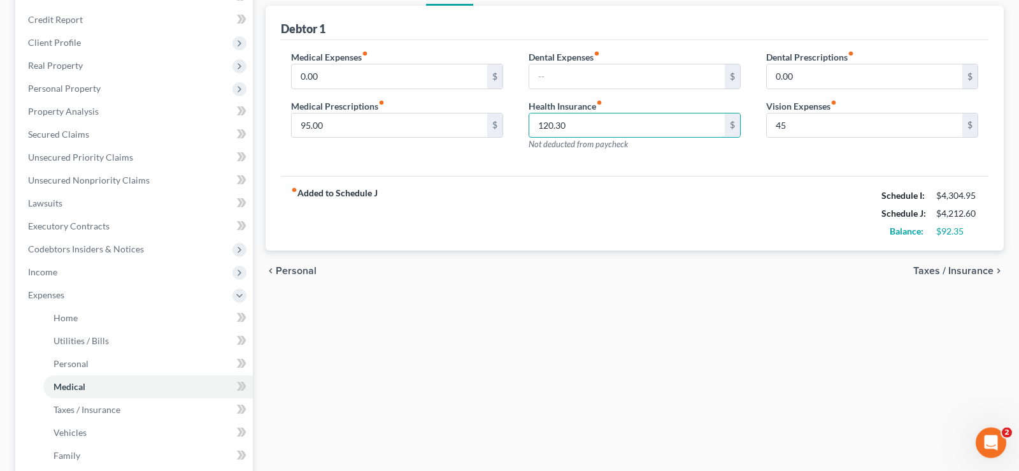
scroll to position [195, 0]
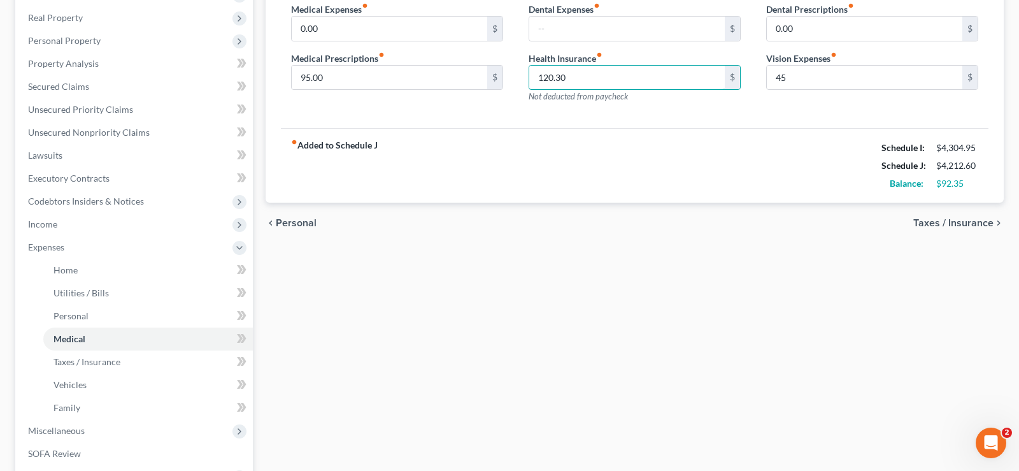
type input "120.30"
click at [291, 218] on span "Personal" at bounding box center [296, 223] width 41 height 10
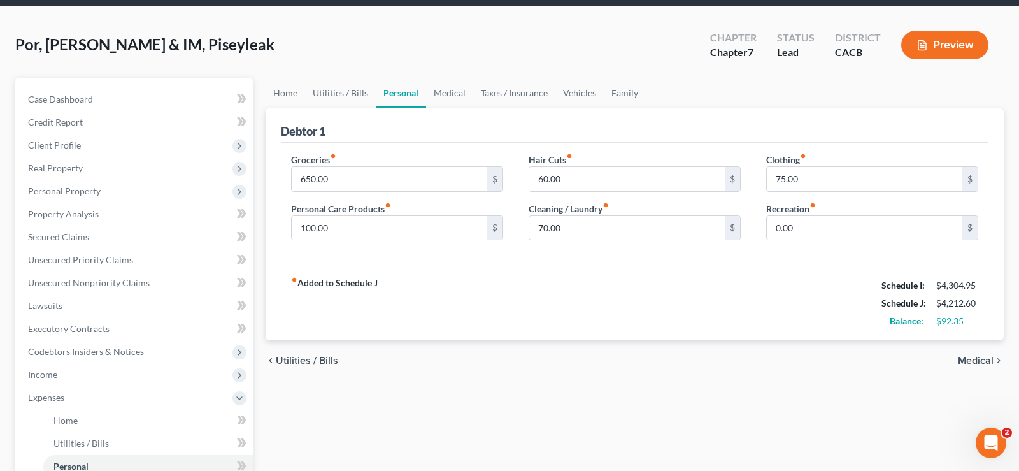
scroll to position [65, 0]
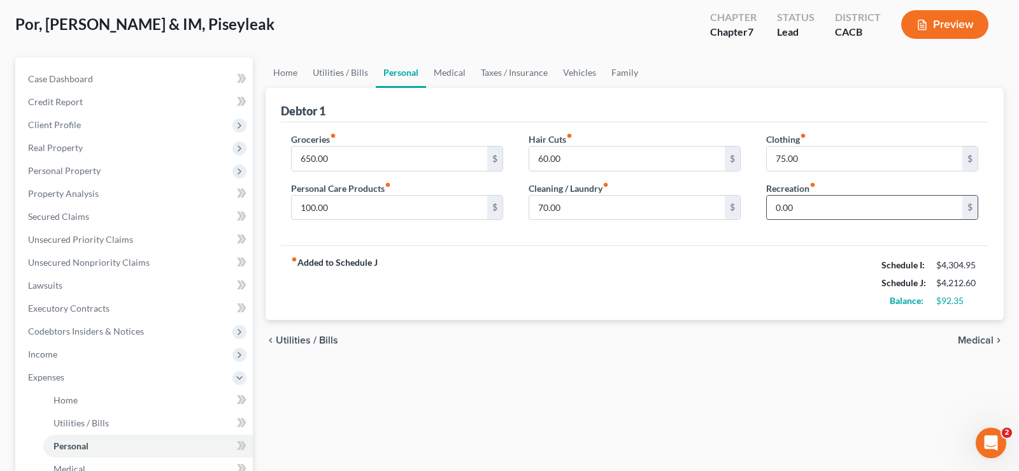
click at [810, 204] on input "0.00" at bounding box center [865, 208] width 196 height 24
type input "15"
click at [832, 165] on input "75.00" at bounding box center [865, 158] width 196 height 24
type input "130"
click at [291, 341] on span "Utilities / Bills" at bounding box center [307, 340] width 62 height 10
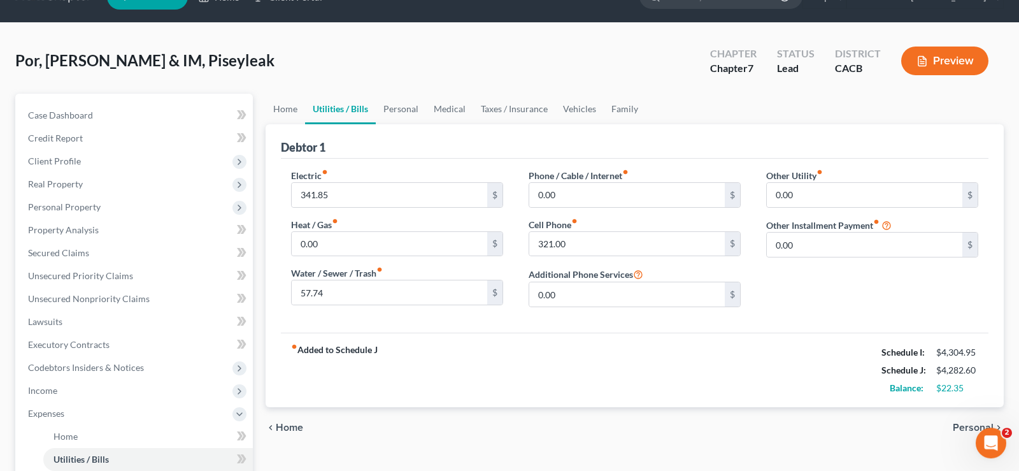
scroll to position [65, 0]
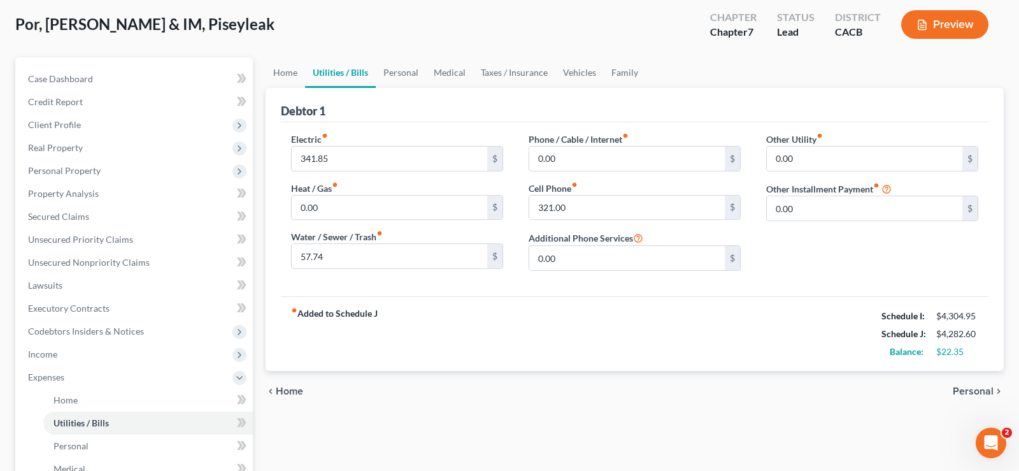
click at [976, 386] on span "Personal" at bounding box center [973, 391] width 41 height 10
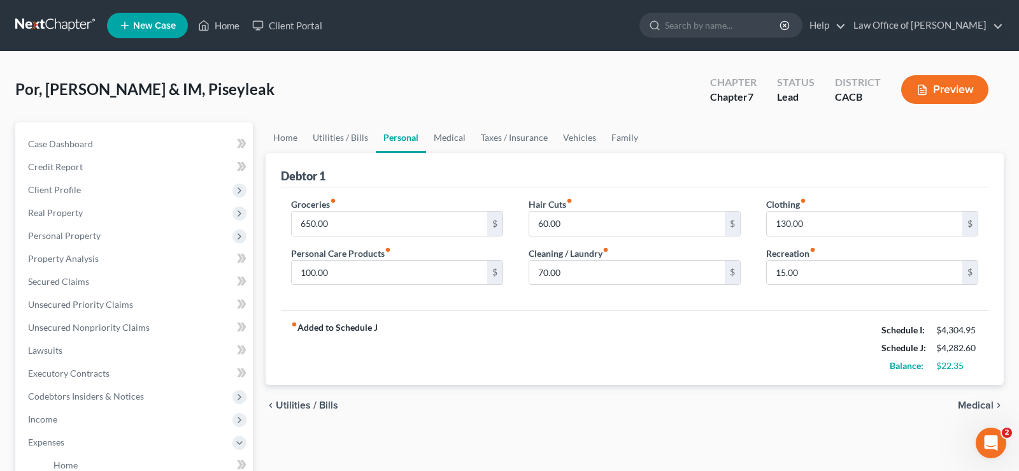
click at [288, 404] on span "Utilities / Bills" at bounding box center [307, 405] width 62 height 10
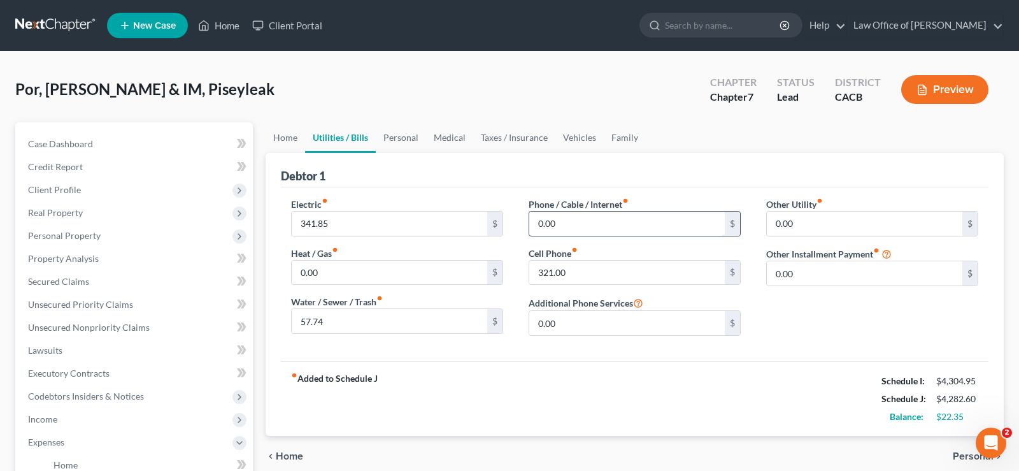
click at [566, 217] on input "0.00" at bounding box center [627, 223] width 196 height 24
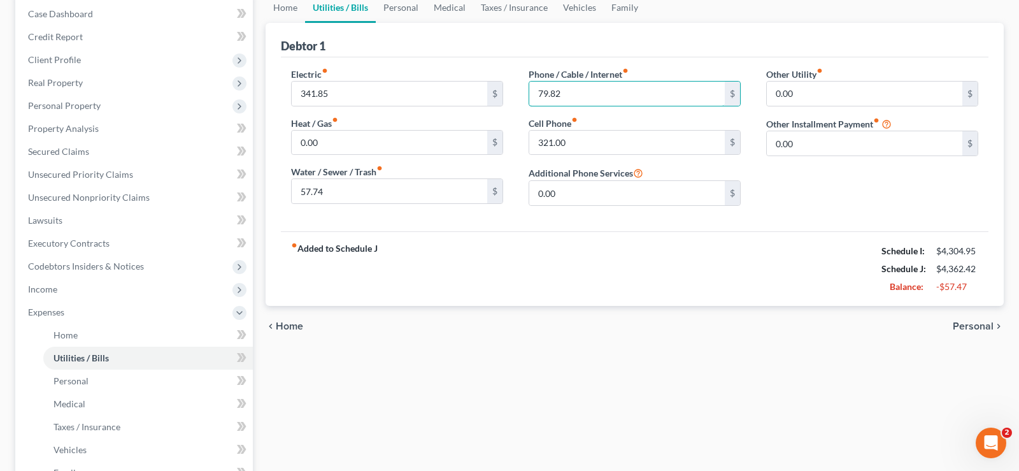
scroll to position [195, 0]
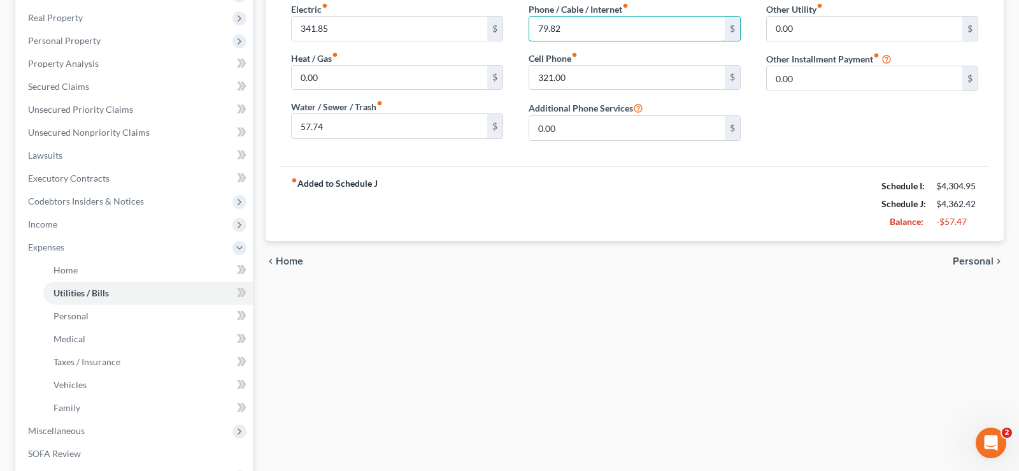
type input "79.82"
click at [294, 262] on span "Home" at bounding box center [289, 261] width 27 height 10
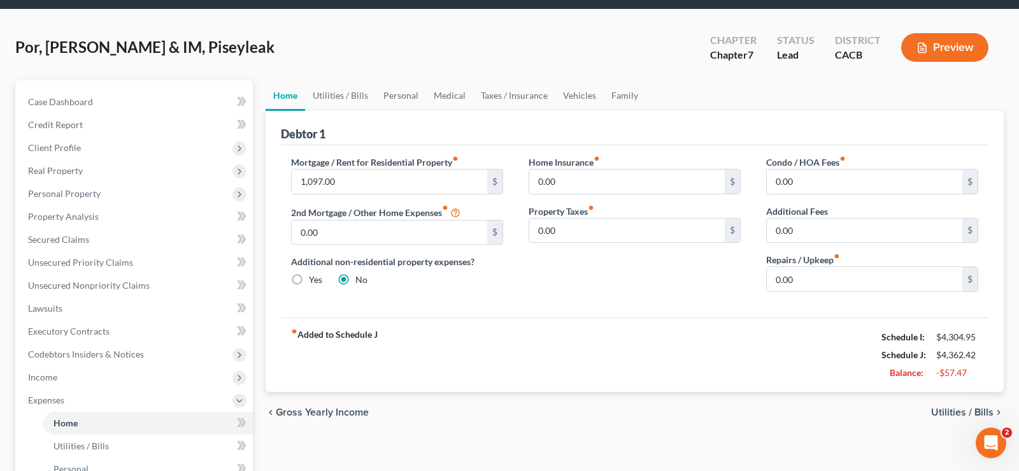
scroll to position [65, 0]
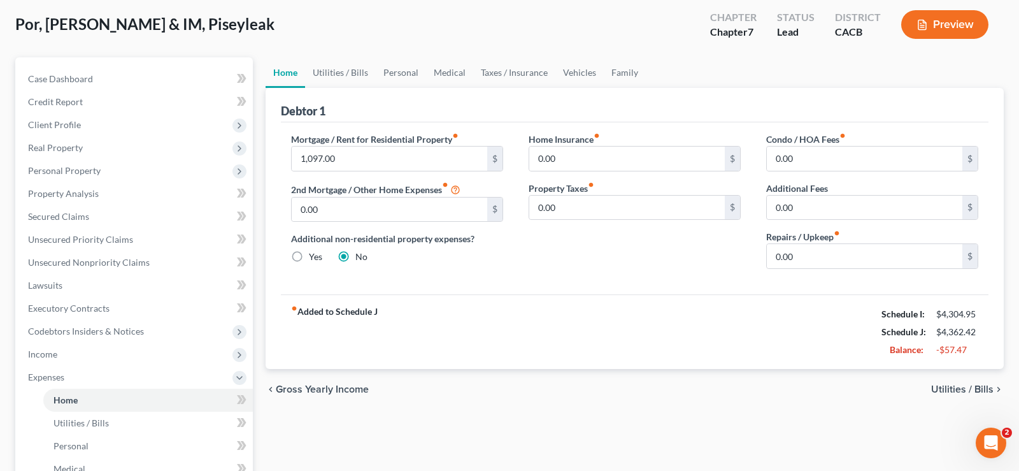
click at [952, 395] on div "chevron_left Gross Yearly Income Utilities / Bills chevron_right" at bounding box center [635, 389] width 738 height 41
click at [951, 387] on span "Utilities / Bills" at bounding box center [962, 389] width 62 height 10
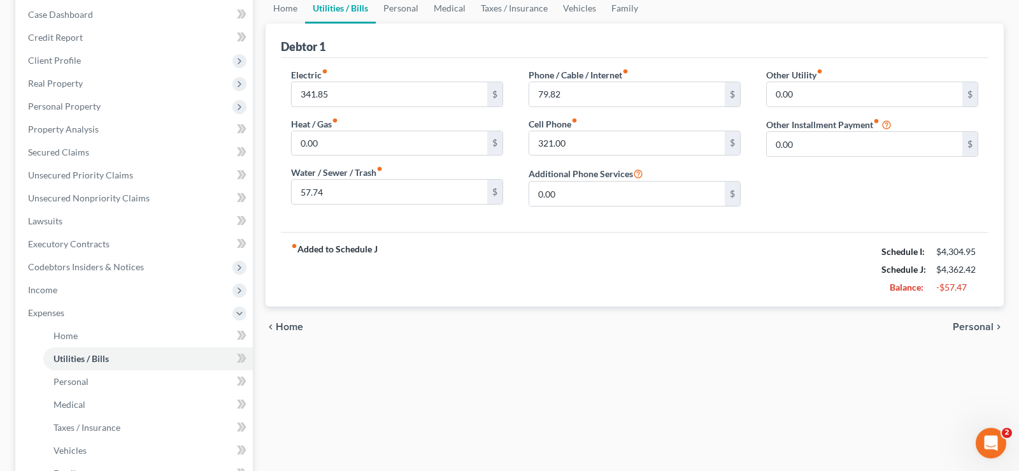
scroll to position [130, 0]
click at [969, 327] on span "Personal" at bounding box center [973, 326] width 41 height 10
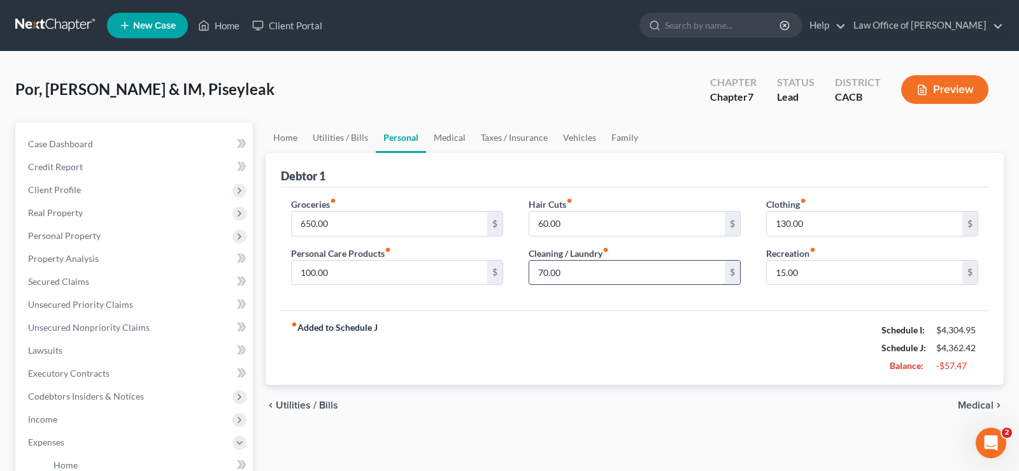
click at [567, 274] on input "70.00" at bounding box center [627, 272] width 196 height 24
type input "90"
click at [979, 406] on span "Medical" at bounding box center [976, 405] width 36 height 10
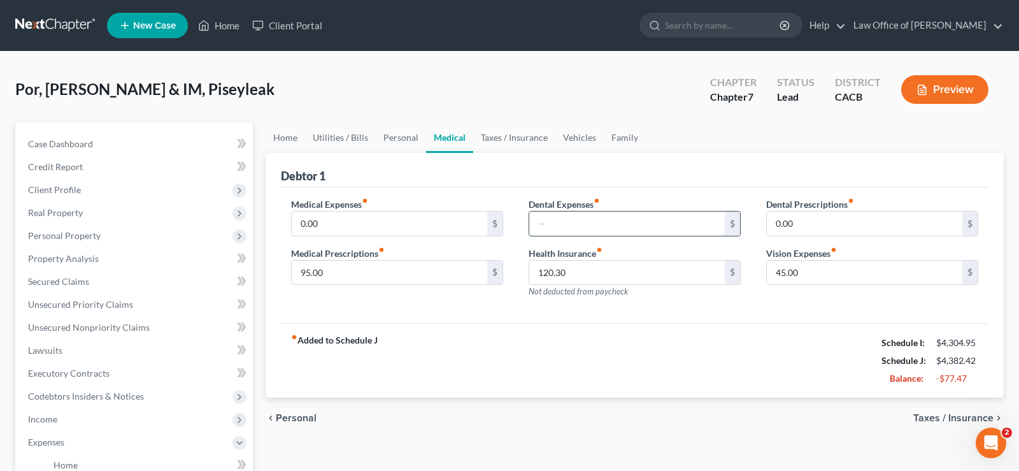
click at [561, 226] on input "text" at bounding box center [627, 223] width 196 height 24
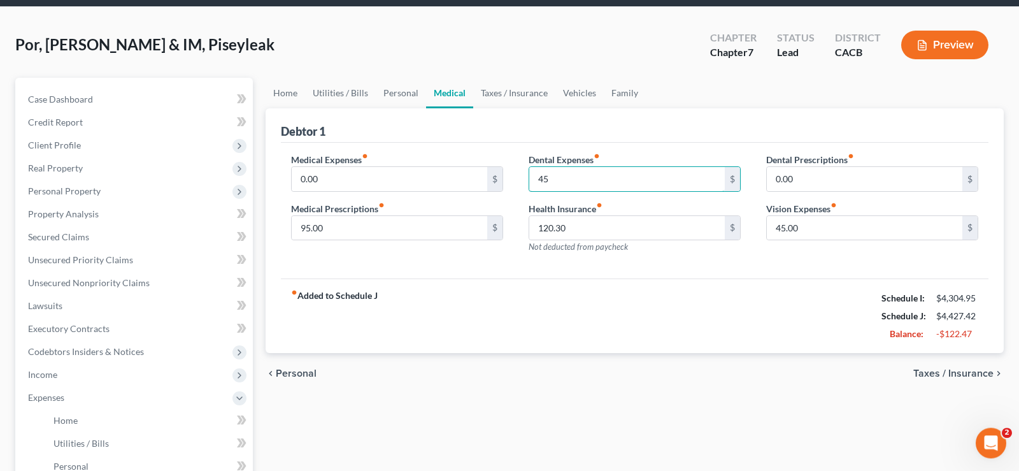
scroll to position [65, 0]
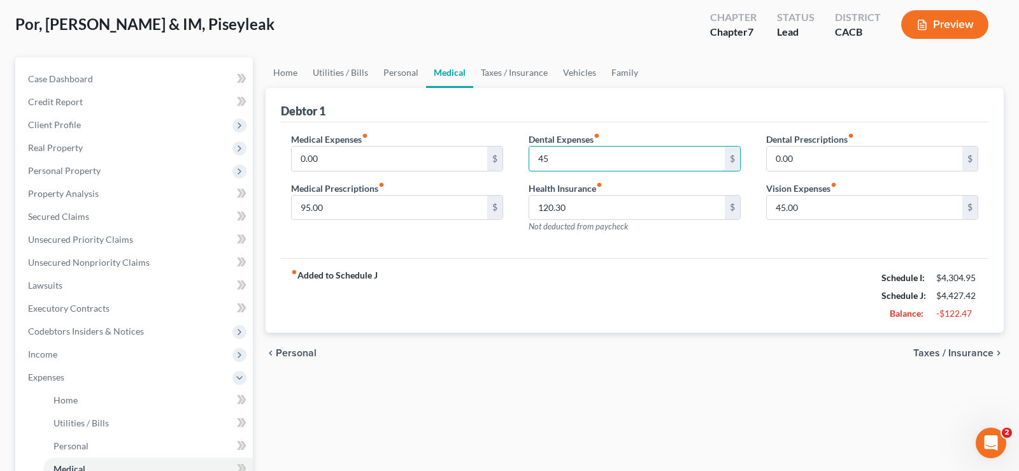
type input "45"
click at [934, 350] on span "Taxes / Insurance" at bounding box center [953, 353] width 80 height 10
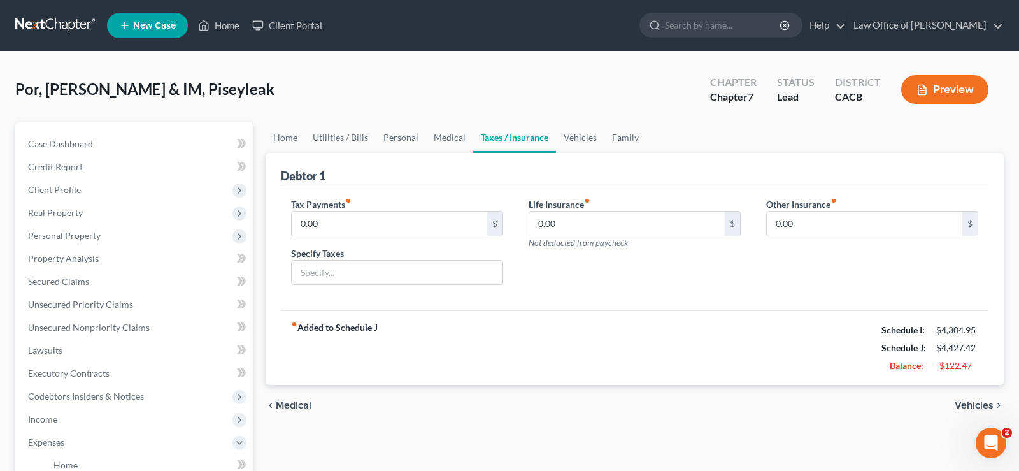
click at [972, 397] on div "chevron_left Medical Vehicles chevron_right" at bounding box center [635, 405] width 738 height 41
click at [955, 404] on div "chevron_left Medical Vehicles chevron_right" at bounding box center [635, 405] width 738 height 41
drag, startPoint x: 966, startPoint y: 402, endPoint x: 900, endPoint y: 420, distance: 68.0
click at [966, 402] on span "Vehicles" at bounding box center [974, 405] width 39 height 10
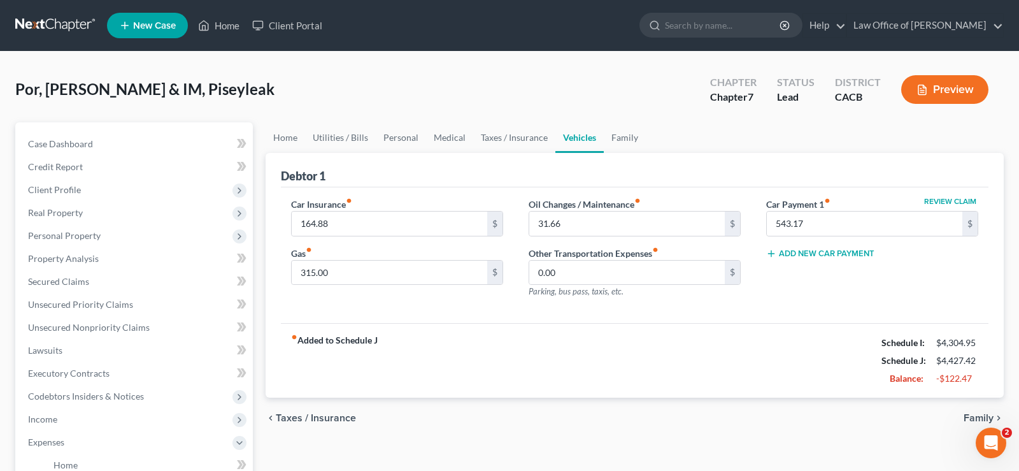
click at [973, 415] on span "Family" at bounding box center [979, 418] width 30 height 10
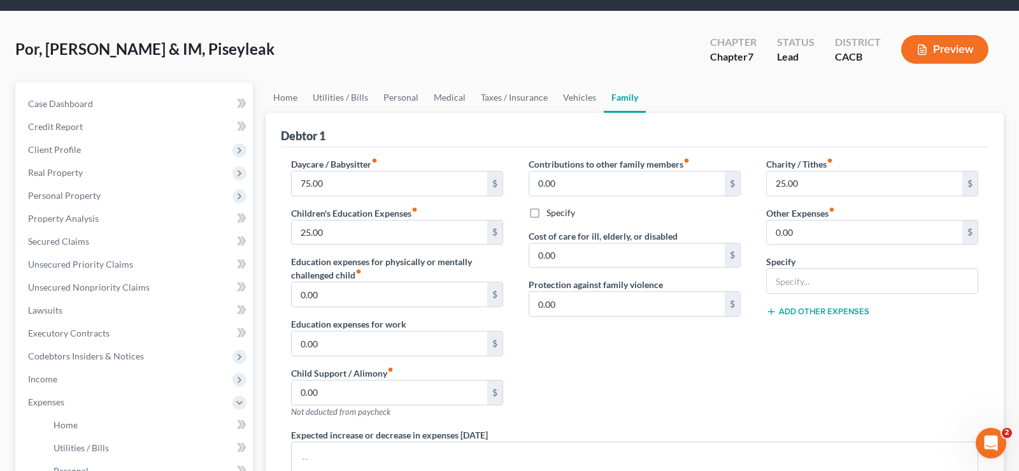
scroll to position [65, 0]
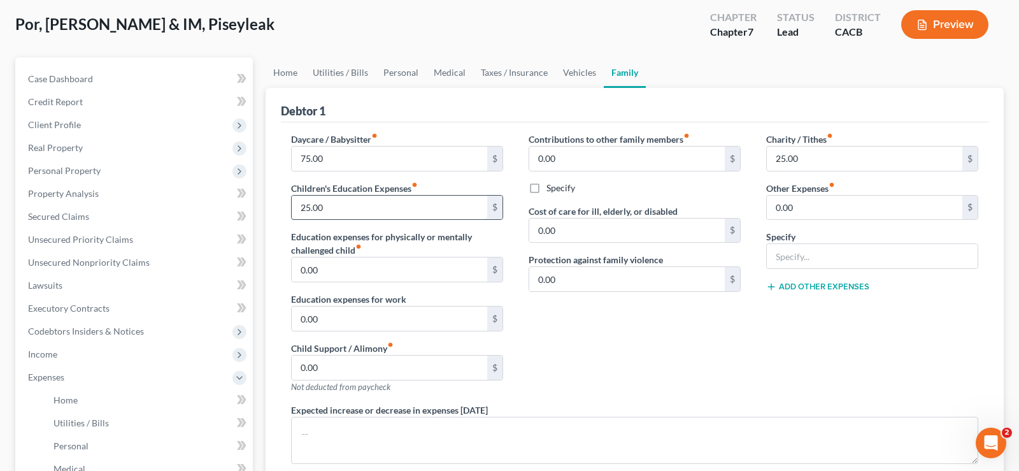
click at [336, 208] on input "25.00" at bounding box center [390, 208] width 196 height 24
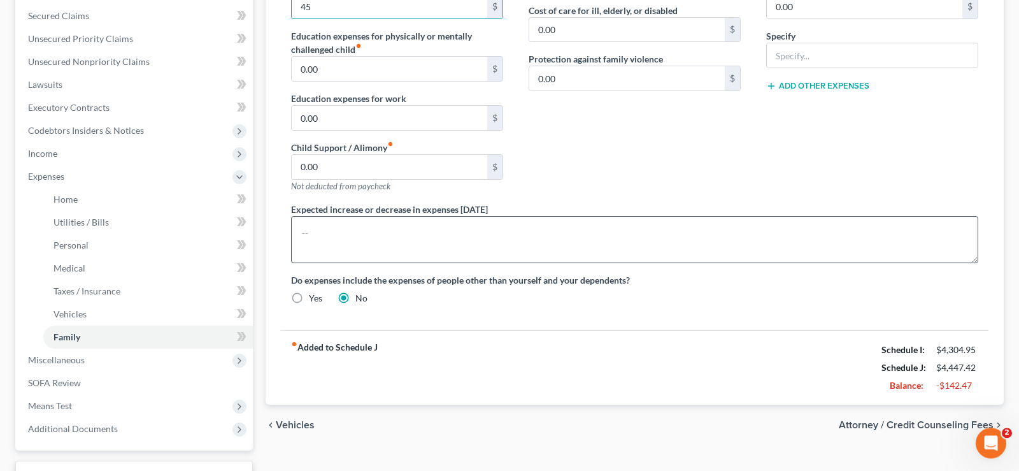
scroll to position [325, 0]
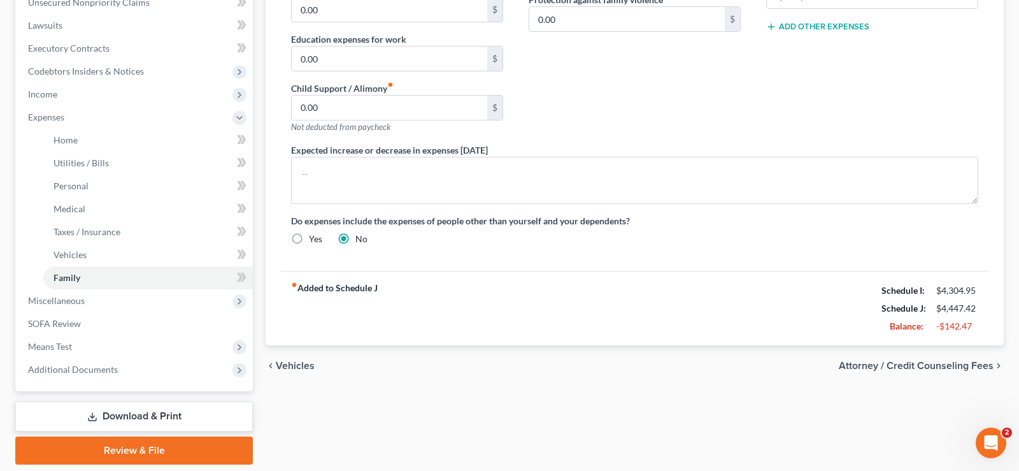
type input "45"
click at [289, 367] on span "Vehicles" at bounding box center [295, 365] width 39 height 10
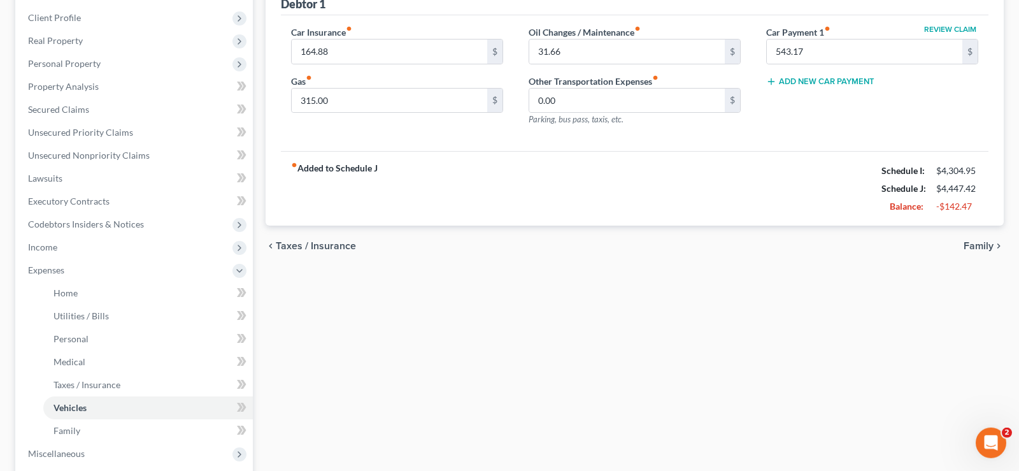
scroll to position [195, 0]
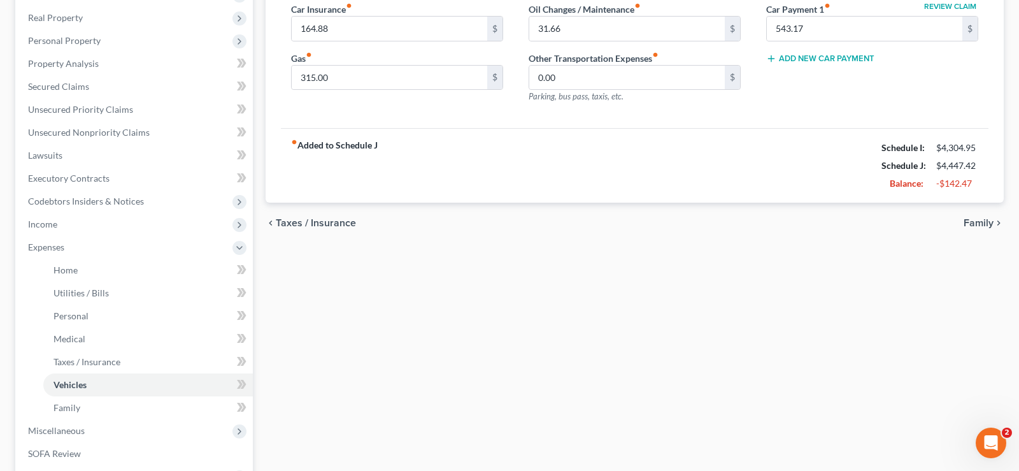
click at [284, 220] on span "Taxes / Insurance" at bounding box center [316, 223] width 80 height 10
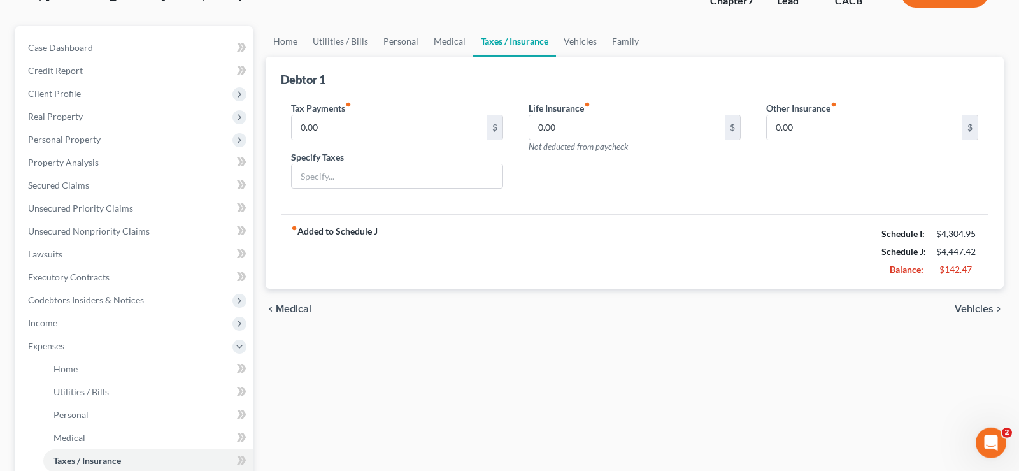
scroll to position [130, 0]
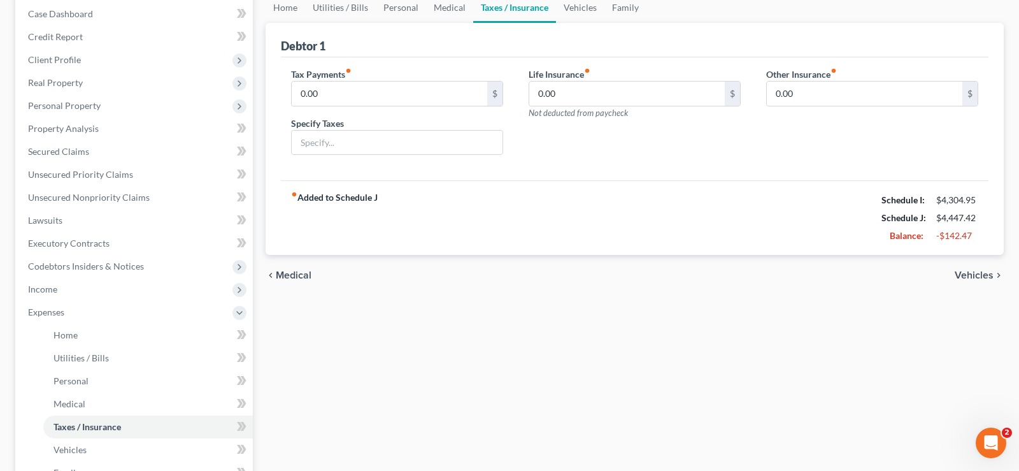
click at [286, 276] on span "Medical" at bounding box center [294, 275] width 36 height 10
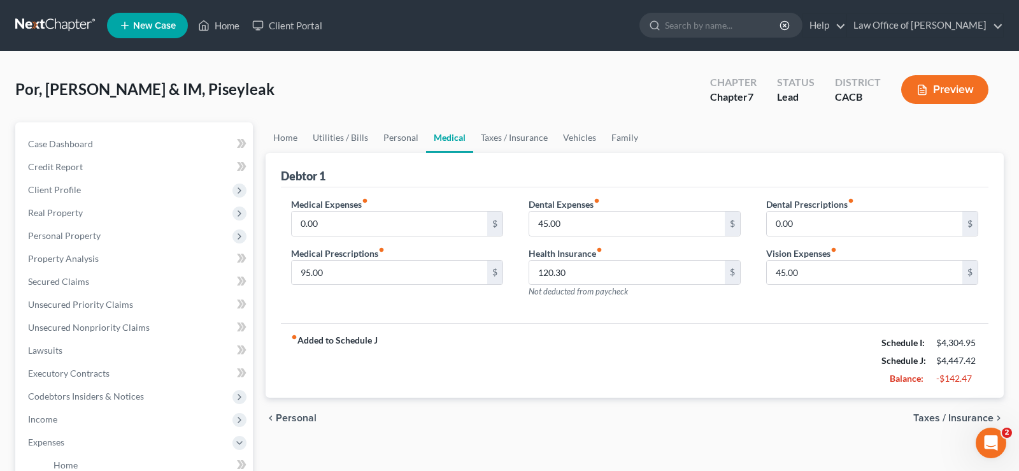
scroll to position [65, 0]
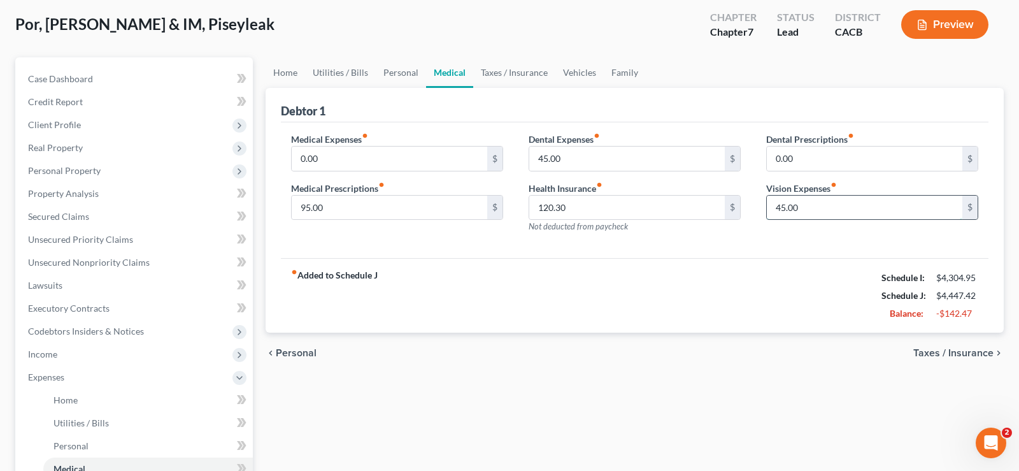
click at [808, 205] on input "45.00" at bounding box center [865, 208] width 196 height 24
type input "55"
click at [299, 354] on span "Personal" at bounding box center [296, 353] width 41 height 10
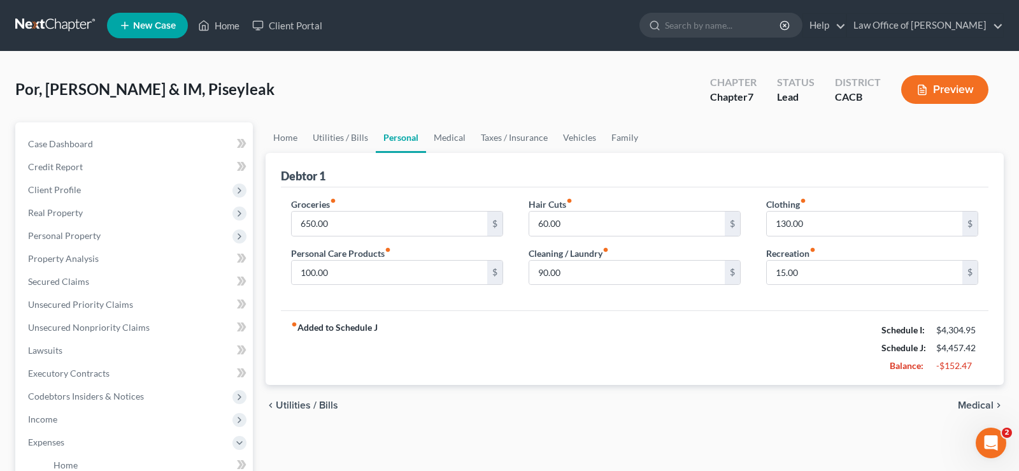
scroll to position [195, 0]
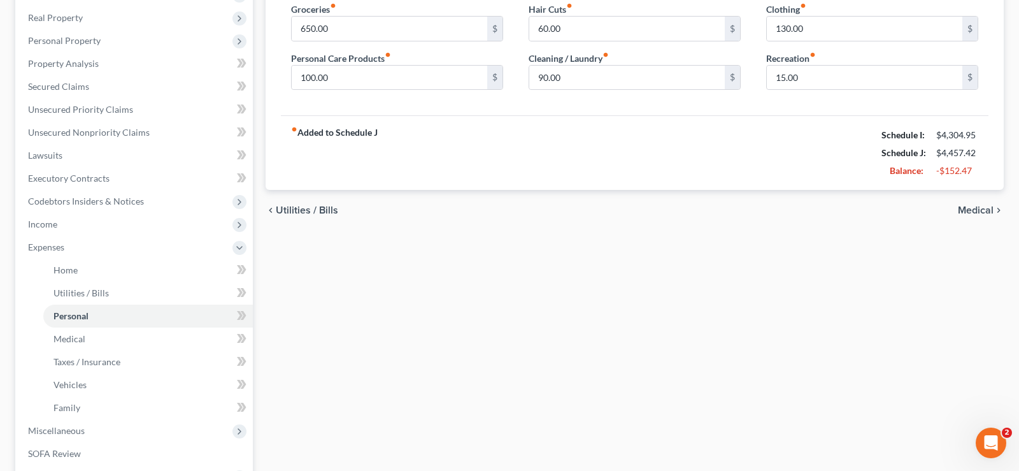
click at [304, 207] on span "Utilities / Bills" at bounding box center [307, 210] width 62 height 10
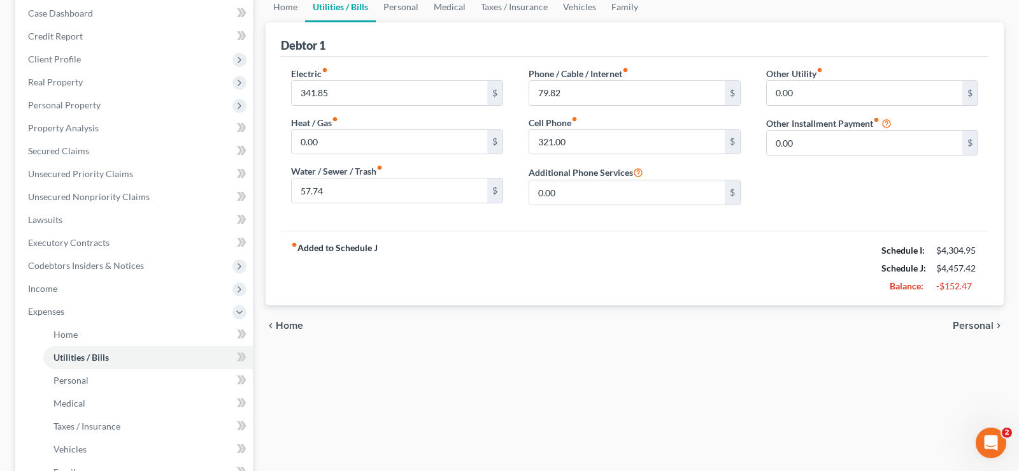
scroll to position [130, 0]
click at [289, 325] on span "Home" at bounding box center [289, 326] width 27 height 10
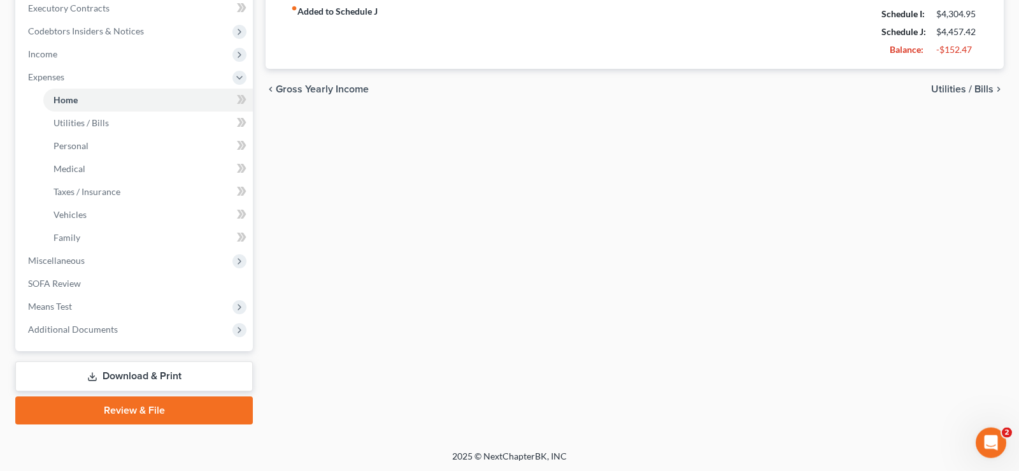
scroll to position [366, 0]
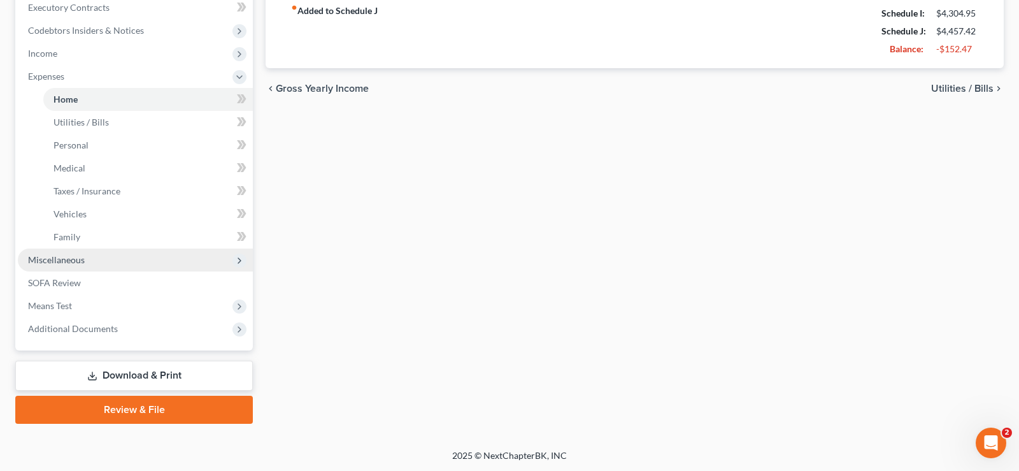
click at [77, 259] on span "Miscellaneous" at bounding box center [56, 259] width 57 height 11
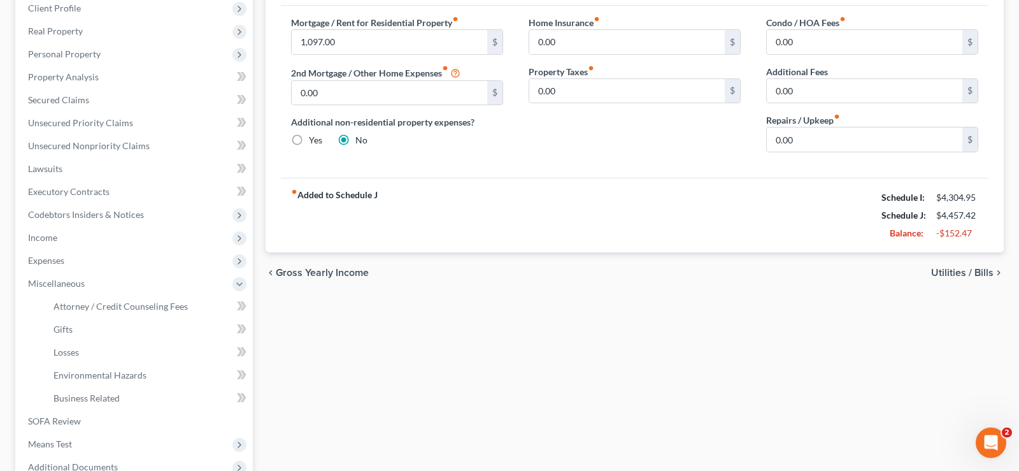
scroll to position [125, 0]
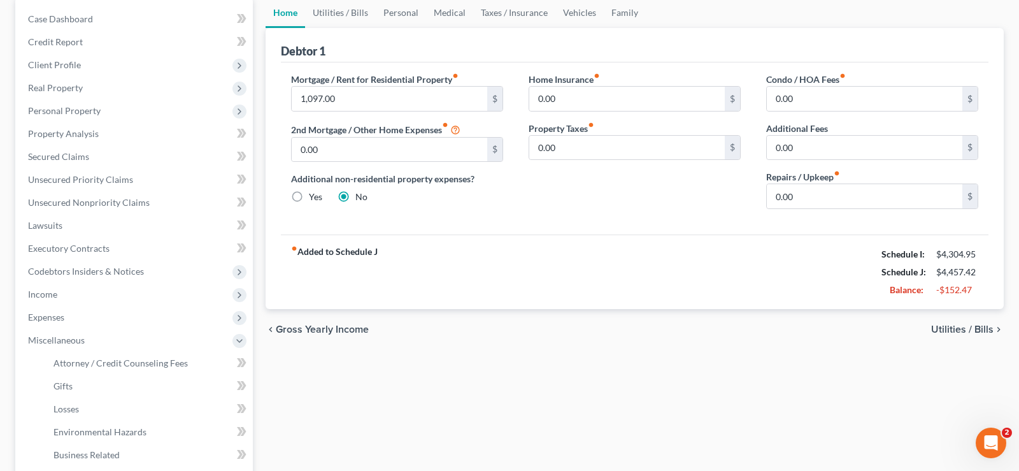
click at [952, 326] on span "Utilities / Bills" at bounding box center [962, 329] width 62 height 10
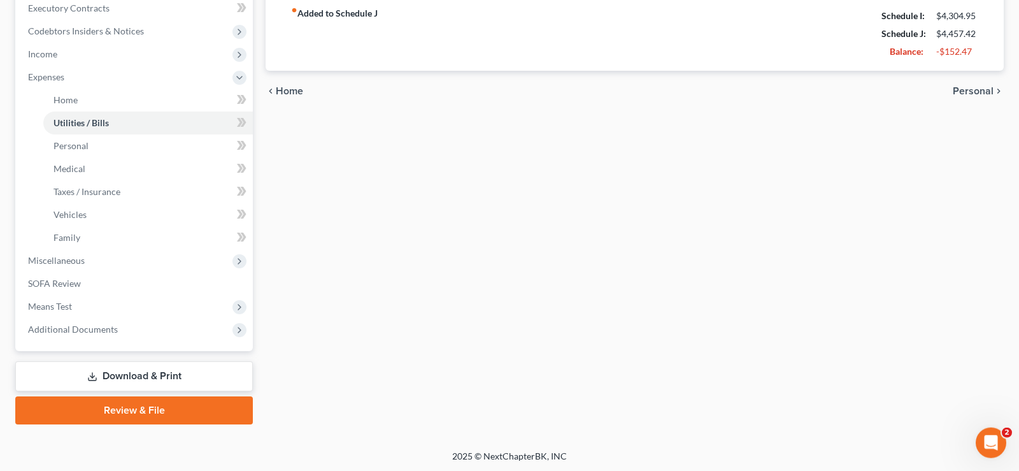
scroll to position [366, 0]
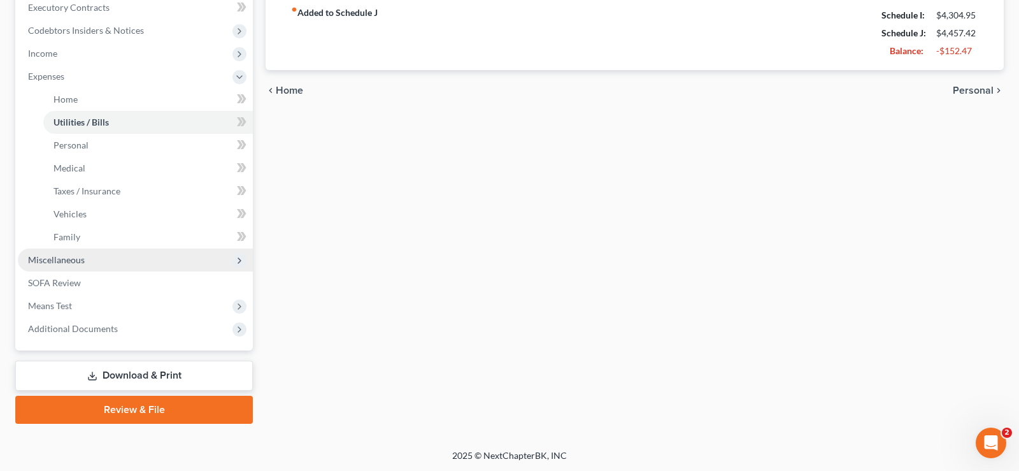
click at [76, 260] on span "Miscellaneous" at bounding box center [56, 259] width 57 height 11
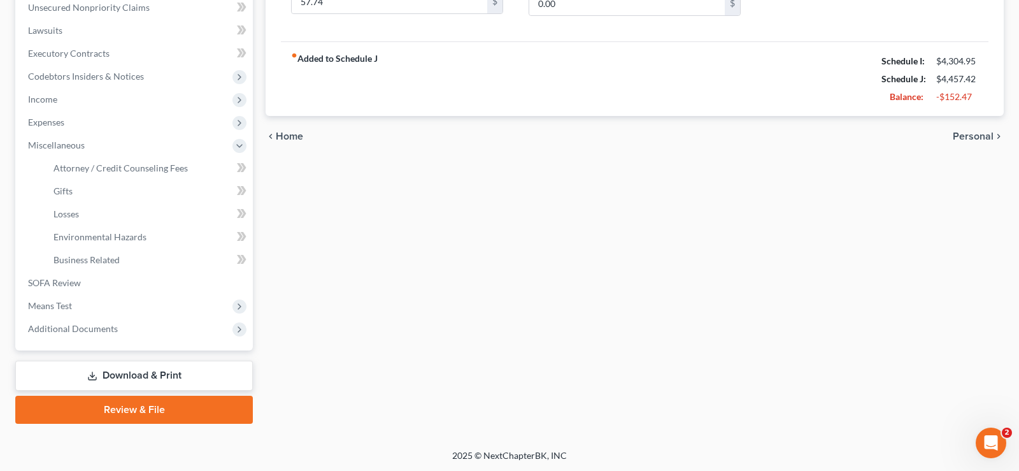
scroll to position [60, 0]
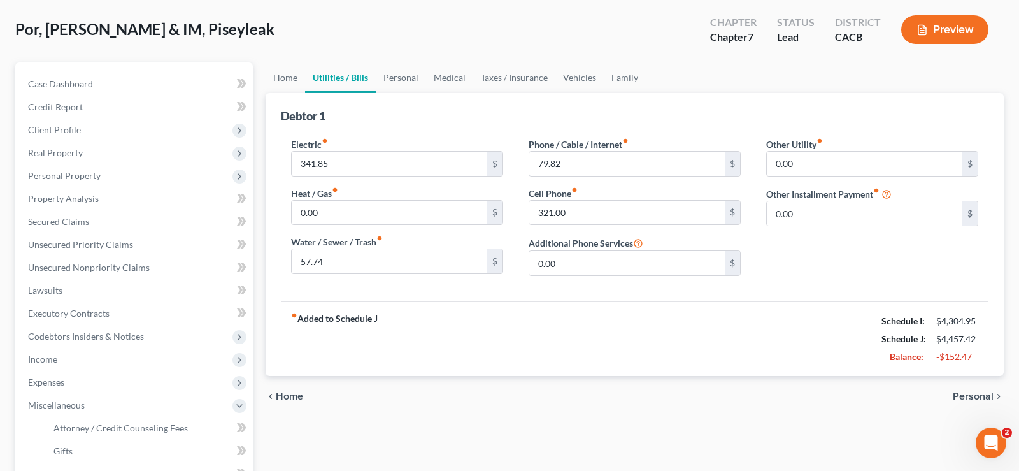
click at [974, 396] on span "Personal" at bounding box center [973, 396] width 41 height 10
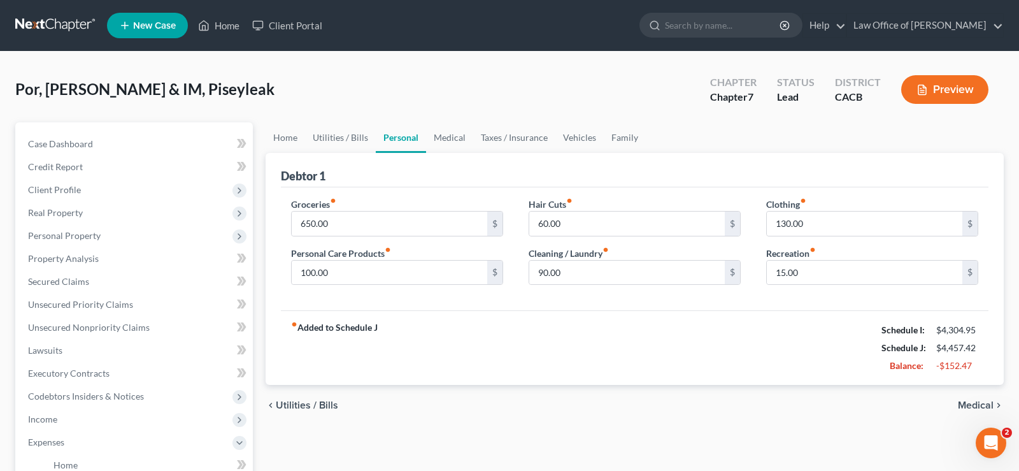
click at [974, 397] on div "chevron_left Utilities / Bills Medical chevron_right" at bounding box center [635, 405] width 738 height 41
click at [965, 401] on span "Medical" at bounding box center [976, 405] width 36 height 10
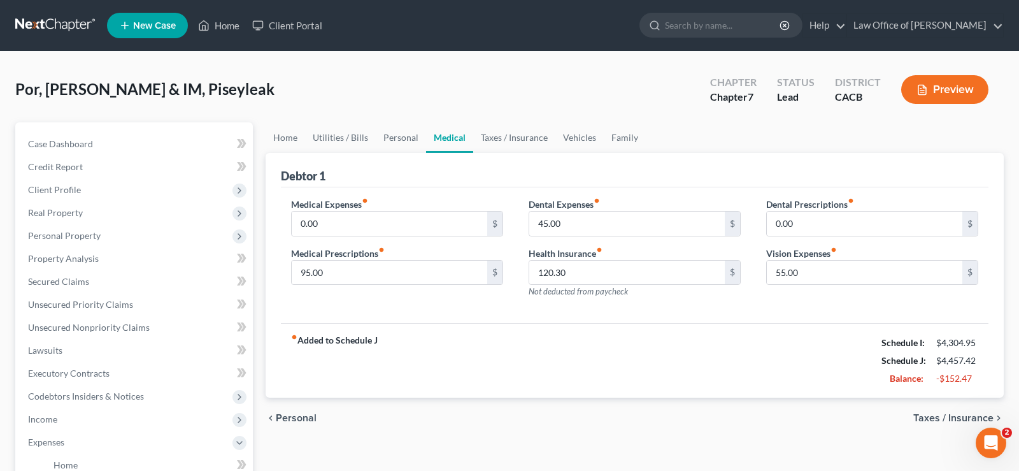
click at [966, 418] on span "Taxes / Insurance" at bounding box center [953, 418] width 80 height 10
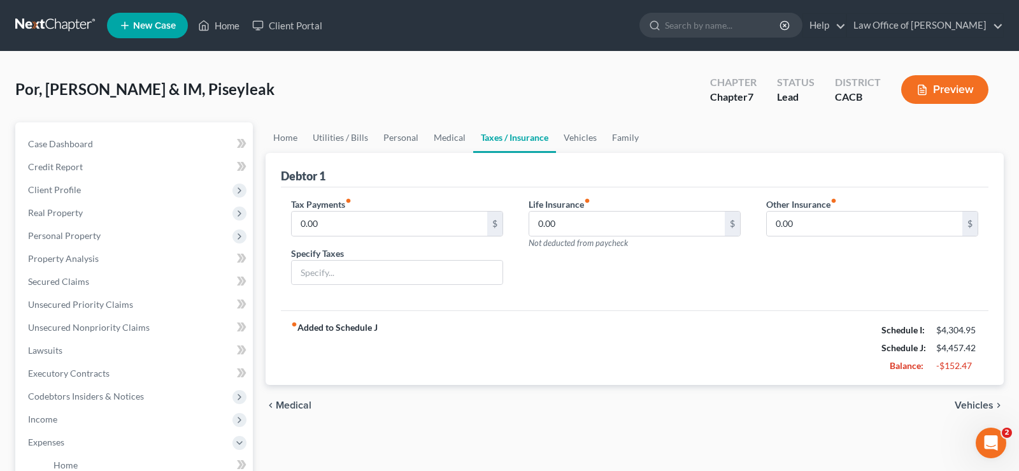
click at [965, 404] on span "Vehicles" at bounding box center [974, 405] width 39 height 10
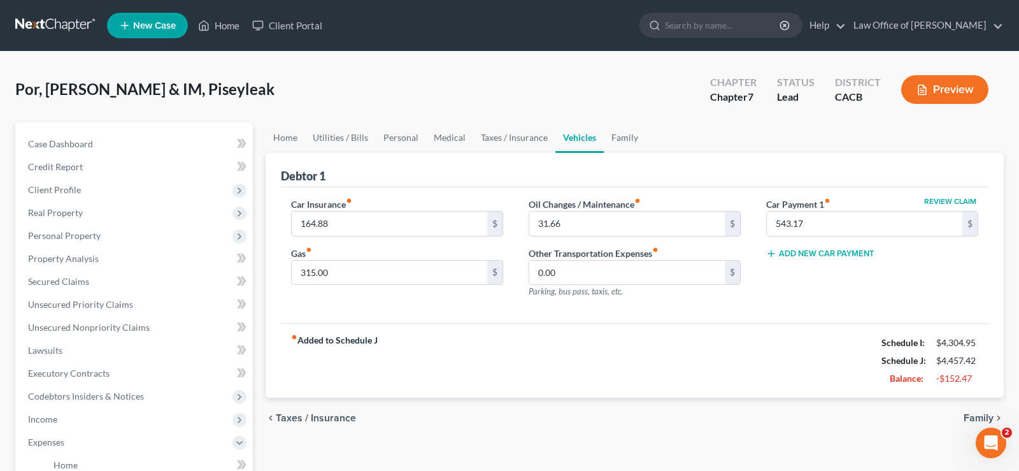
click at [967, 422] on span "Family" at bounding box center [979, 418] width 30 height 10
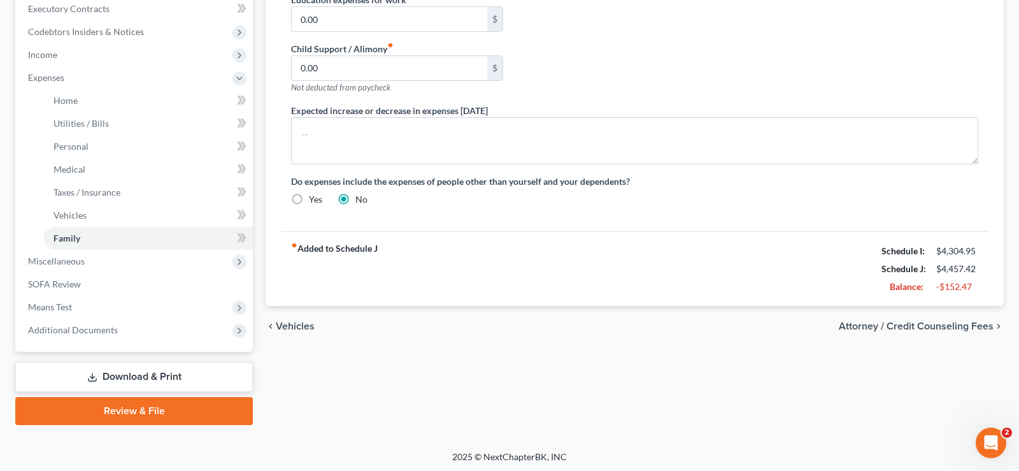
scroll to position [366, 0]
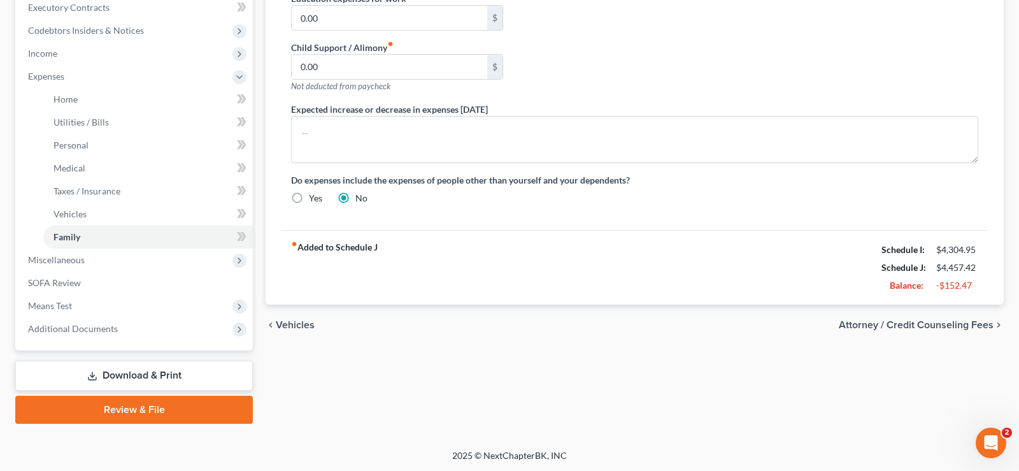
click at [906, 325] on span "Attorney / Credit Counseling Fees" at bounding box center [916, 325] width 155 height 10
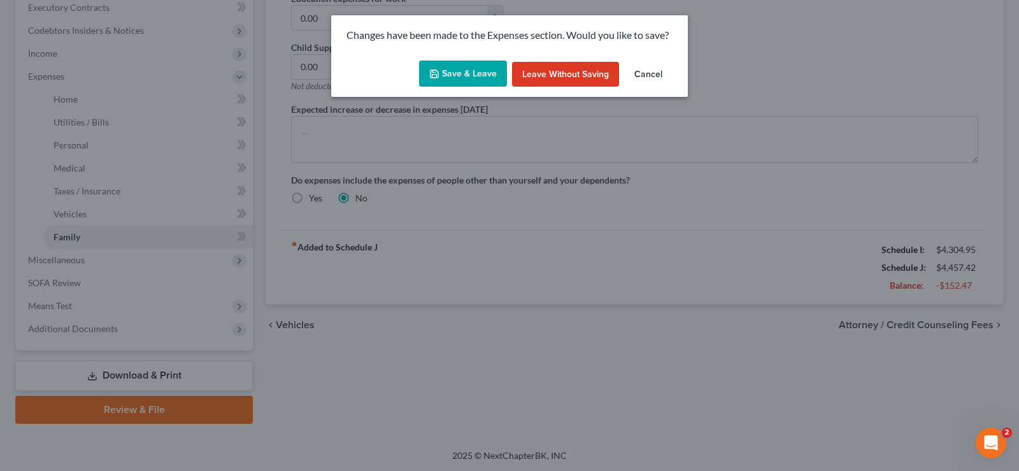
drag, startPoint x: 457, startPoint y: 71, endPoint x: 476, endPoint y: 106, distance: 39.9
click at [457, 72] on button "Save & Leave" at bounding box center [463, 74] width 88 height 27
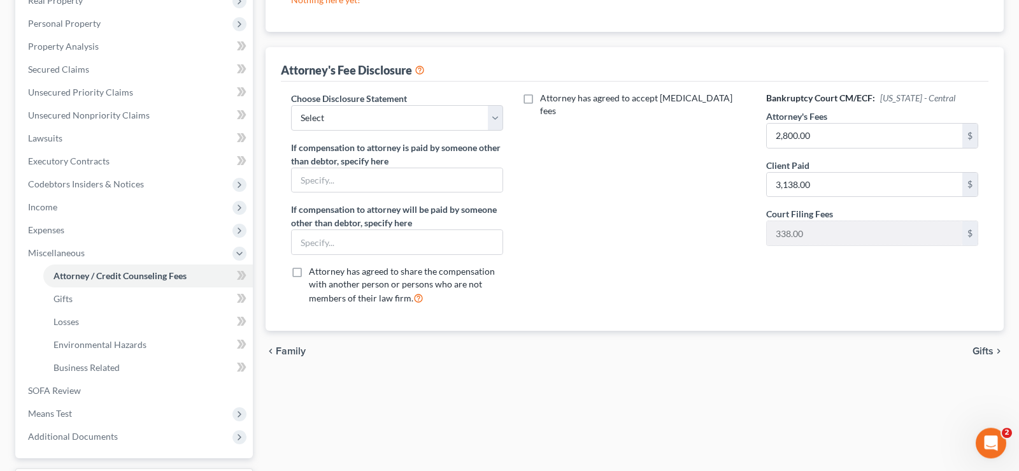
scroll to position [190, 0]
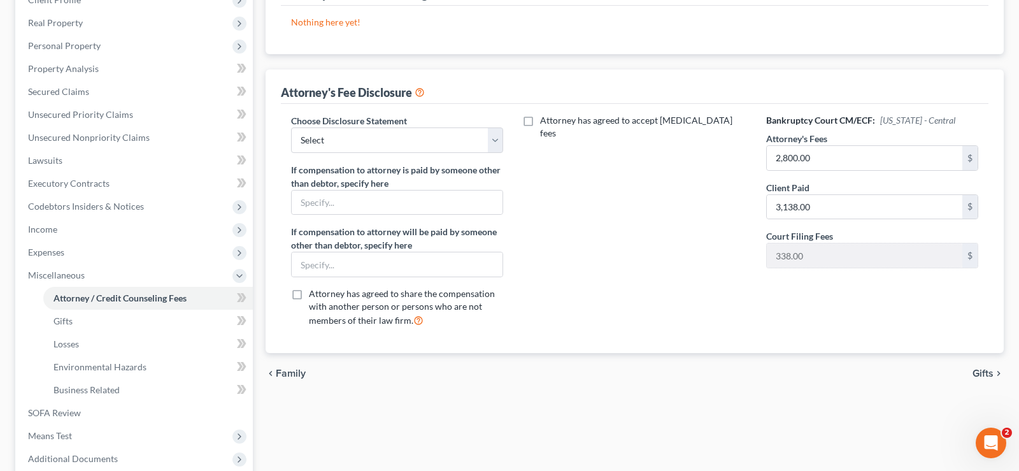
click at [983, 374] on span "Gifts" at bounding box center [983, 373] width 21 height 10
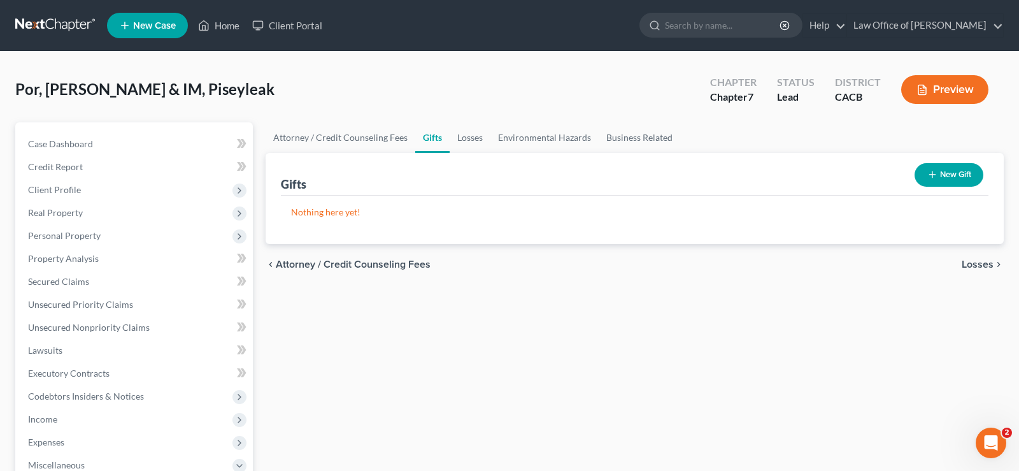
click at [974, 262] on span "Losses" at bounding box center [978, 264] width 32 height 10
drag, startPoint x: 909, startPoint y: 265, endPoint x: 842, endPoint y: 353, distance: 110.8
click at [909, 266] on span "Environmental Hazards" at bounding box center [940, 264] width 107 height 10
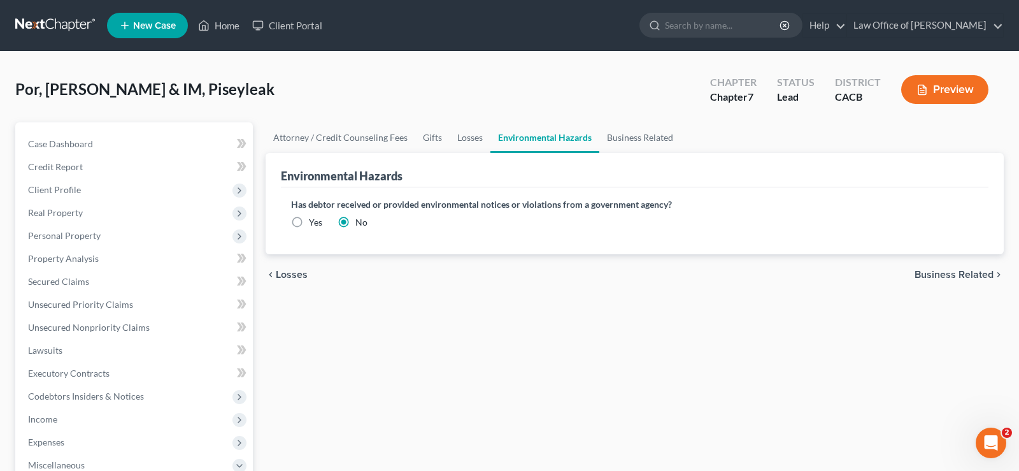
click at [944, 275] on span "Business Related" at bounding box center [954, 274] width 79 height 10
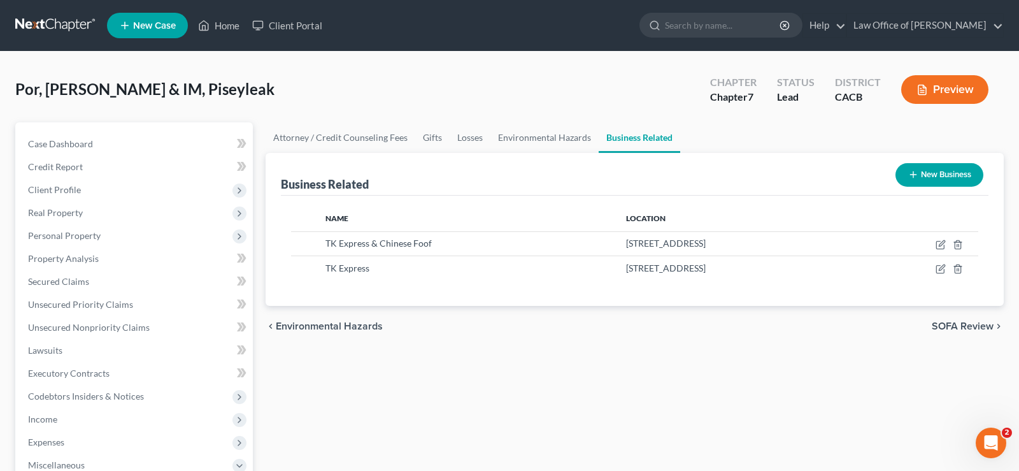
click at [948, 327] on span "SOFA Review" at bounding box center [963, 326] width 62 height 10
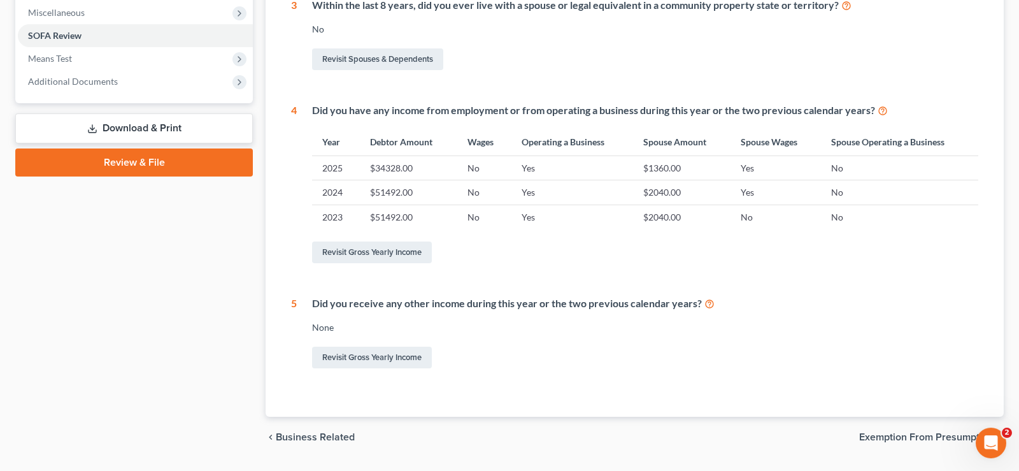
scroll to position [487, 0]
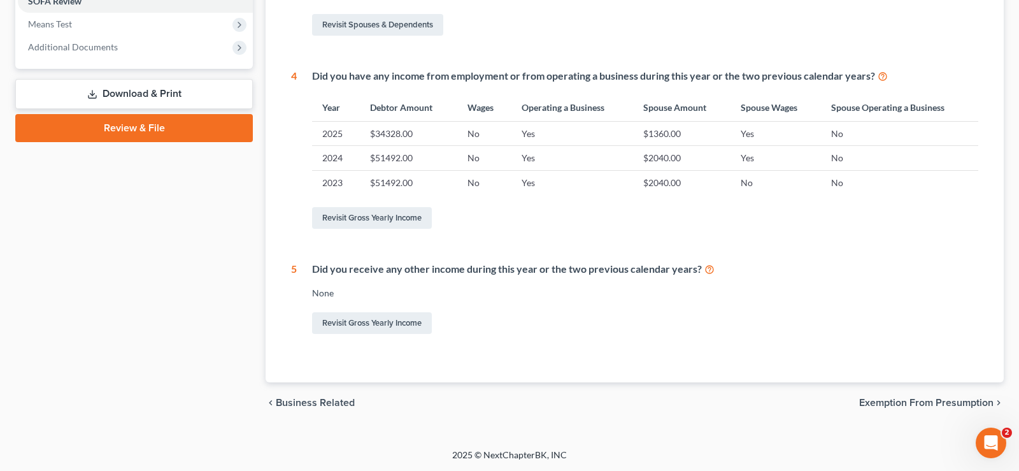
click at [888, 402] on span "Exemption from Presumption" at bounding box center [926, 402] width 134 height 10
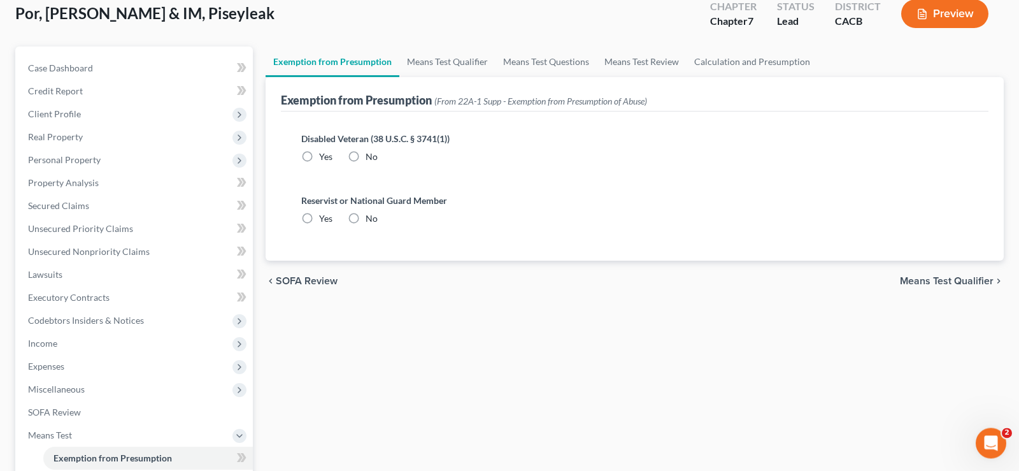
scroll to position [75, 0]
click at [366, 157] on label "No" at bounding box center [372, 157] width 12 height 13
click at [371, 157] on input "No" at bounding box center [375, 155] width 8 height 8
radio input "true"
click at [366, 218] on label "No" at bounding box center [372, 219] width 12 height 13
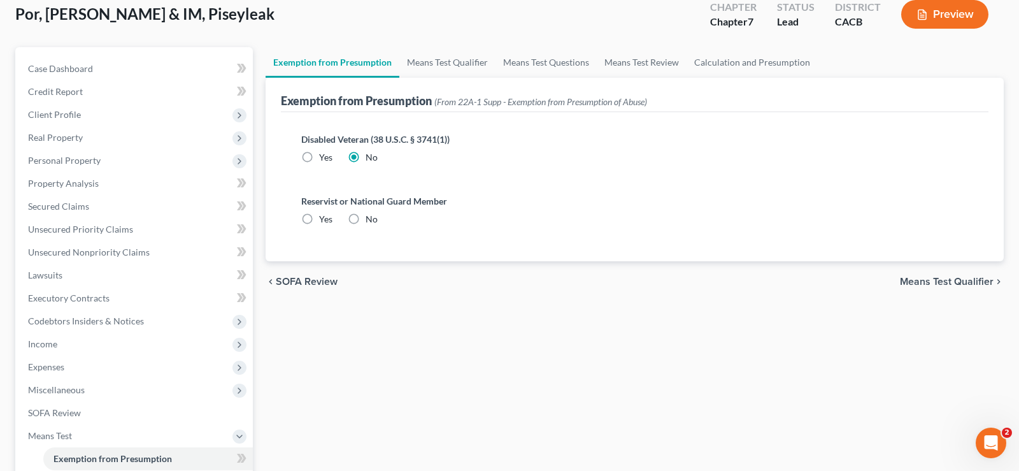
click at [371, 218] on input "No" at bounding box center [375, 217] width 8 height 8
radio input "true"
click at [918, 280] on span "Means Test Qualifier" at bounding box center [947, 281] width 94 height 10
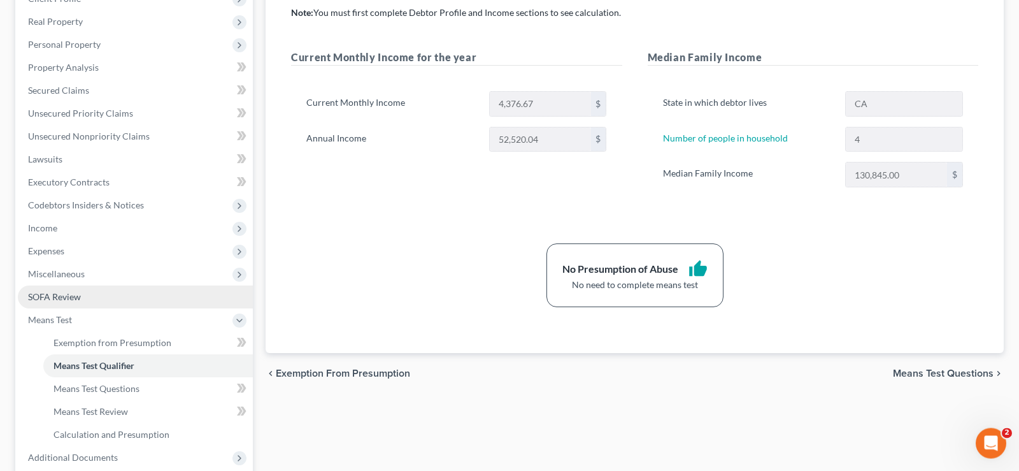
scroll to position [195, 0]
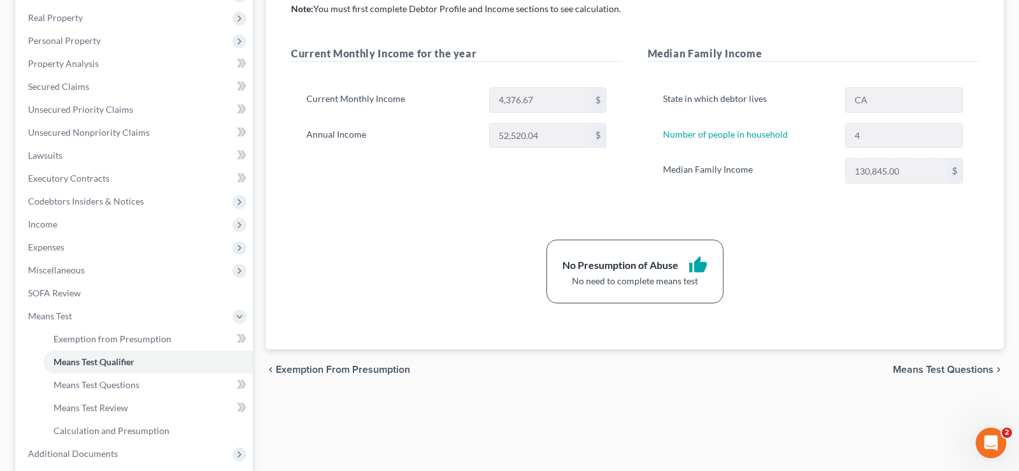
click at [942, 365] on span "Means Test Questions" at bounding box center [943, 369] width 101 height 10
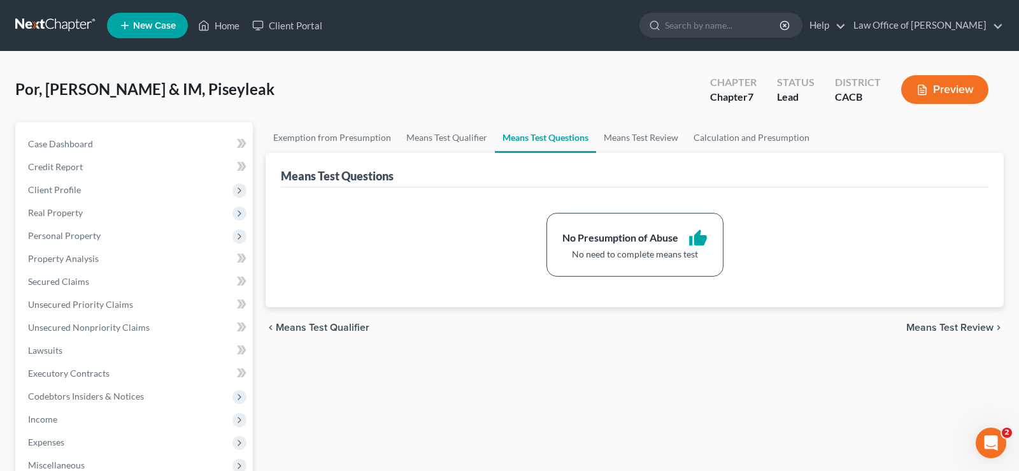
click at [938, 326] on span "Means Test Review" at bounding box center [949, 327] width 87 height 10
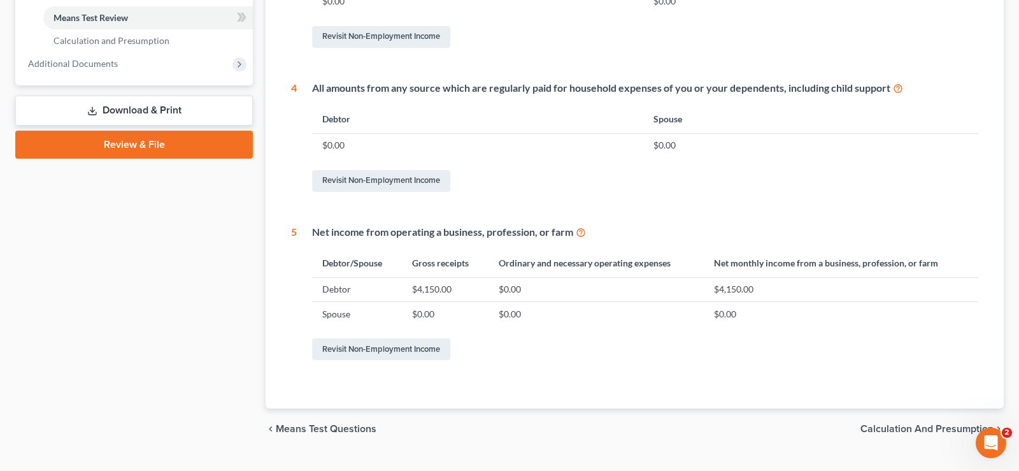
scroll to position [611, 0]
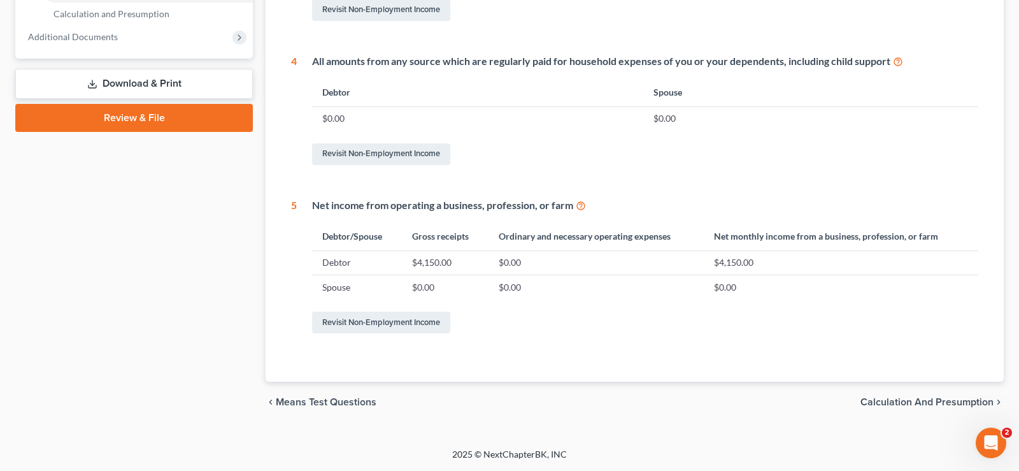
click at [925, 401] on span "Calculation and Presumption" at bounding box center [926, 402] width 133 height 10
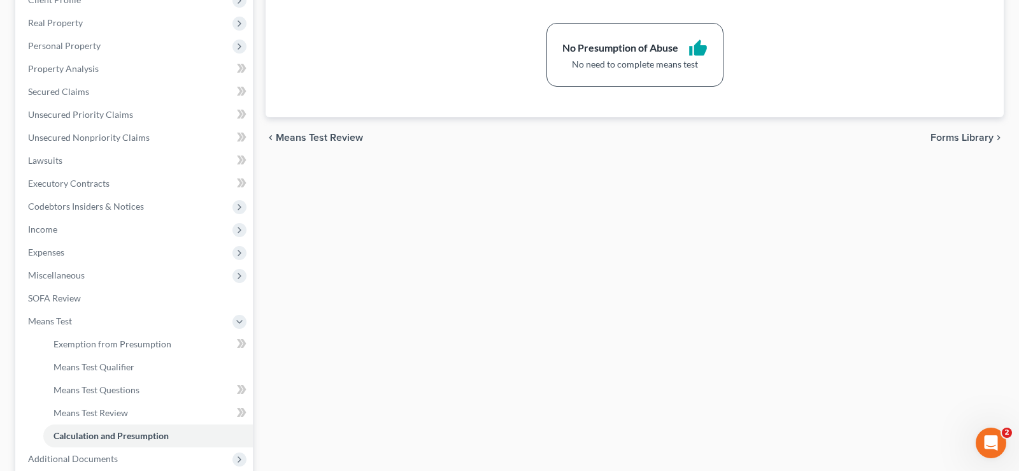
scroll to position [320, 0]
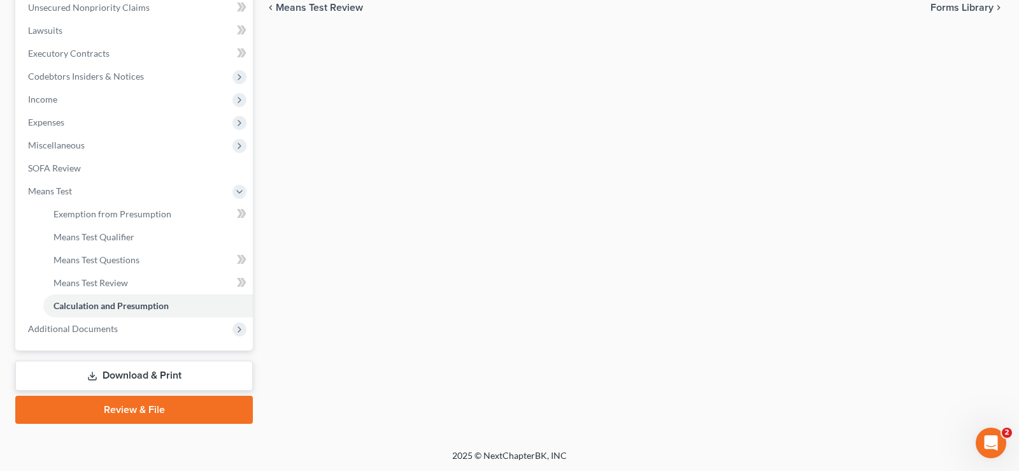
click at [147, 374] on link "Download & Print" at bounding box center [134, 375] width 238 height 30
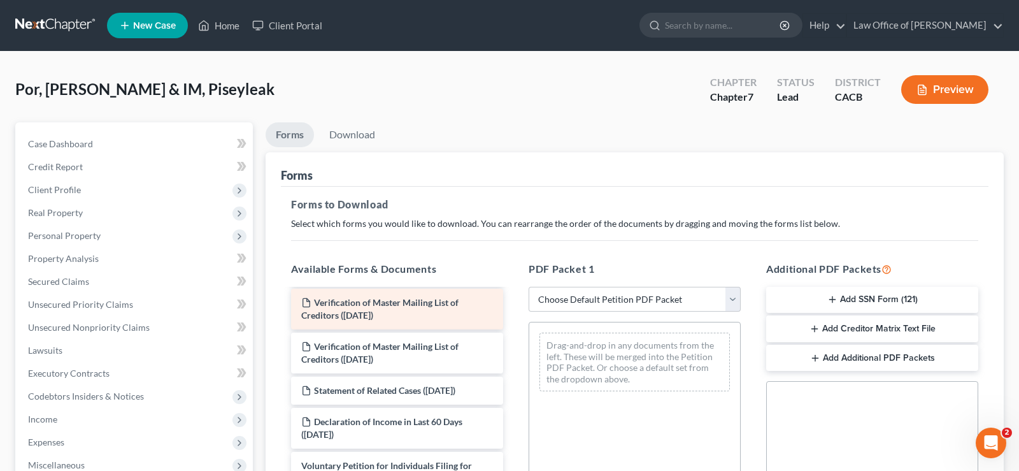
scroll to position [65, 0]
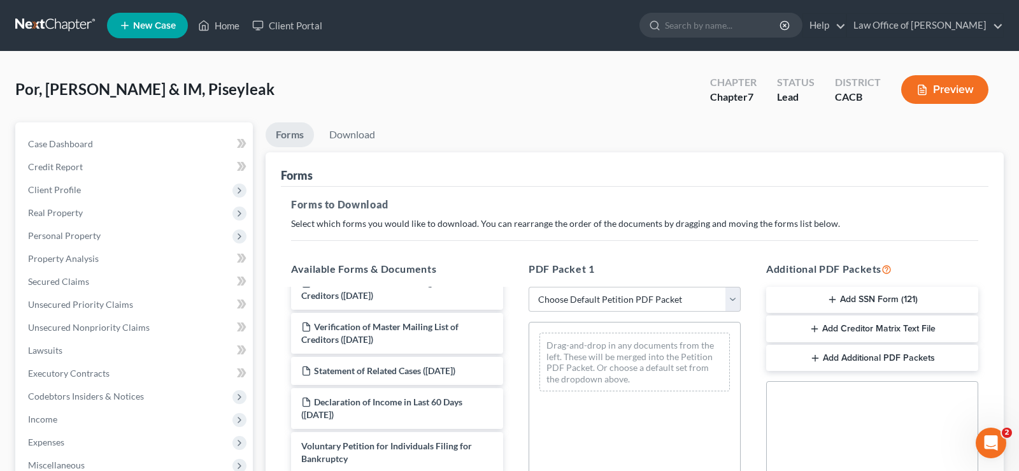
drag, startPoint x: 853, startPoint y: 329, endPoint x: 880, endPoint y: 426, distance: 101.1
click at [880, 426] on div "Additional PDF Packets Add SSN Form (121) Add Creditor Matrix Text File Add Add…" at bounding box center [872, 467] width 238 height 432
drag, startPoint x: 922, startPoint y: 327, endPoint x: 944, endPoint y: 432, distance: 108.0
click at [944, 432] on div "Additional PDF Packets Add SSN Form (121) Add Creditor Matrix Text File Add Add…" at bounding box center [872, 467] width 238 height 432
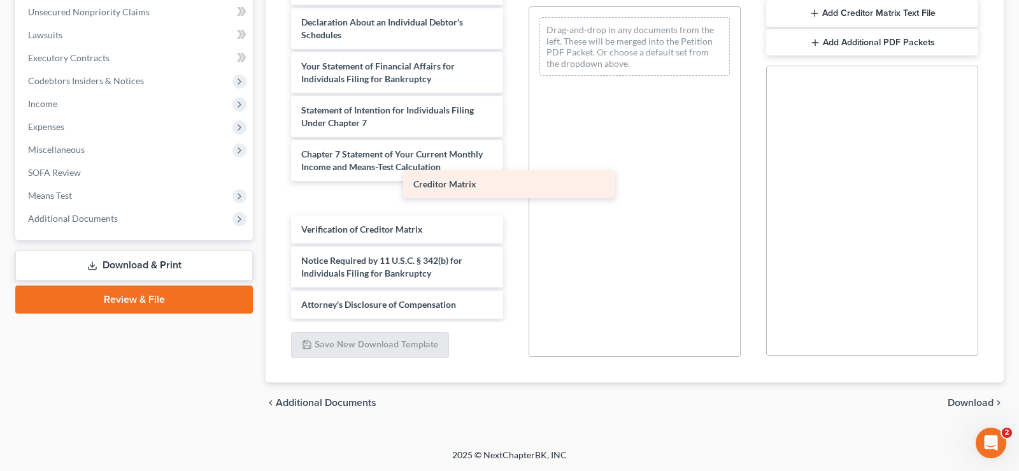
scroll to position [505, 0]
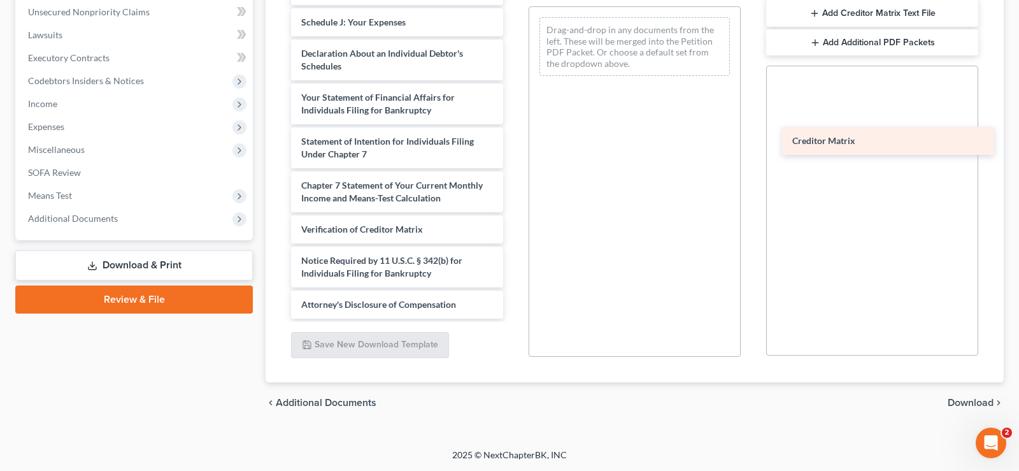
drag, startPoint x: 338, startPoint y: 195, endPoint x: 829, endPoint y: 138, distance: 494.3
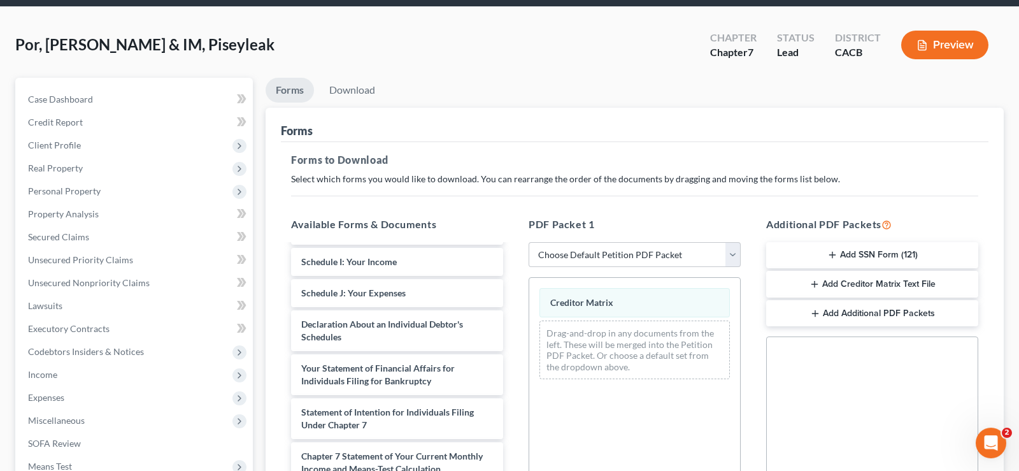
scroll to position [0, 0]
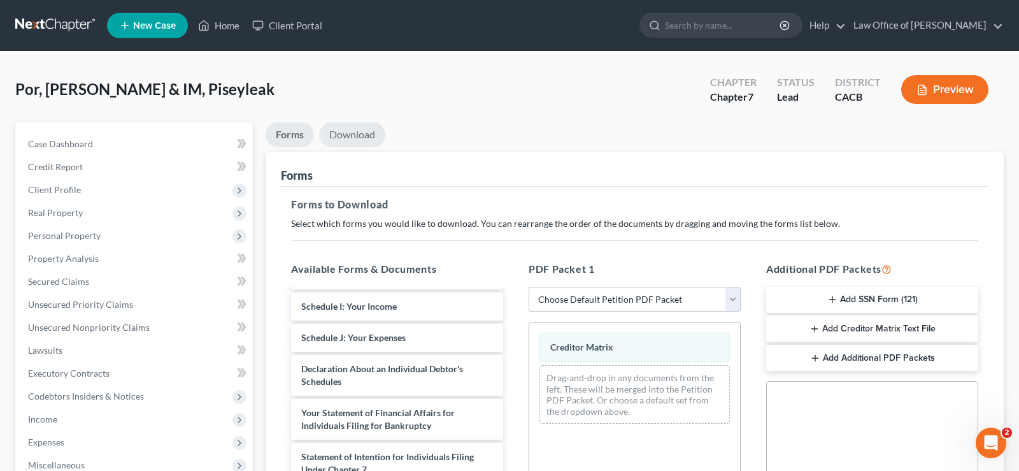
click at [347, 139] on link "Download" at bounding box center [352, 134] width 66 height 25
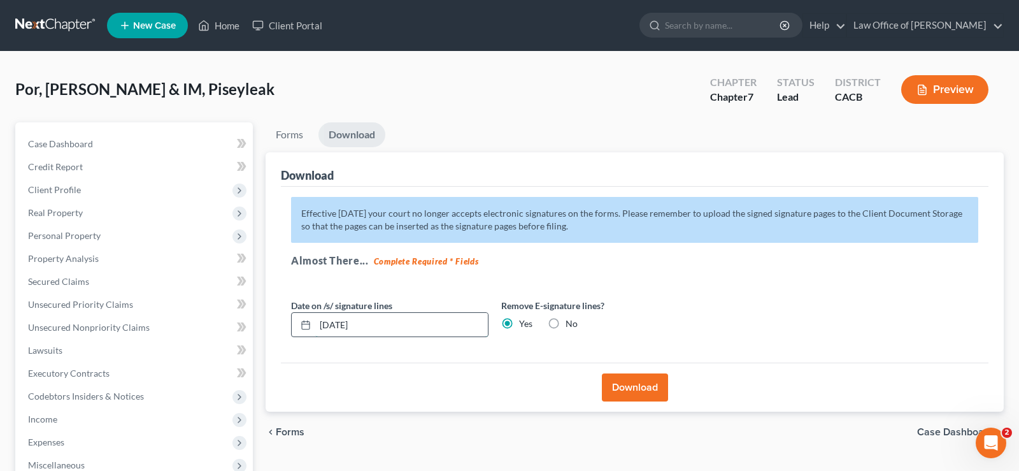
click at [396, 324] on input "[DATE]" at bounding box center [401, 325] width 173 height 24
type input "0"
click at [622, 384] on button "Download" at bounding box center [635, 387] width 66 height 28
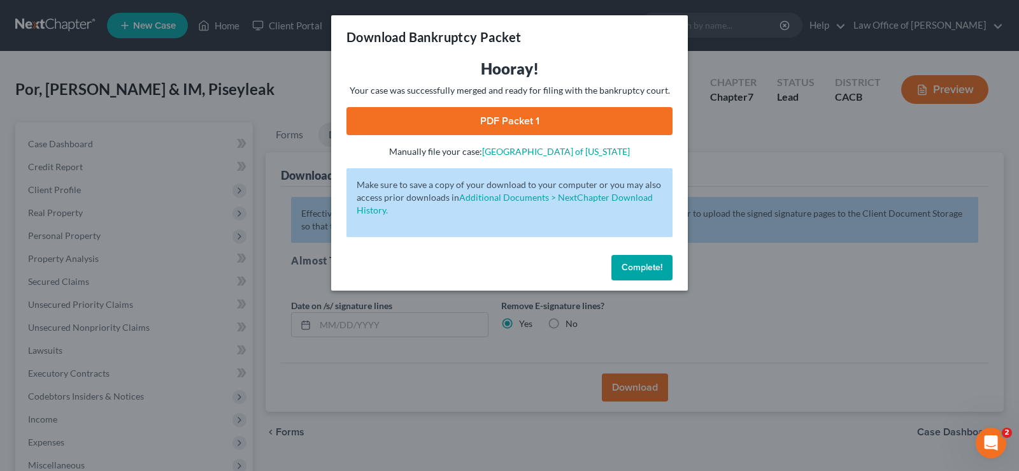
click at [513, 115] on link "PDF Packet 1" at bounding box center [509, 121] width 326 height 28
click at [654, 266] on span "Complete!" at bounding box center [642, 267] width 41 height 11
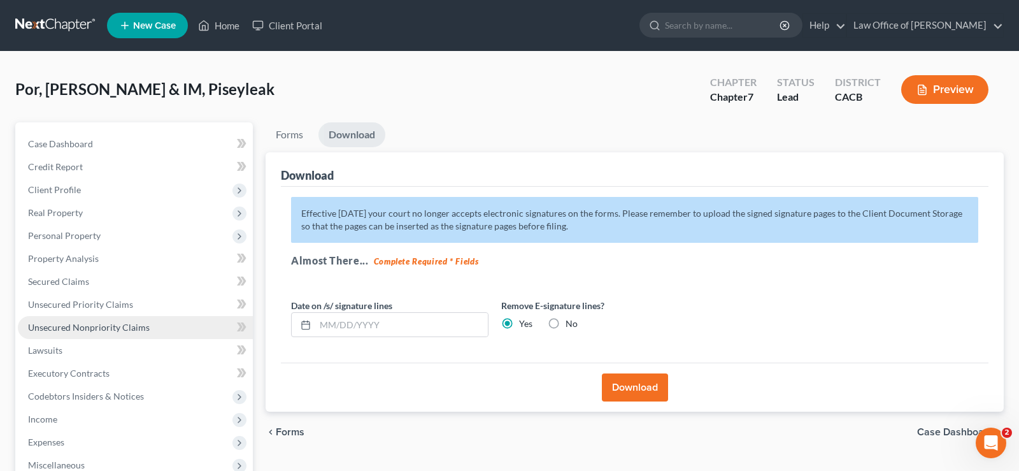
click at [105, 327] on span "Unsecured Nonpriority Claims" at bounding box center [89, 327] width 122 height 11
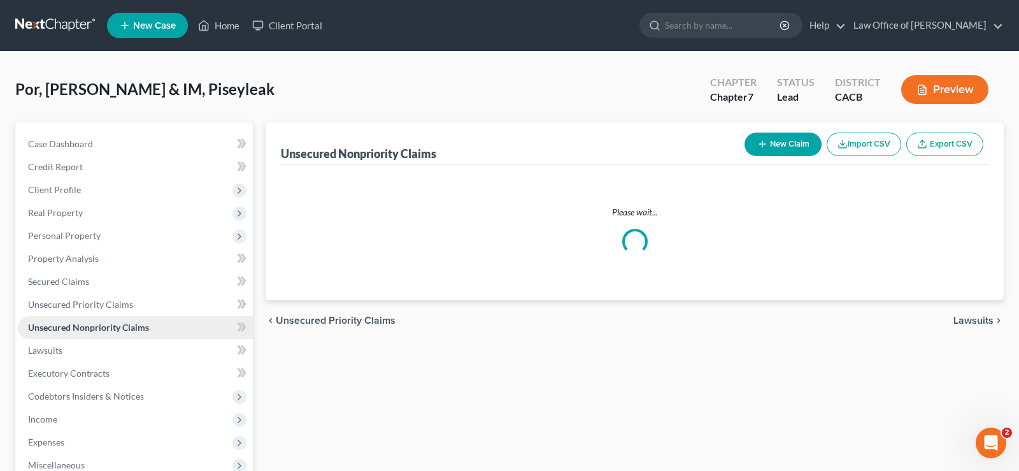
click at [105, 327] on span "Unsecured Nonpriority Claims" at bounding box center [88, 327] width 121 height 11
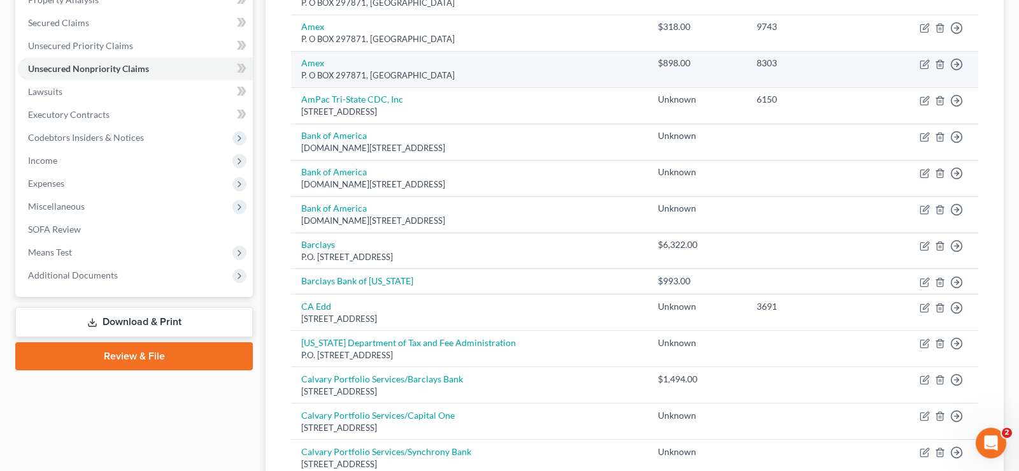
scroll to position [260, 0]
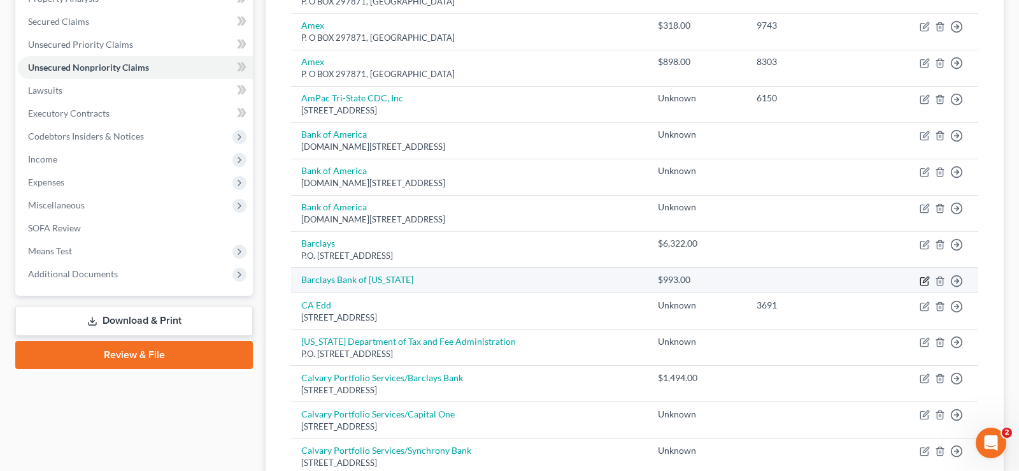
click at [925, 282] on icon "button" at bounding box center [925, 281] width 10 height 10
select select "0"
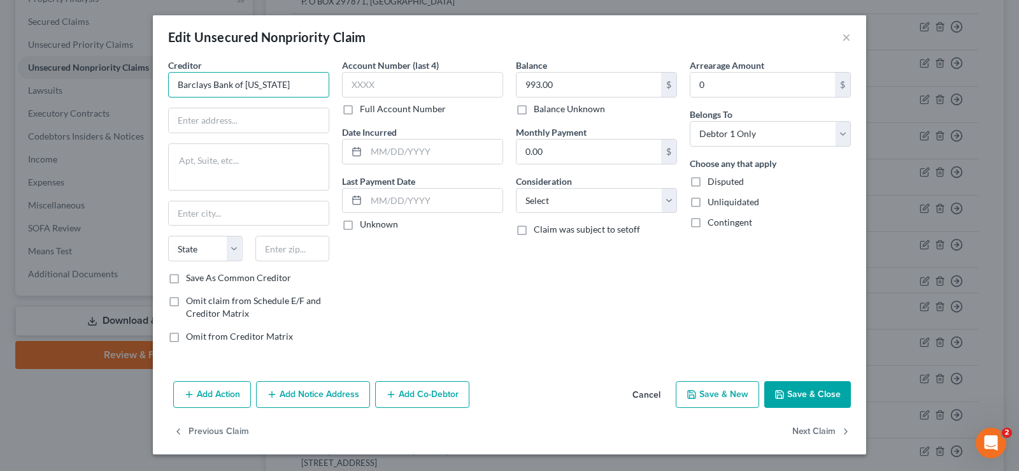
click at [290, 87] on input "Barclays Bank of [US_STATE]" at bounding box center [248, 84] width 161 height 25
click at [253, 124] on input "text" at bounding box center [249, 120] width 160 height 24
click at [221, 116] on input "text" at bounding box center [249, 120] width 160 height 24
type input "P.O. Box 8803"
click at [168, 236] on select "State [US_STATE] AK AR AZ CA CO CT DE DC [GEOGRAPHIC_DATA] [GEOGRAPHIC_DATA] GU…" at bounding box center [205, 248] width 75 height 25
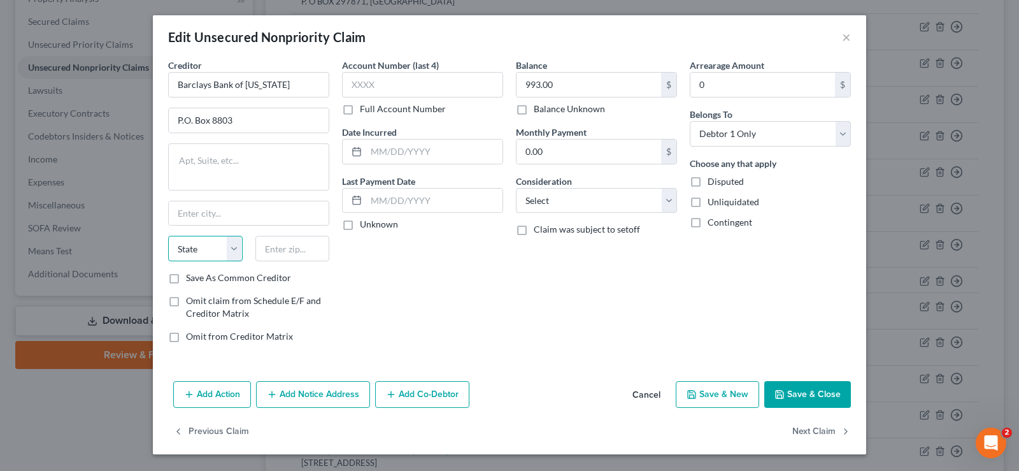
select select "7"
click option "DE" at bounding box center [0, 0] width 0 height 0
click at [277, 257] on input "text" at bounding box center [292, 248] width 75 height 25
type input "19899"
click at [246, 220] on input "text" at bounding box center [249, 213] width 160 height 24
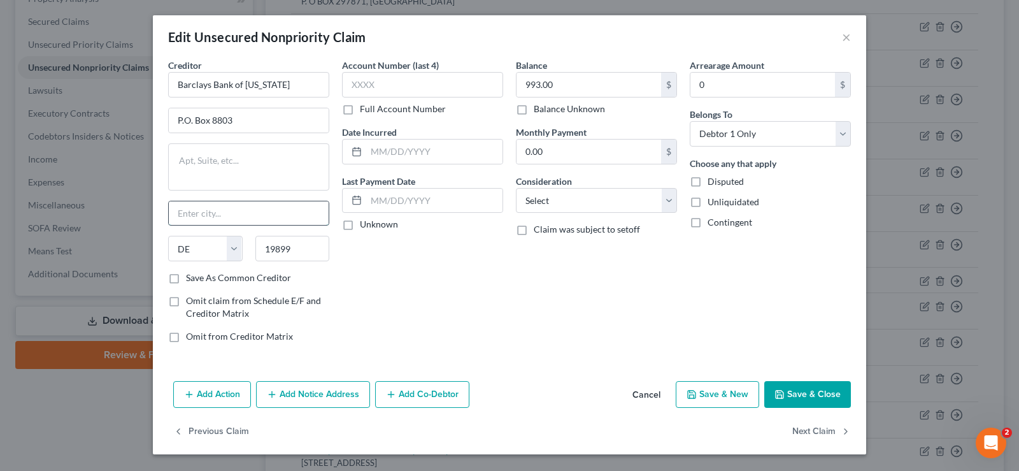
type input "Wilmington"
click at [294, 85] on input "Barclays Bank of [US_STATE]" at bounding box center [248, 84] width 161 height 25
type input "Barclays Bank of [US_STATE]"
click at [799, 394] on button "Save & Close" at bounding box center [807, 394] width 87 height 27
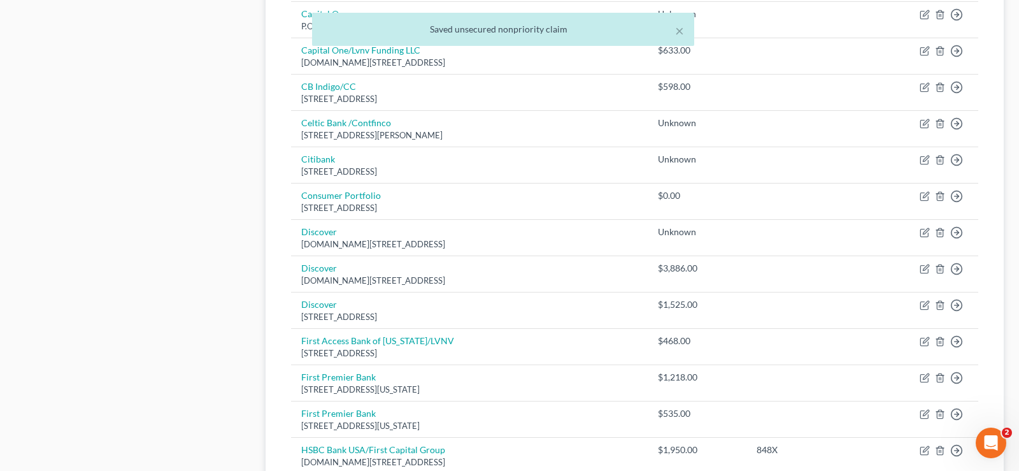
scroll to position [974, 0]
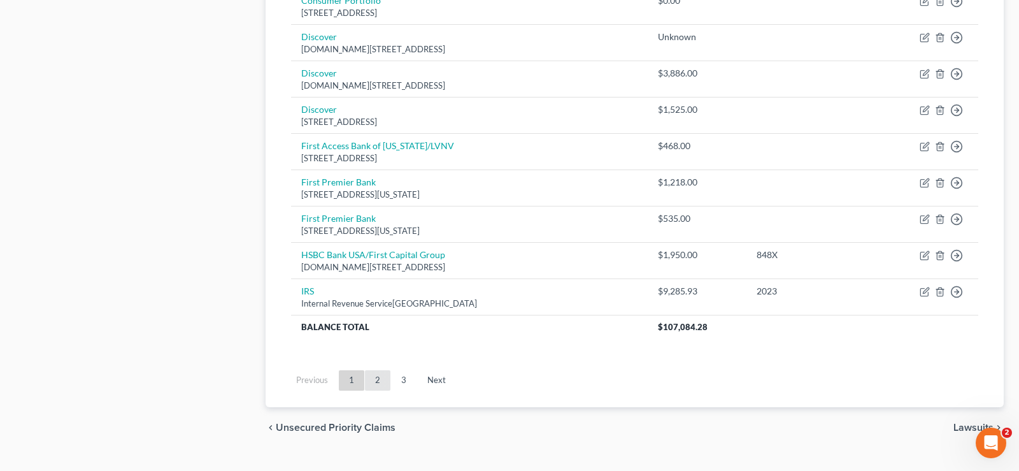
click at [377, 382] on link "2" at bounding box center [377, 380] width 25 height 20
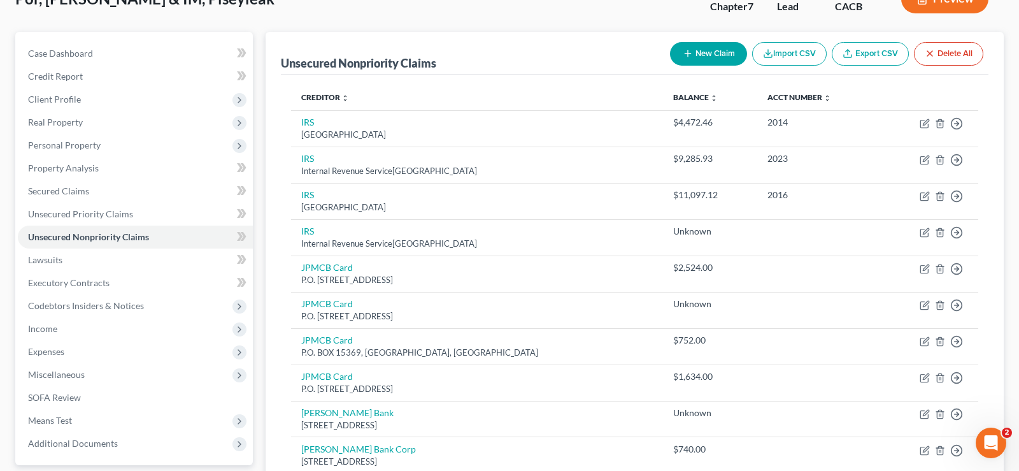
scroll to position [0, 0]
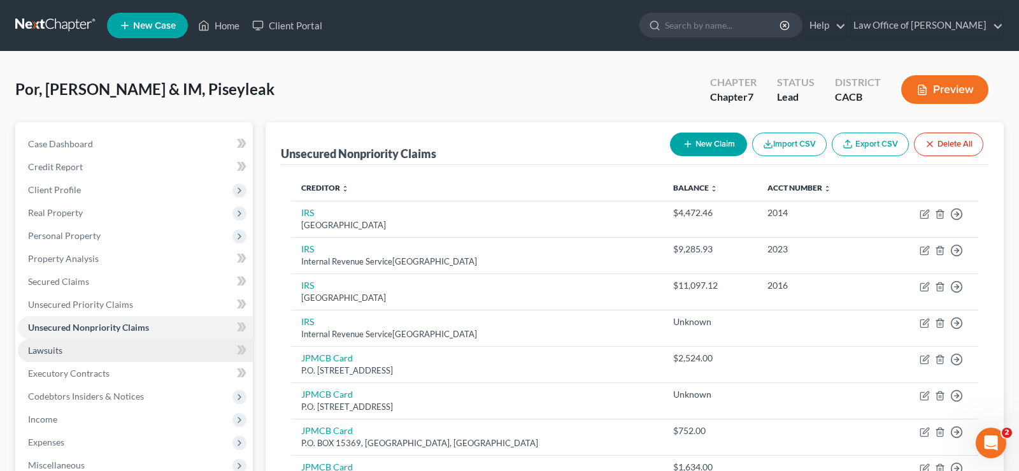
click at [64, 352] on link "Lawsuits" at bounding box center [135, 350] width 235 height 23
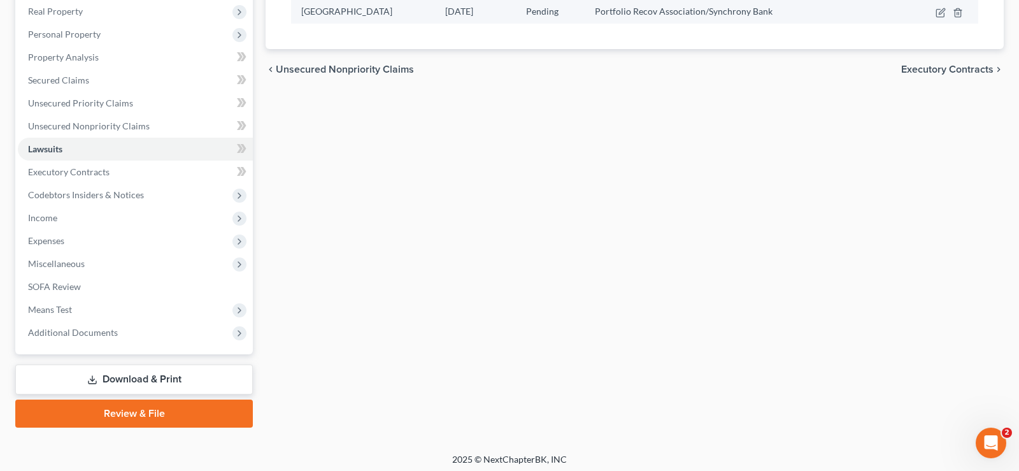
scroll to position [205, 0]
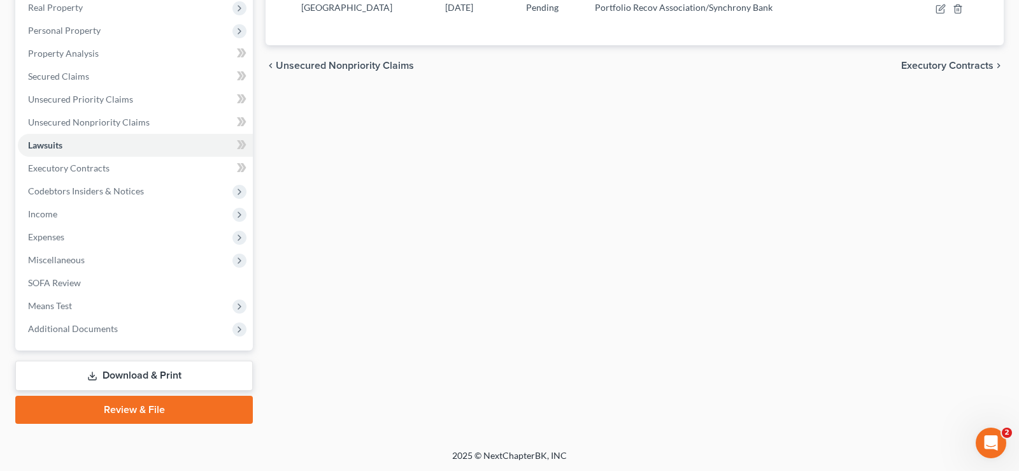
click at [138, 371] on link "Download & Print" at bounding box center [134, 375] width 238 height 30
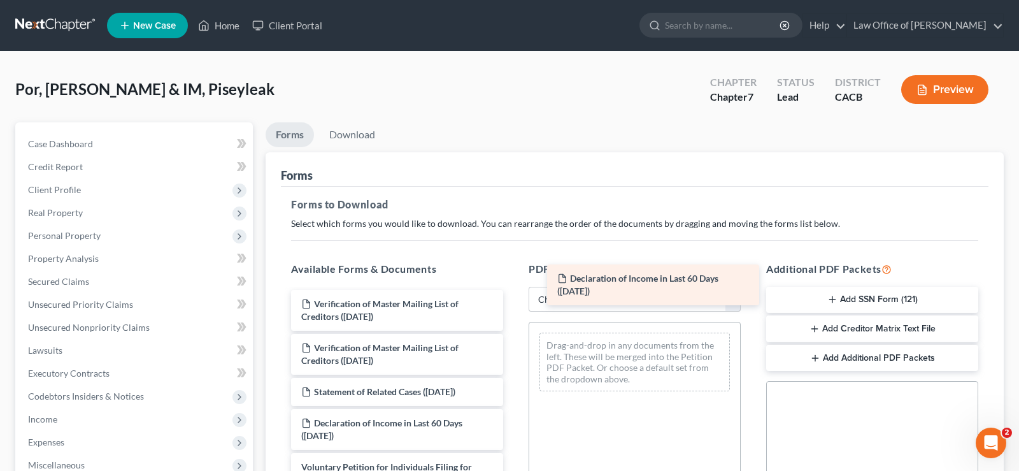
drag, startPoint x: 348, startPoint y: 304, endPoint x: 603, endPoint y: 280, distance: 255.9
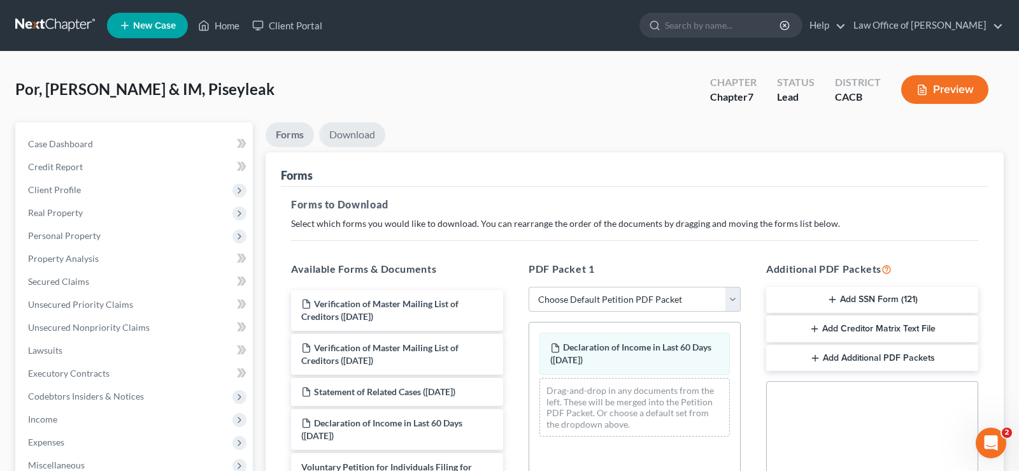
click at [359, 132] on link "Download" at bounding box center [352, 134] width 66 height 25
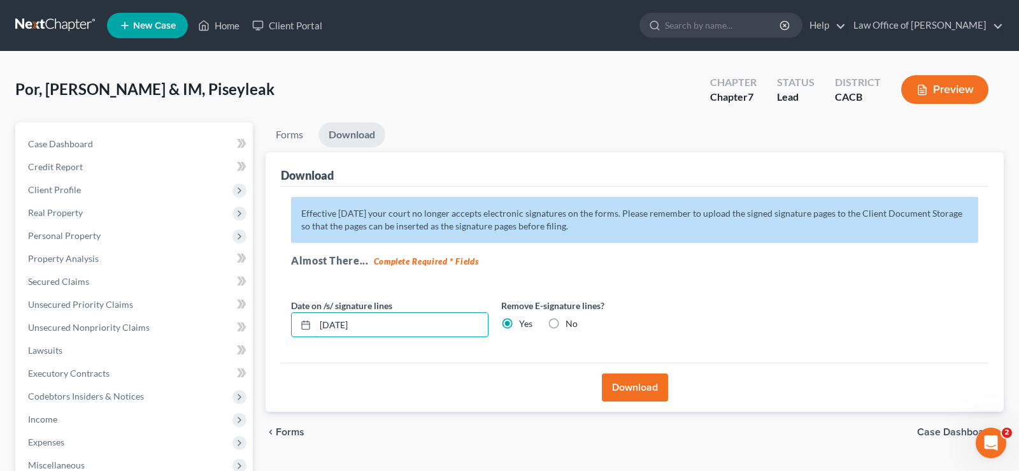
drag, startPoint x: 392, startPoint y: 330, endPoint x: 247, endPoint y: 353, distance: 146.5
click at [315, 337] on input "[DATE]" at bounding box center [401, 325] width 173 height 24
click at [624, 387] on button "Download" at bounding box center [635, 387] width 66 height 28
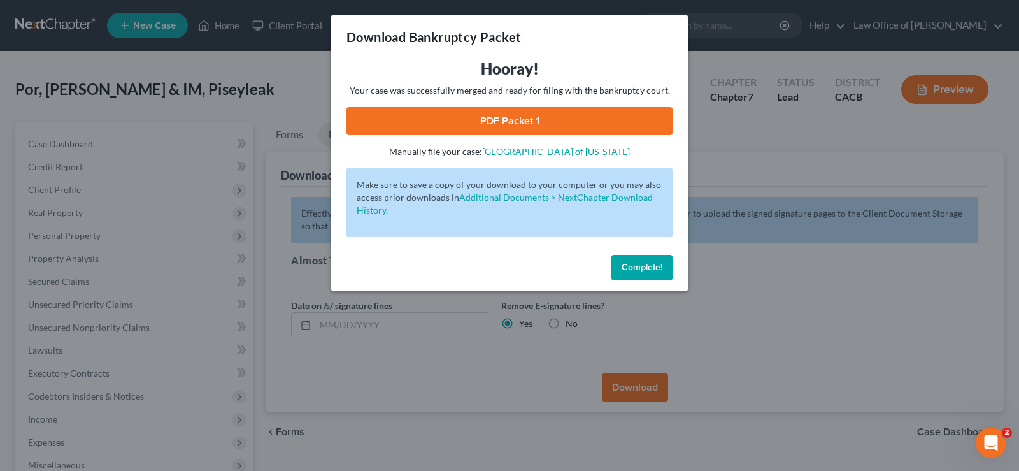
click at [532, 120] on link "PDF Packet 1" at bounding box center [509, 121] width 326 height 28
click at [653, 267] on span "Complete!" at bounding box center [642, 267] width 41 height 11
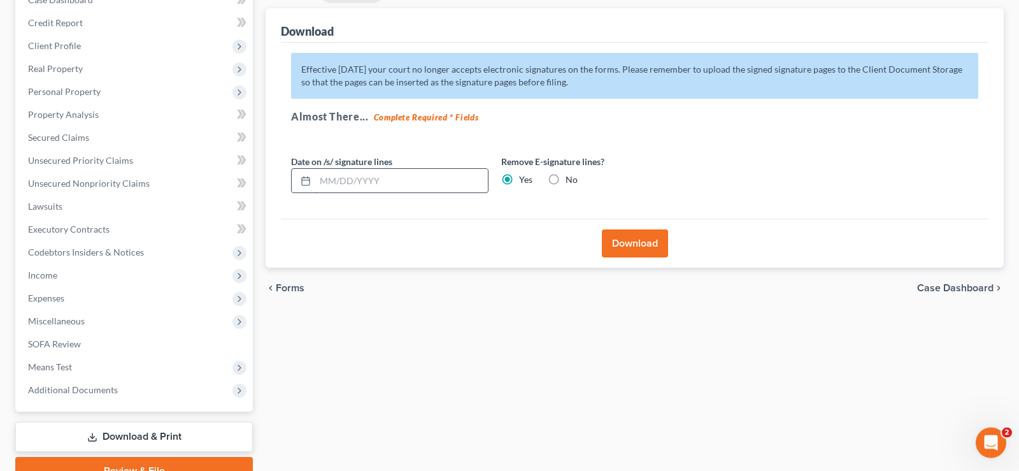
scroll to position [205, 0]
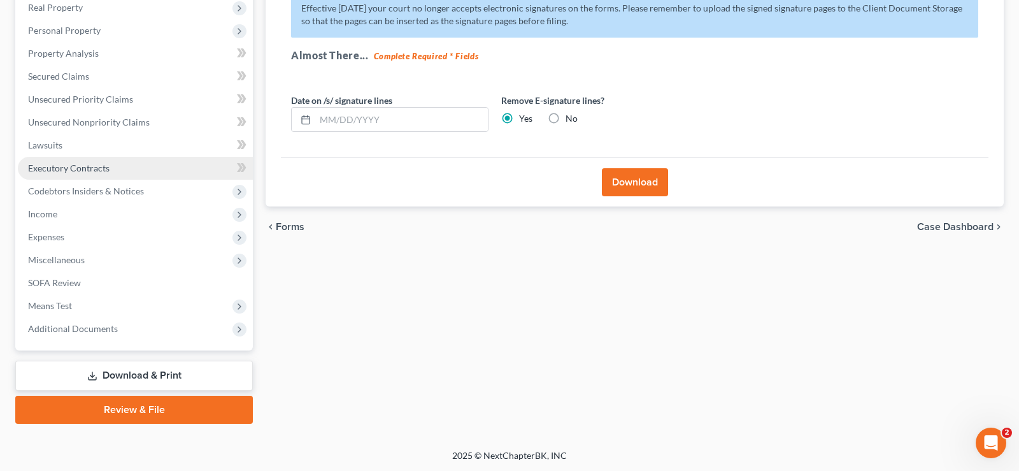
click at [103, 168] on span "Executory Contracts" at bounding box center [69, 167] width 82 height 11
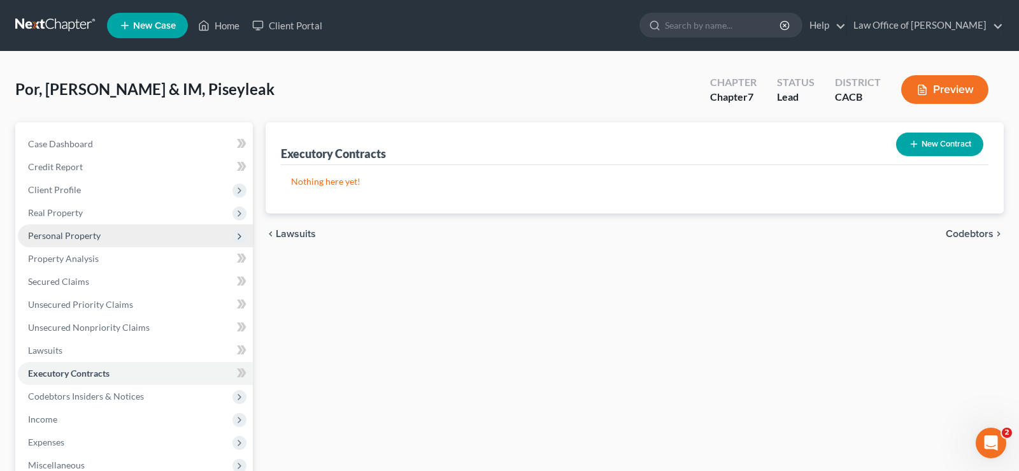
scroll to position [205, 0]
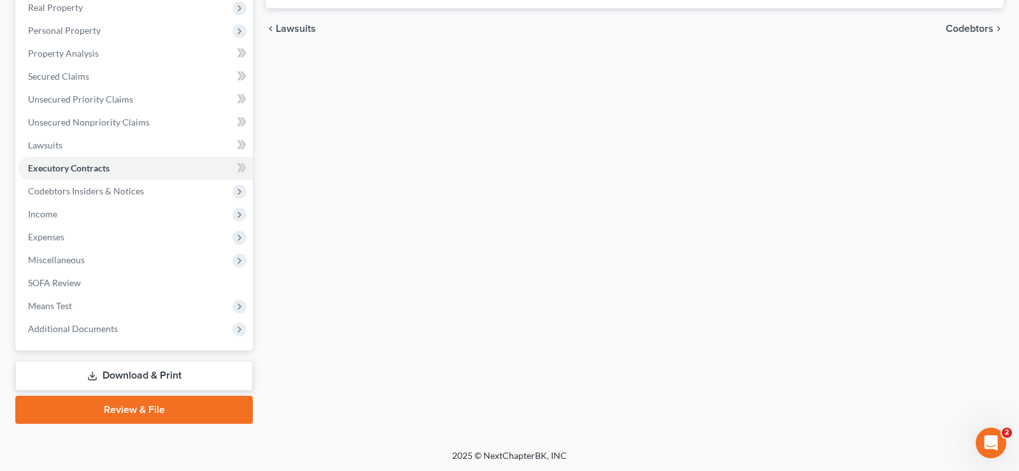
click at [167, 371] on link "Download & Print" at bounding box center [134, 375] width 238 height 30
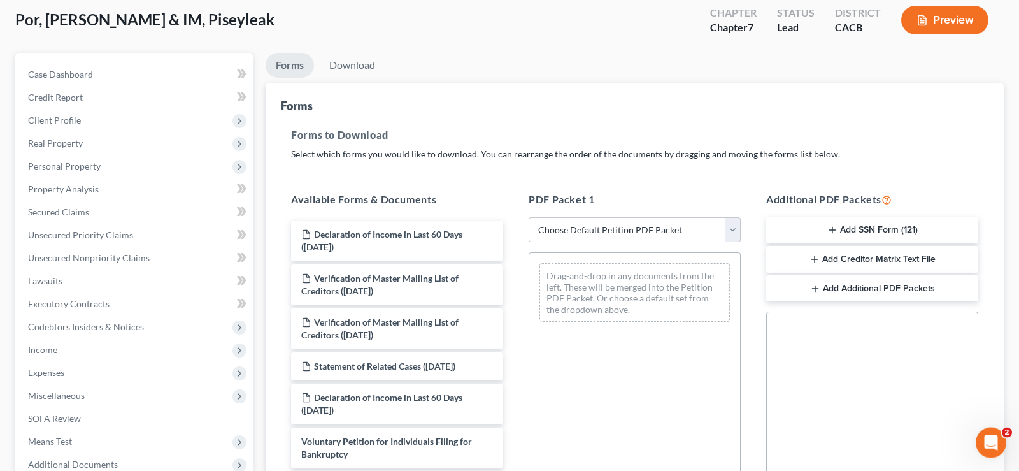
scroll to position [130, 0]
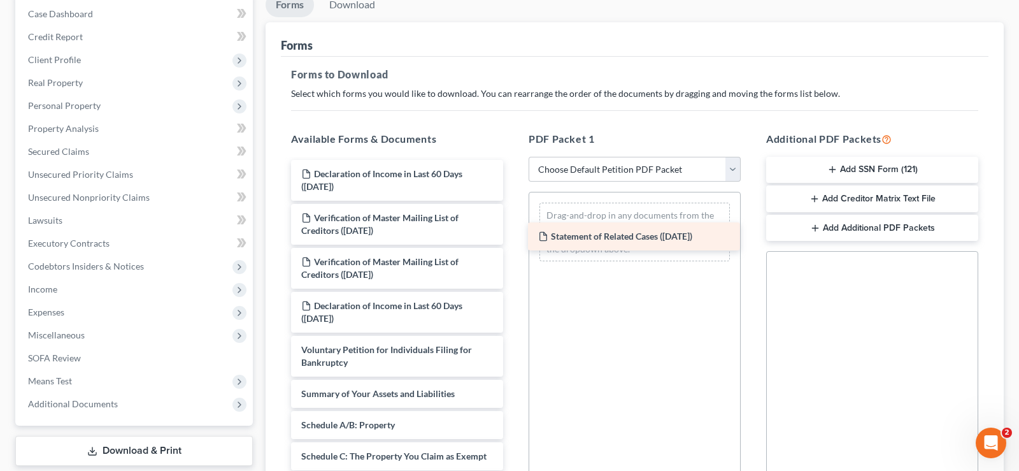
drag, startPoint x: 381, startPoint y: 303, endPoint x: 618, endPoint y: 235, distance: 246.5
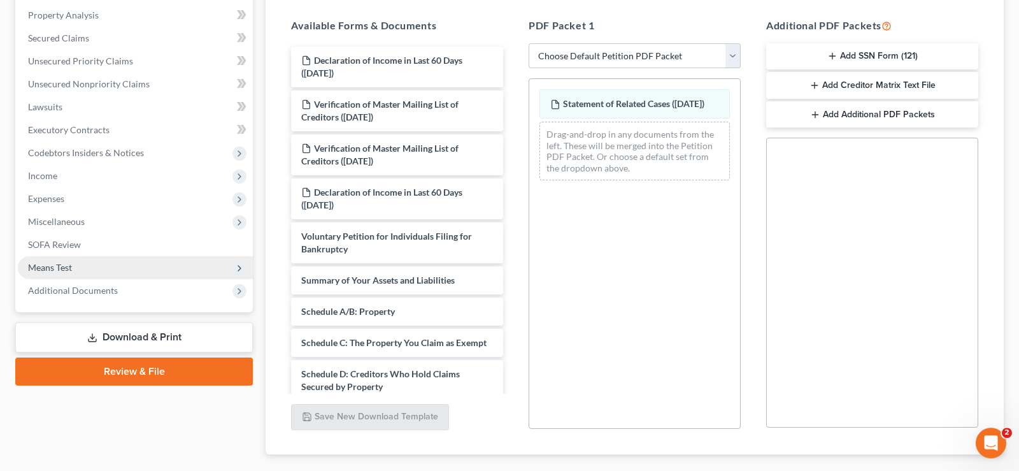
scroll to position [260, 0]
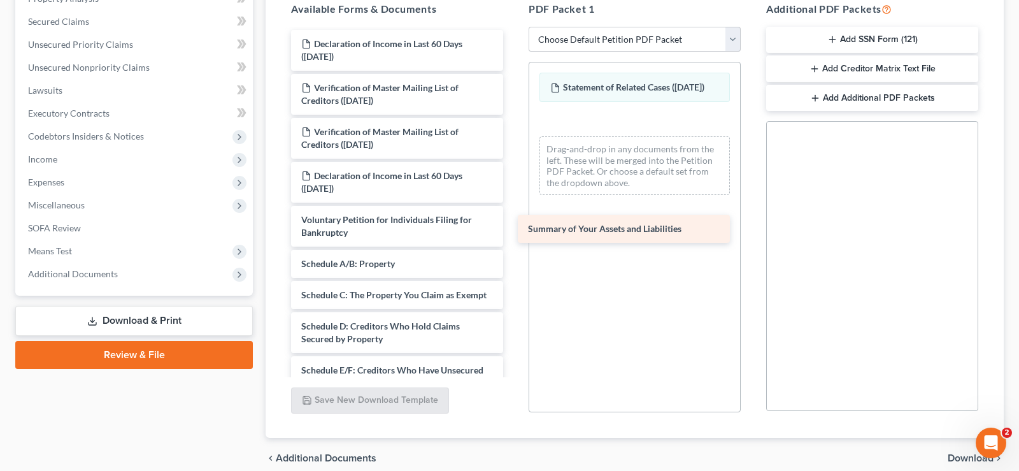
drag, startPoint x: 365, startPoint y: 264, endPoint x: 592, endPoint y: 230, distance: 229.3
click at [513, 230] on div "Summary of Your Assets and Liabilities Declaration of Income in Last 60 Days ([…" at bounding box center [397, 439] width 232 height 818
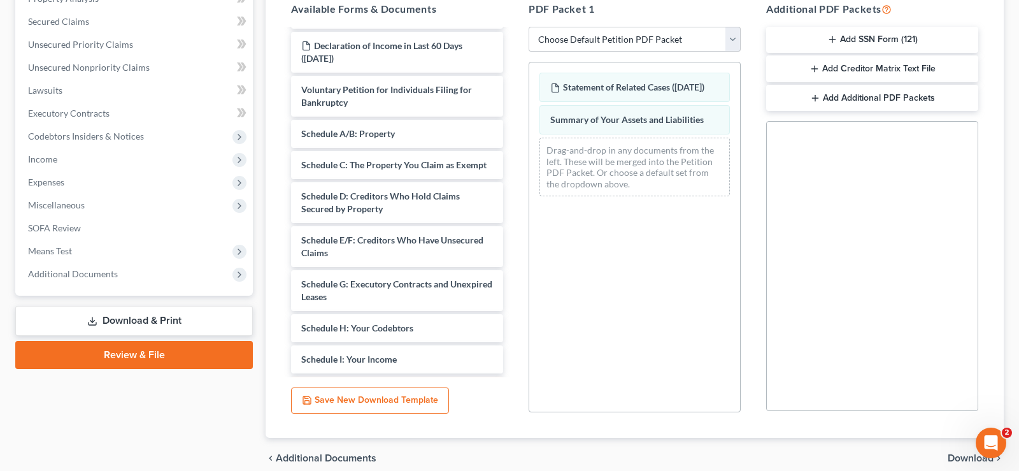
scroll to position [195, 0]
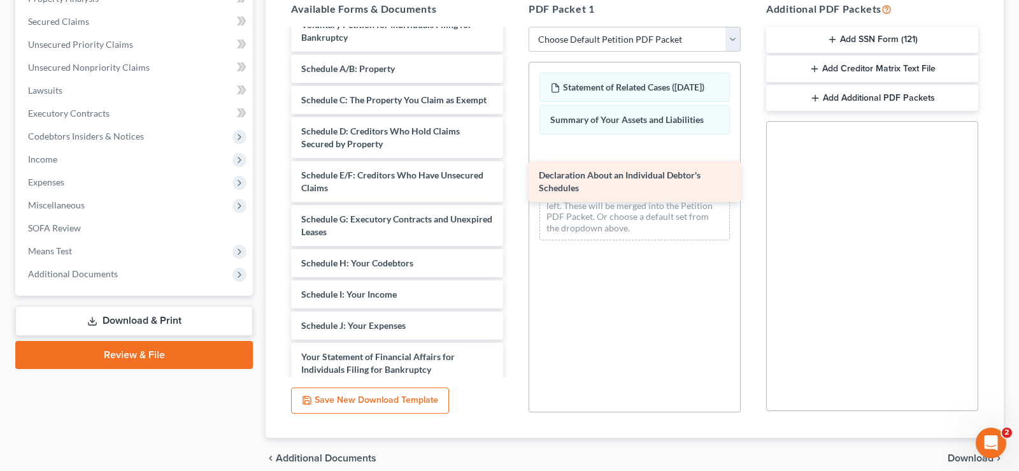
drag, startPoint x: 398, startPoint y: 351, endPoint x: 639, endPoint y: 191, distance: 289.5
click at [513, 171] on div "Declaration About an Individual Debtor's Schedules Declaration of Income in Las…" at bounding box center [397, 222] width 232 height 774
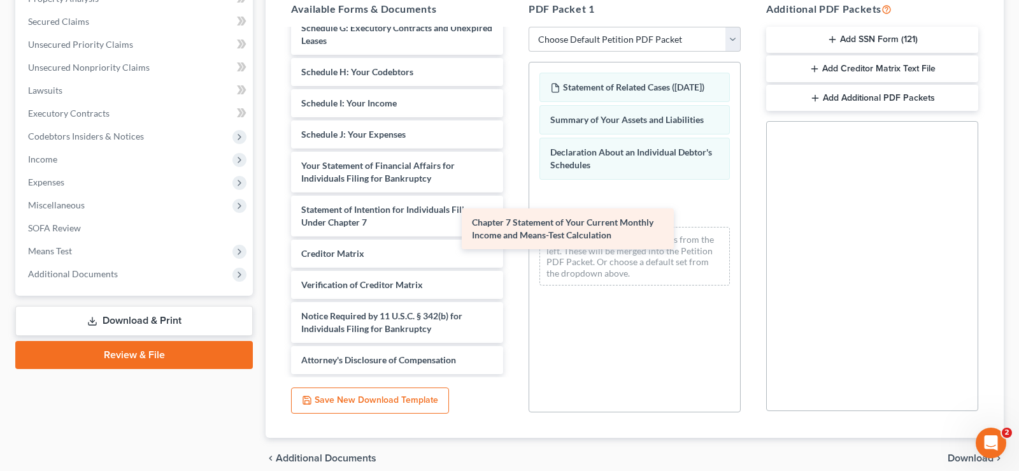
scroll to position [386, 0]
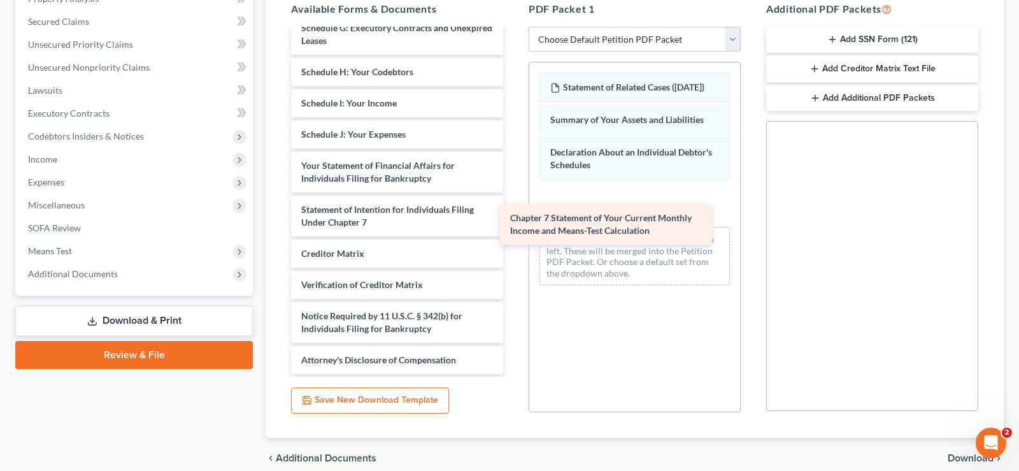
drag, startPoint x: 394, startPoint y: 252, endPoint x: 603, endPoint y: 221, distance: 211.1
click at [513, 221] on div "Chapter 7 Statement of Your Current Monthly Income and Means-Test Calculation D…" at bounding box center [397, 9] width 232 height 730
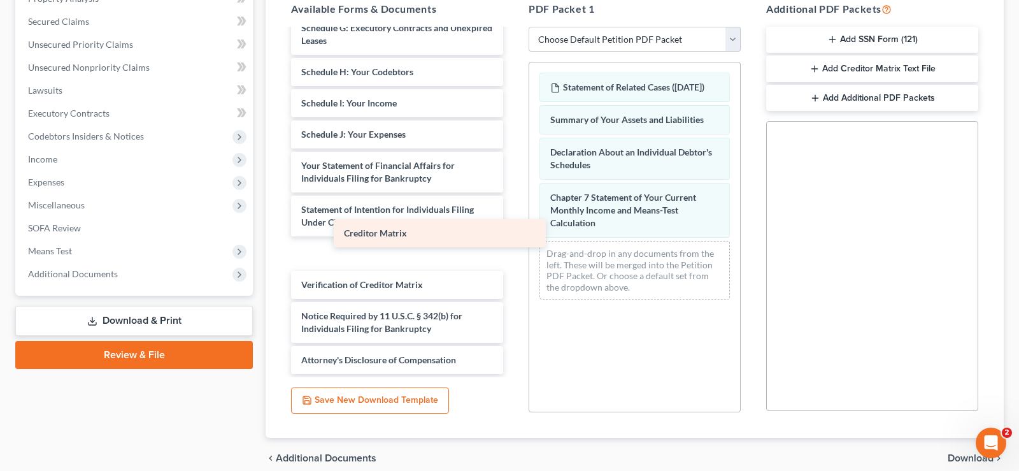
scroll to position [355, 0]
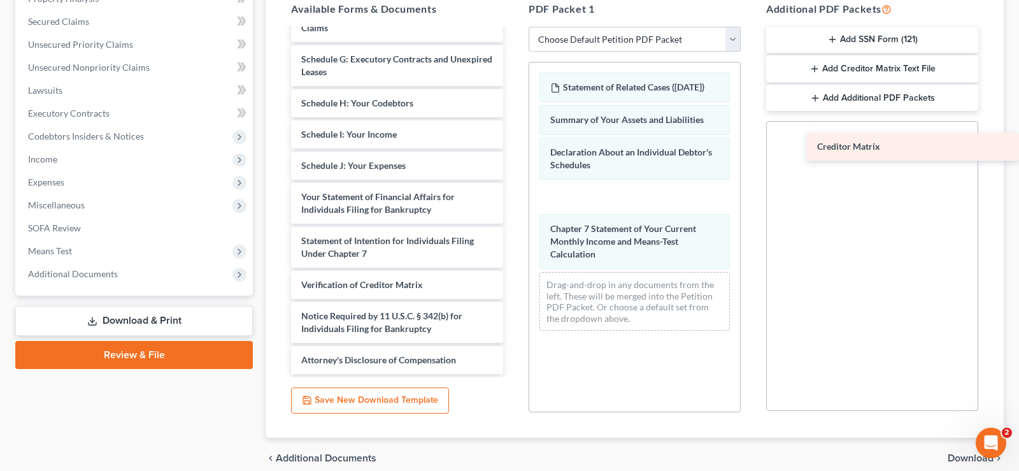
drag, startPoint x: 338, startPoint y: 257, endPoint x: 876, endPoint y: 151, distance: 547.8
click at [513, 151] on div "Creditor Matrix Declaration of Income in Last 60 Days ([DATE]) Verification of …" at bounding box center [397, 24] width 232 height 699
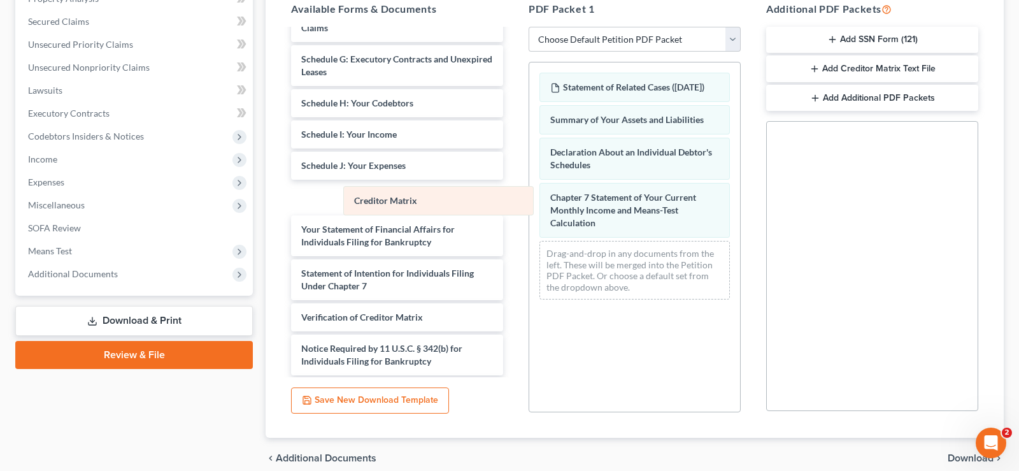
drag, startPoint x: 597, startPoint y: 212, endPoint x: 403, endPoint y: 204, distance: 194.4
click at [529, 204] on div "Creditor Matrix Statement of Related Cases ([DATE]) Summary of Your Assets and …" at bounding box center [634, 185] width 211 height 247
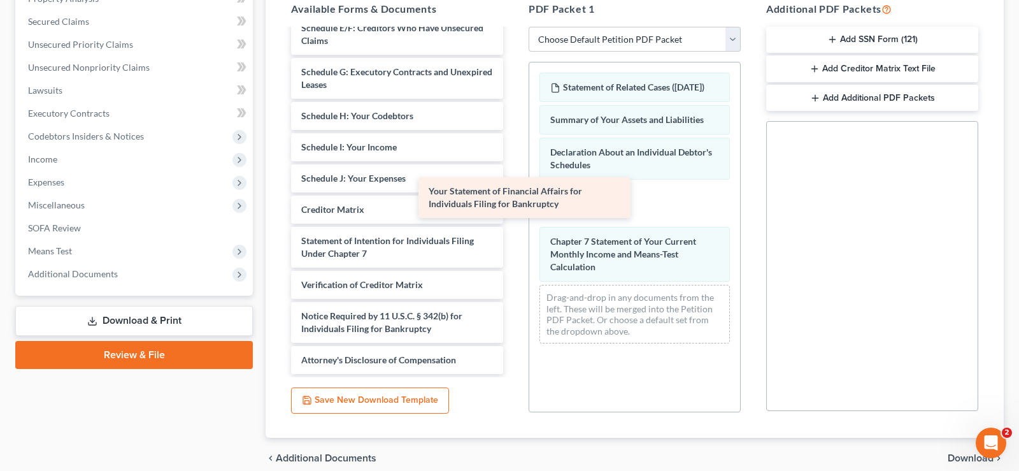
scroll to position [342, 0]
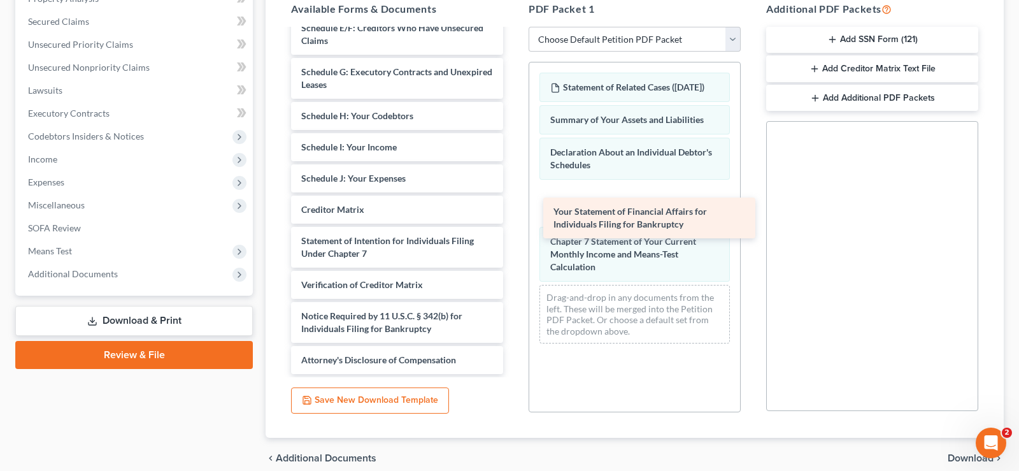
drag, startPoint x: 411, startPoint y: 193, endPoint x: 663, endPoint y: 209, distance: 252.7
click at [513, 209] on div "Your Statement of Financial Affairs for Individuals Filing for Bankruptcy Decla…" at bounding box center [397, 31] width 232 height 686
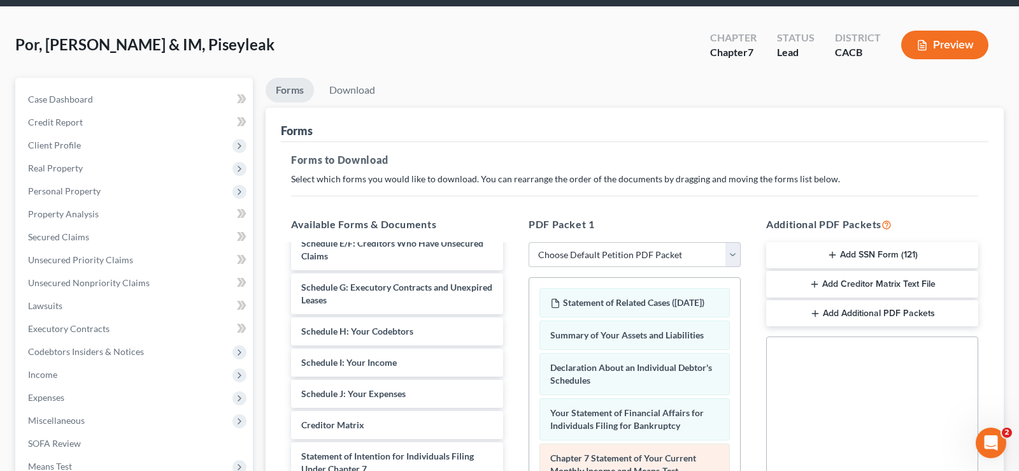
scroll to position [0, 0]
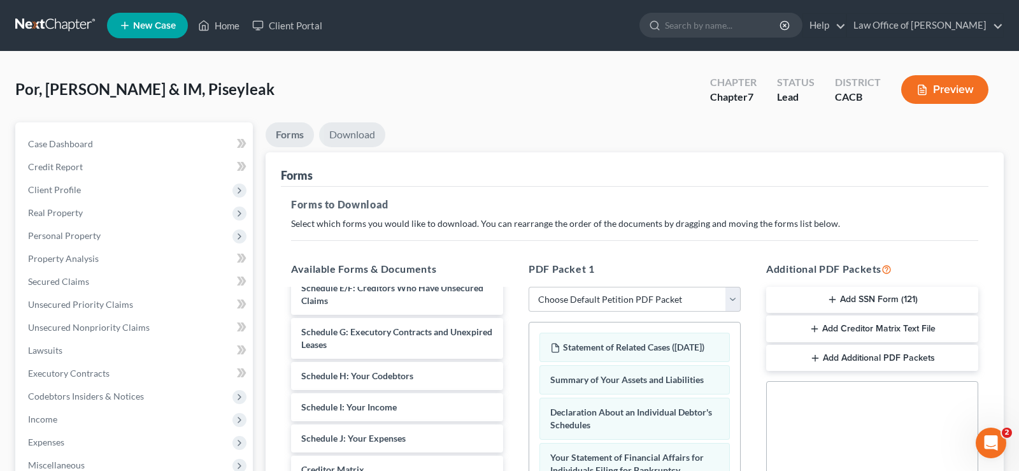
click at [359, 131] on link "Download" at bounding box center [352, 134] width 66 height 25
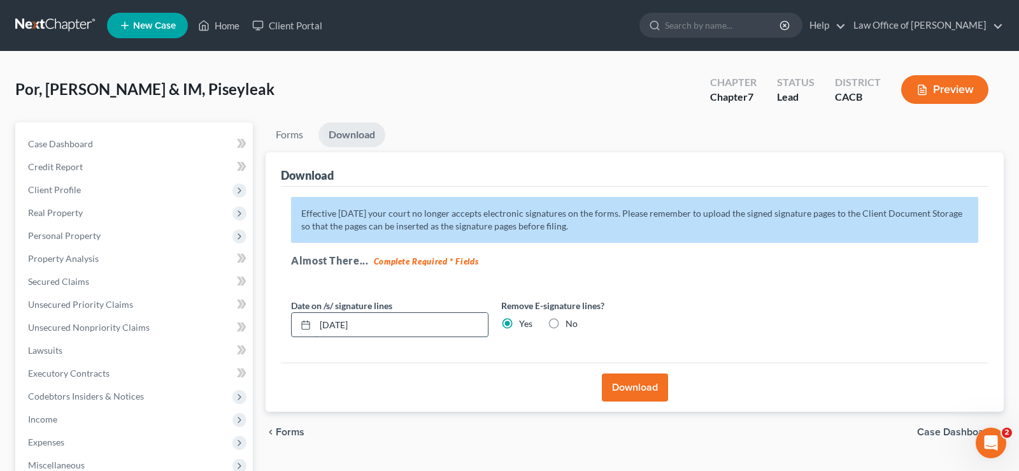
click at [370, 325] on input "[DATE]" at bounding box center [401, 325] width 173 height 24
type input "0"
drag, startPoint x: 615, startPoint y: 387, endPoint x: 348, endPoint y: 421, distance: 269.1
click at [616, 386] on button "Download" at bounding box center [635, 387] width 66 height 28
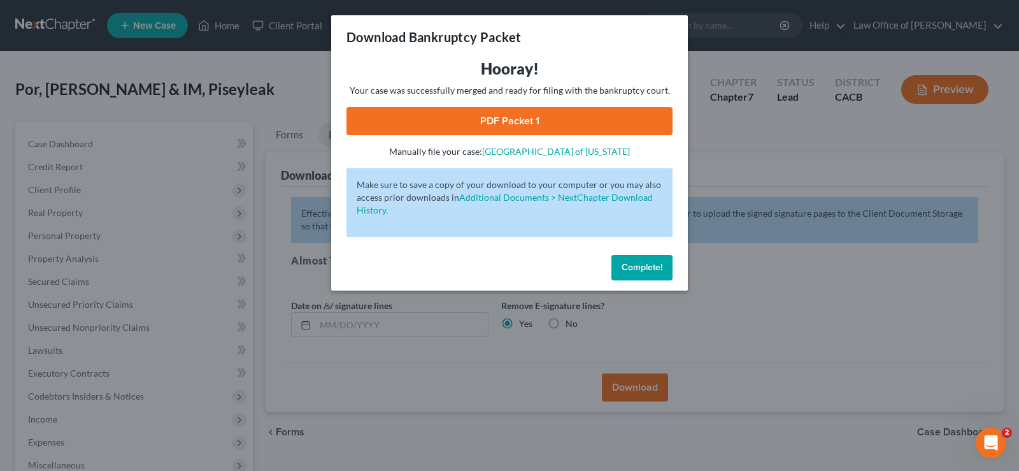
click at [495, 127] on link "PDF Packet 1" at bounding box center [509, 121] width 326 height 28
click at [644, 270] on span "Complete!" at bounding box center [642, 267] width 41 height 11
